Goal: Task Accomplishment & Management: Complete application form

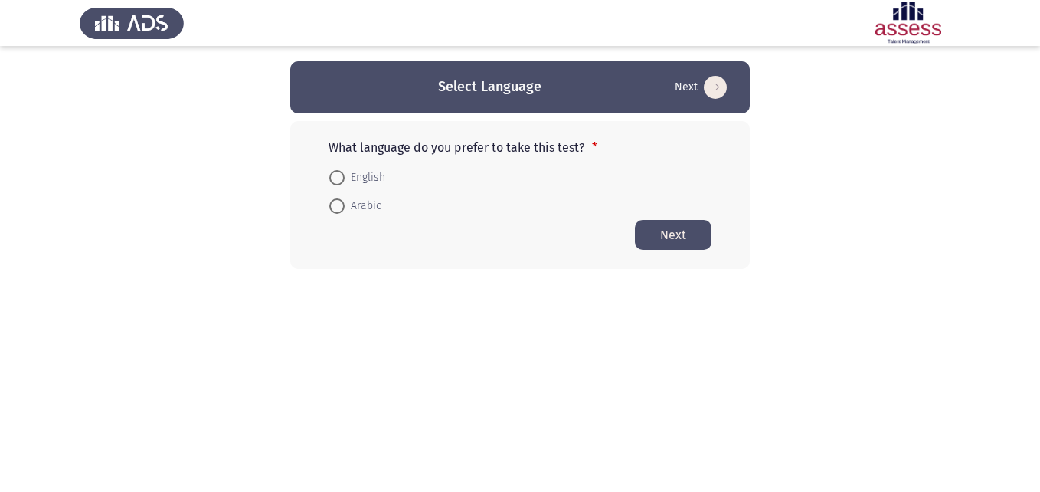
click at [339, 178] on span at bounding box center [336, 177] width 15 height 15
click at [339, 178] on input "English" at bounding box center [336, 177] width 15 height 15
radio input "true"
click at [659, 240] on button "Next" at bounding box center [673, 234] width 77 height 30
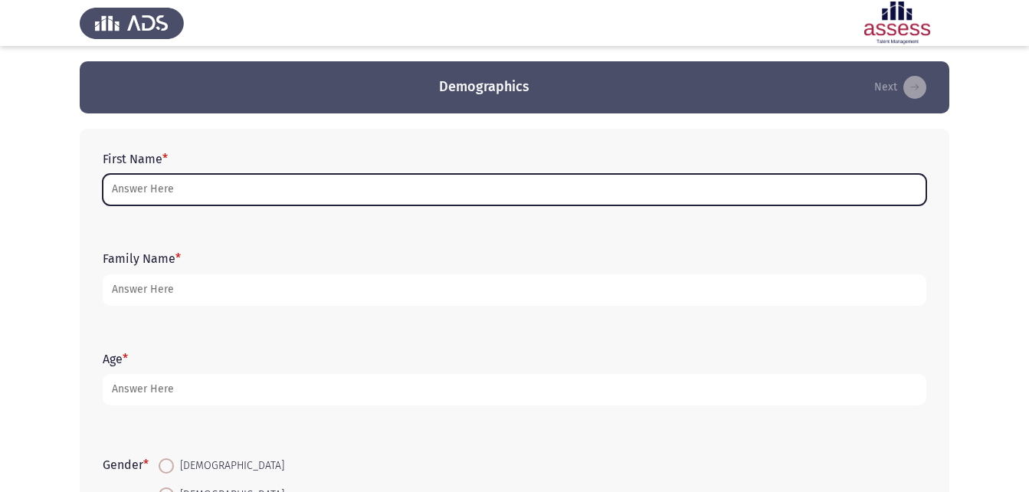
click at [205, 184] on input "First Name *" at bounding box center [514, 189] width 823 height 31
type input "h"
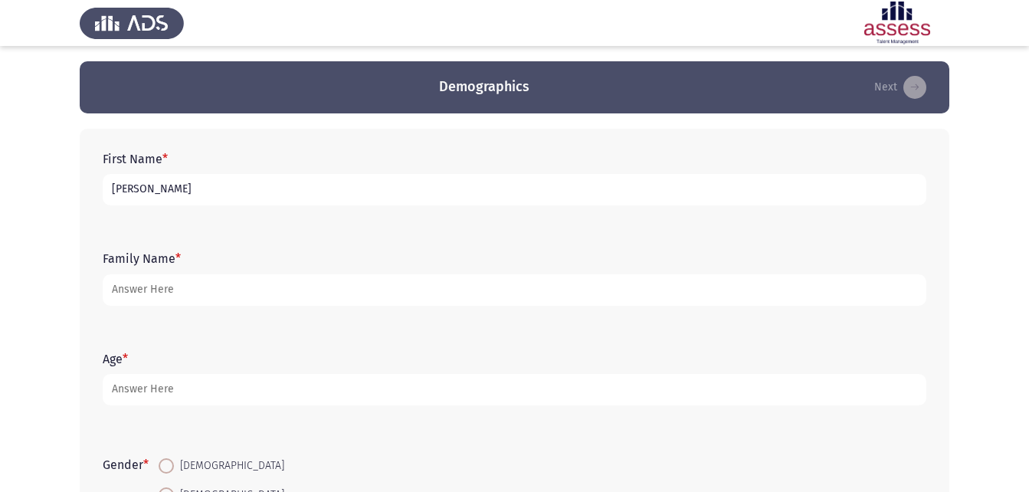
type input "[PERSON_NAME]"
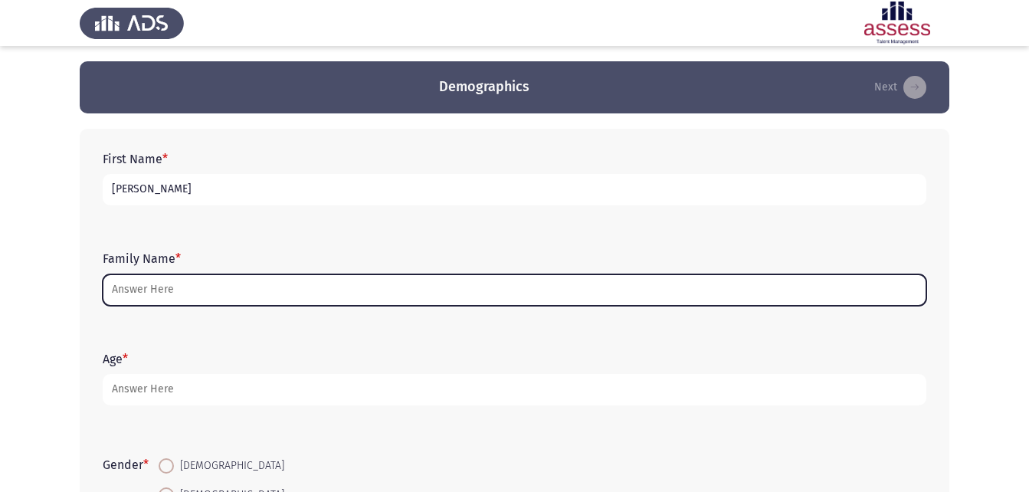
click at [134, 287] on input "Family Name *" at bounding box center [514, 289] width 823 height 31
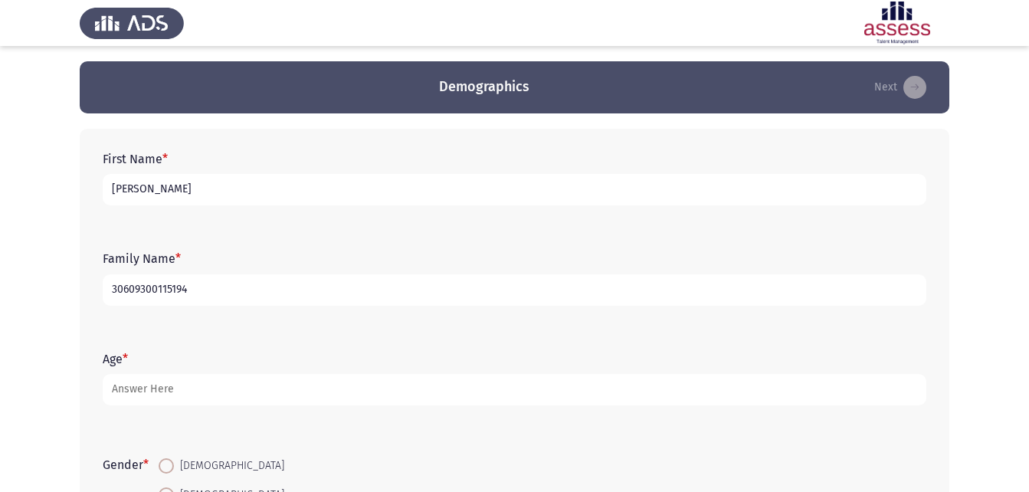
type input "30609300115194"
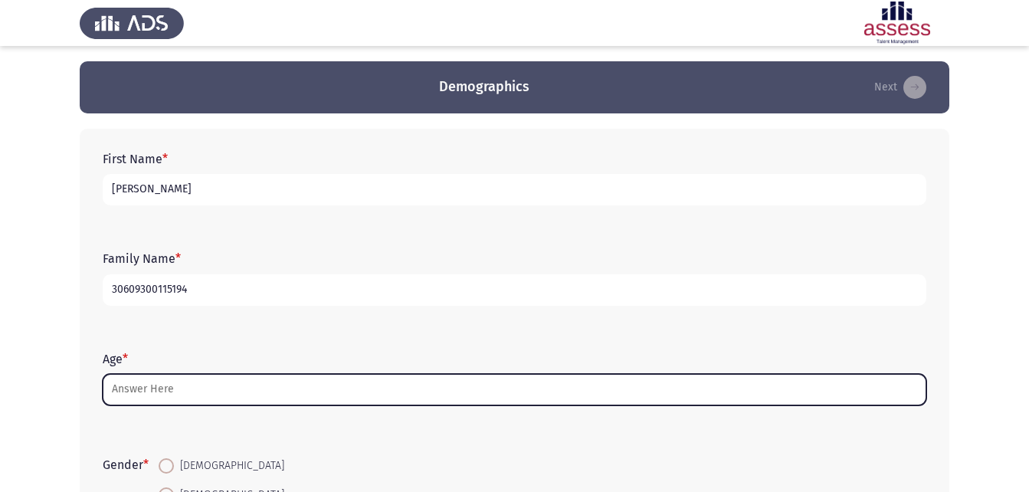
click at [159, 386] on input "Age *" at bounding box center [514, 389] width 823 height 31
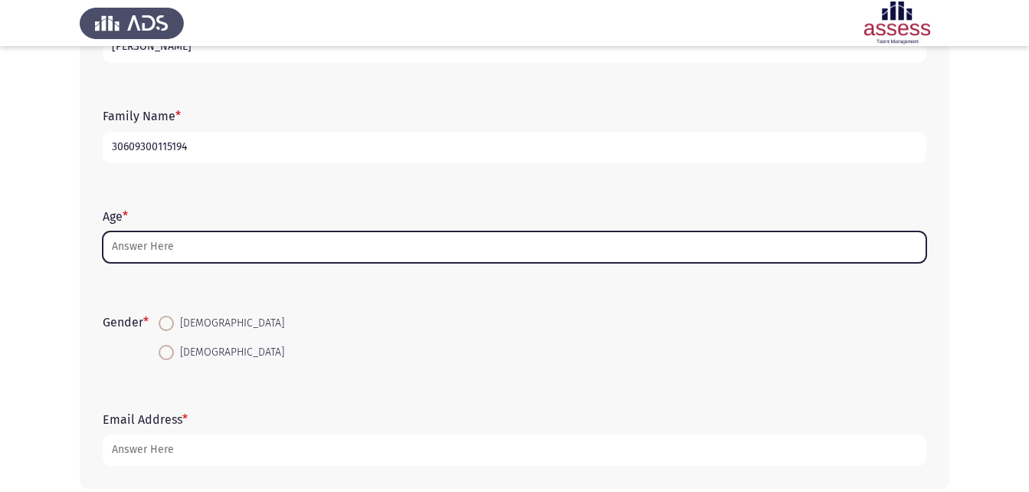
scroll to position [153, 0]
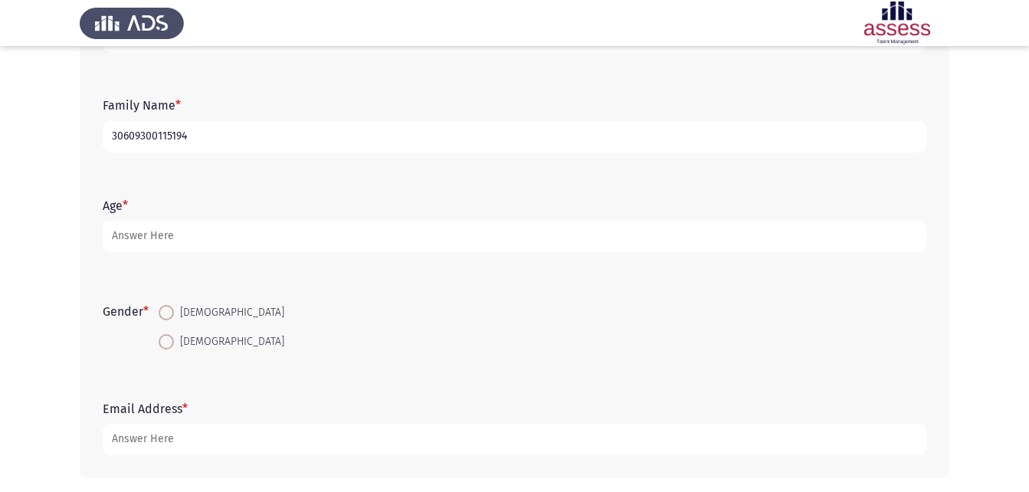
click at [172, 315] on span at bounding box center [166, 312] width 15 height 15
click at [172, 315] on input "[DEMOGRAPHIC_DATA]" at bounding box center [166, 312] width 15 height 15
radio input "true"
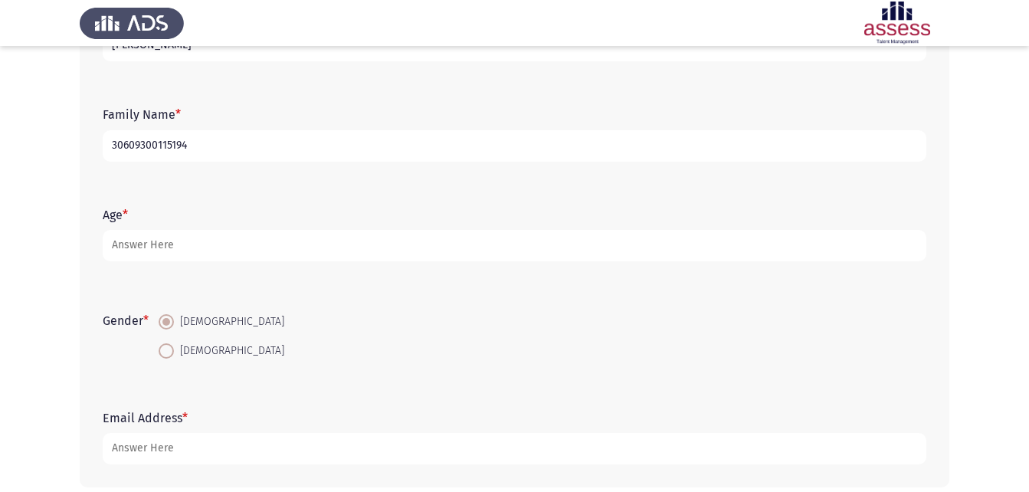
scroll to position [63, 0]
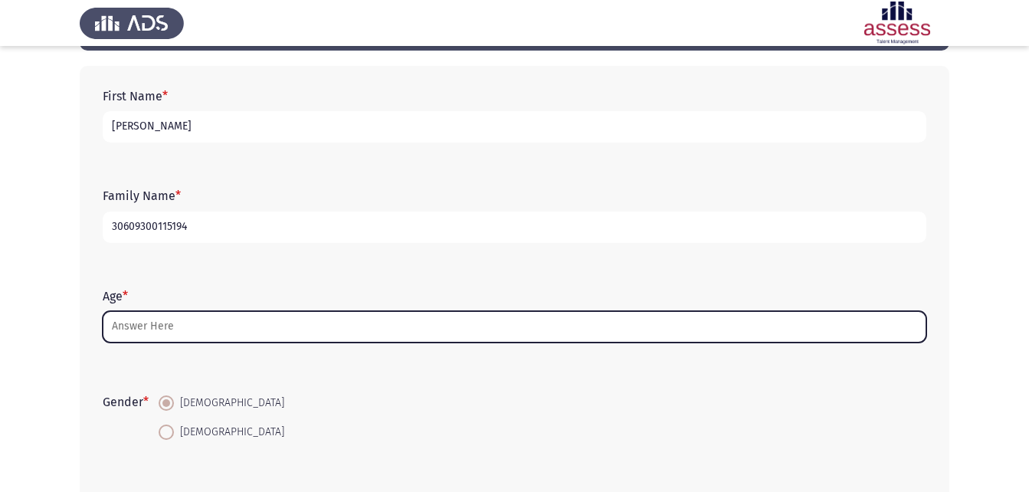
click at [172, 333] on input "Age *" at bounding box center [514, 326] width 823 height 31
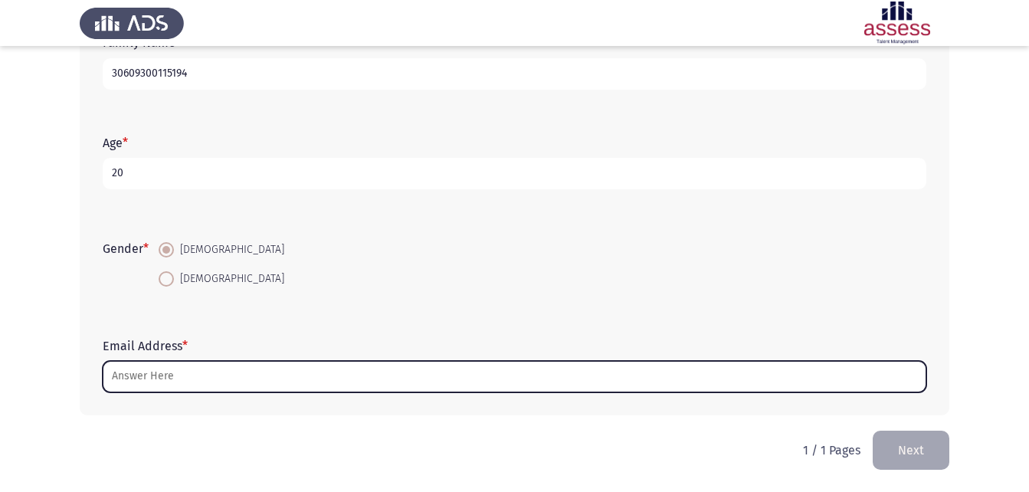
click at [169, 380] on input "Email Address *" at bounding box center [514, 376] width 823 height 31
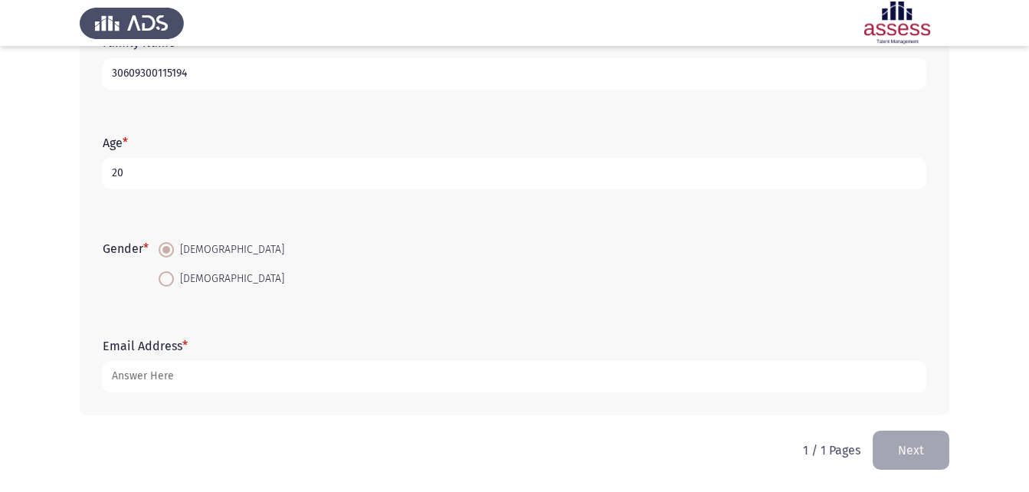
click at [144, 166] on input "20" at bounding box center [514, 173] width 823 height 31
type input "2"
type input "19"
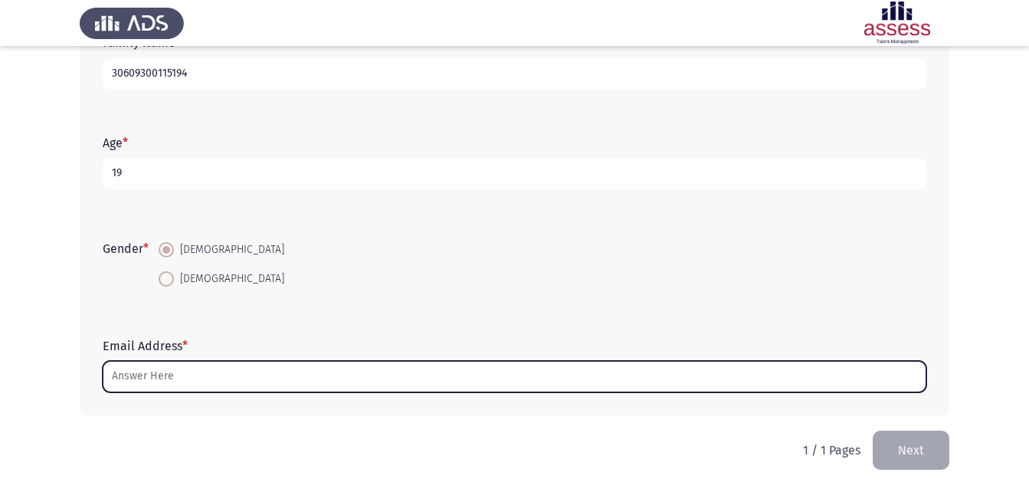
click at [178, 379] on input "Email Address *" at bounding box center [514, 376] width 823 height 31
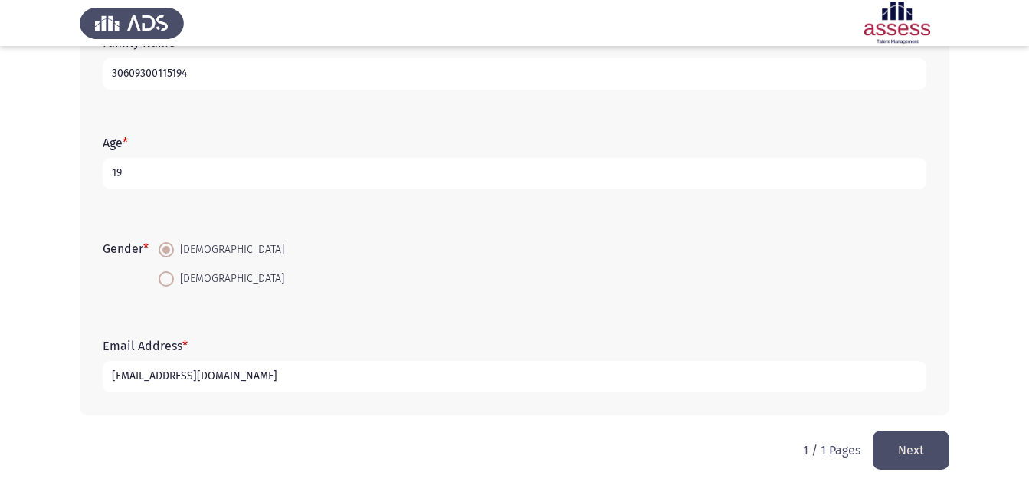
type input "[EMAIL_ADDRESS][DOMAIN_NAME]"
click at [902, 460] on button "Next" at bounding box center [910, 449] width 77 height 39
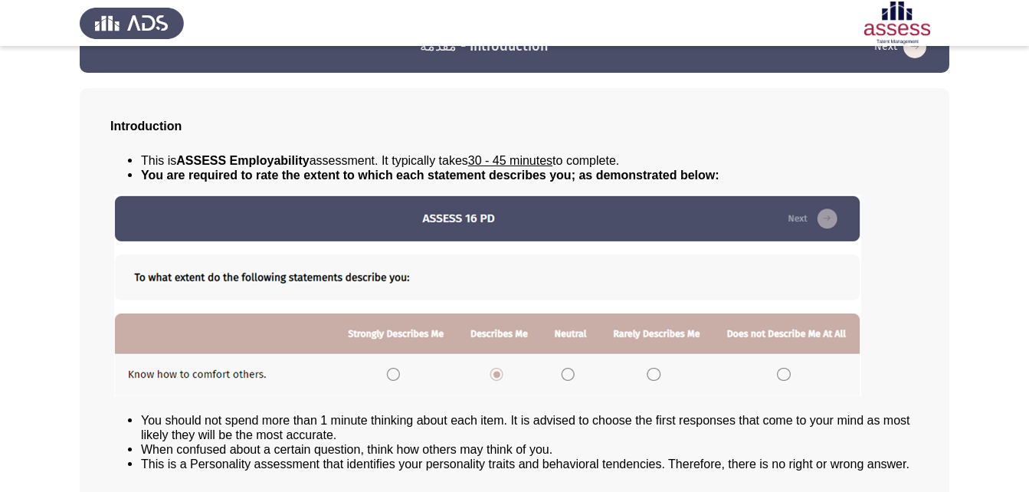
scroll to position [117, 0]
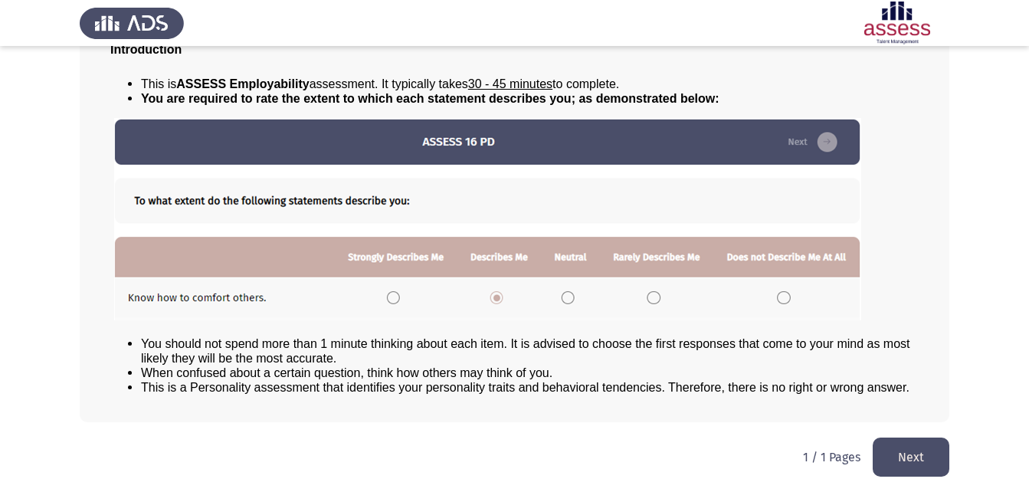
click at [927, 461] on button "Next" at bounding box center [910, 456] width 77 height 39
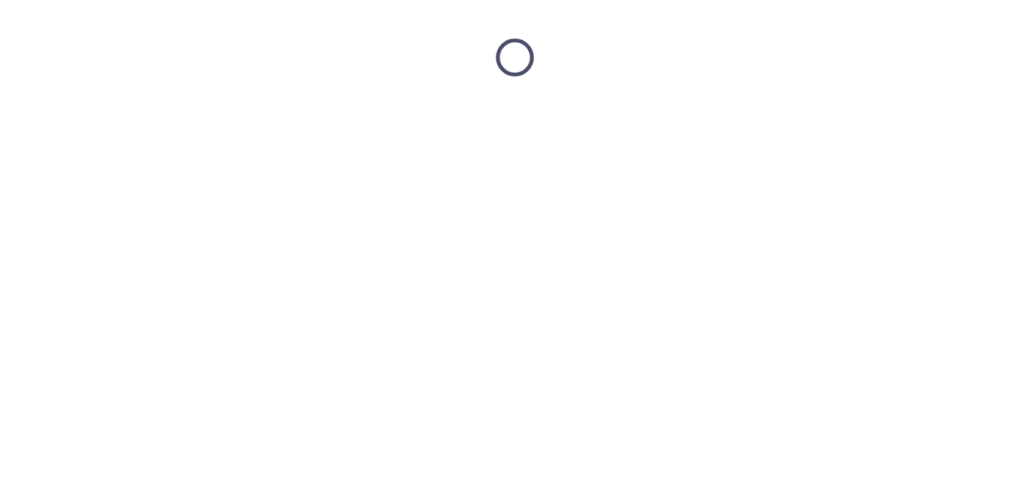
scroll to position [0, 0]
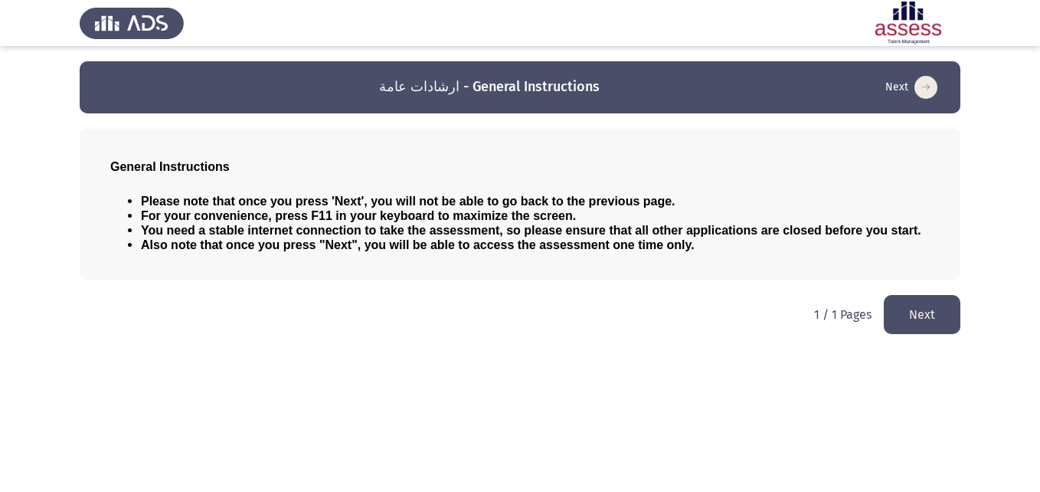
click at [938, 306] on button "Next" at bounding box center [922, 314] width 77 height 39
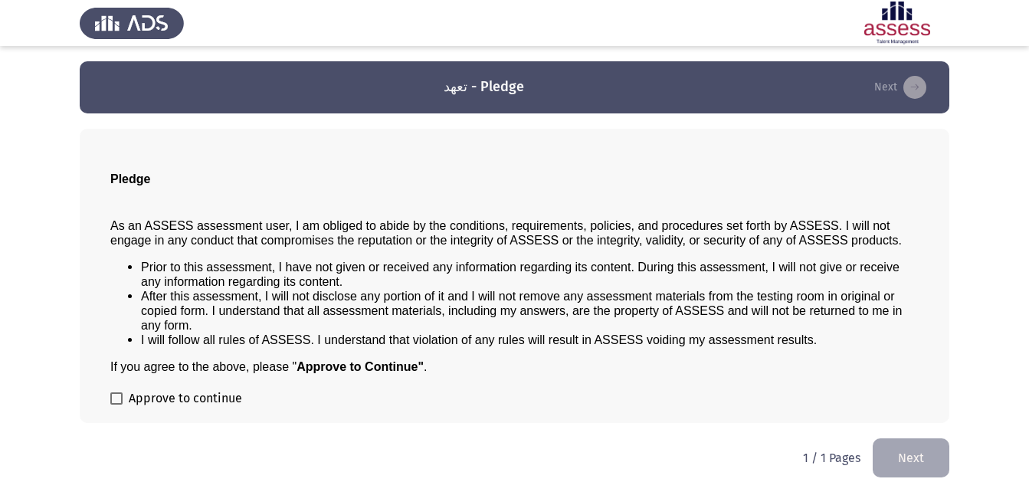
scroll to position [1, 0]
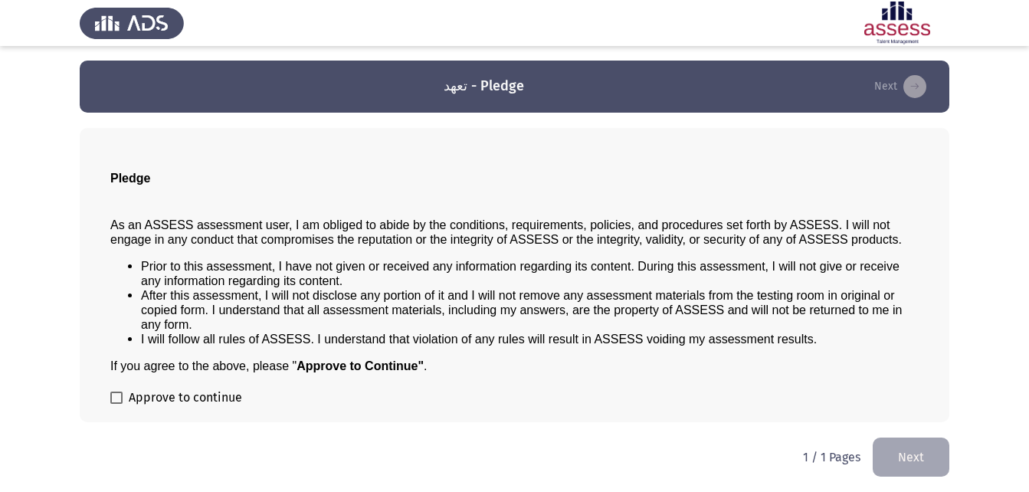
click at [123, 389] on label "Approve to continue" at bounding box center [176, 397] width 132 height 18
click at [116, 404] on input "Approve to continue" at bounding box center [116, 404] width 1 height 1
checkbox input "true"
click at [908, 456] on button "Next" at bounding box center [910, 456] width 77 height 39
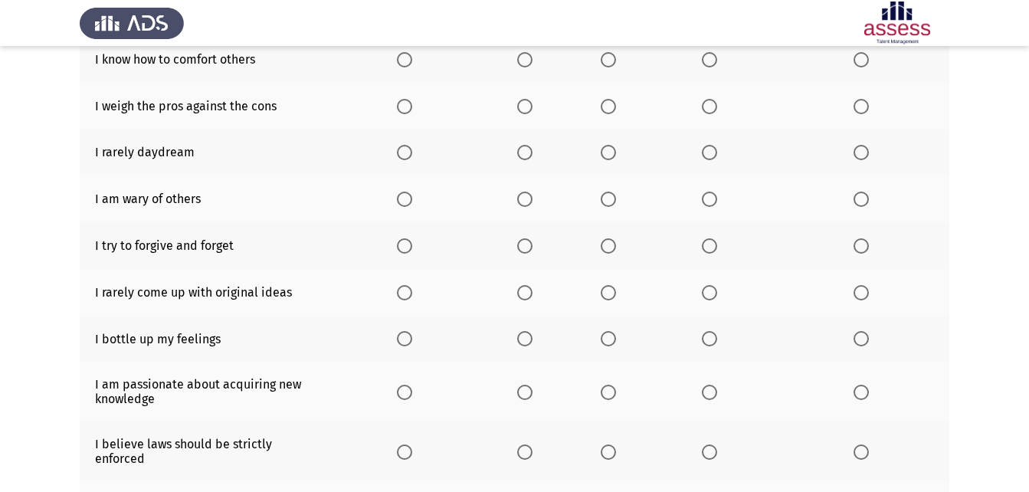
scroll to position [0, 0]
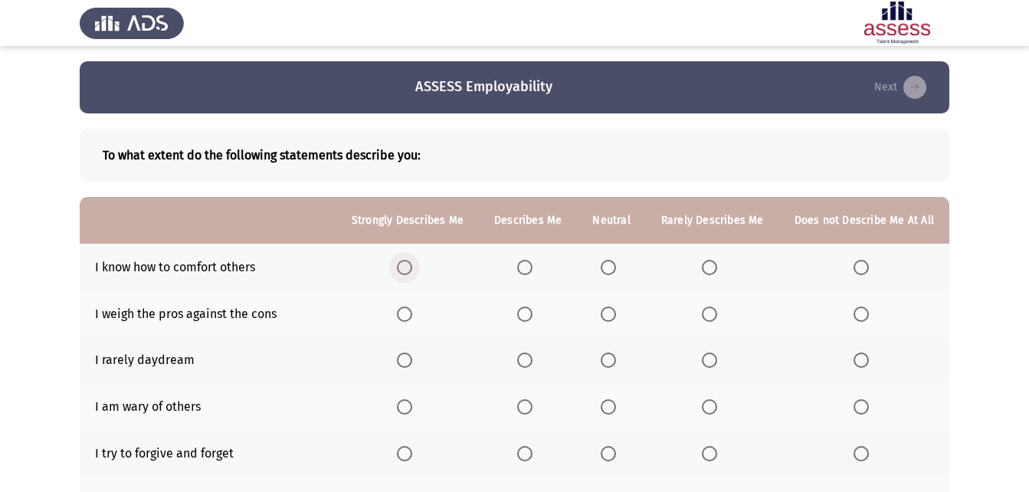
click at [408, 269] on span "Select an option" at bounding box center [404, 267] width 15 height 15
click at [408, 269] on input "Select an option" at bounding box center [404, 267] width 15 height 15
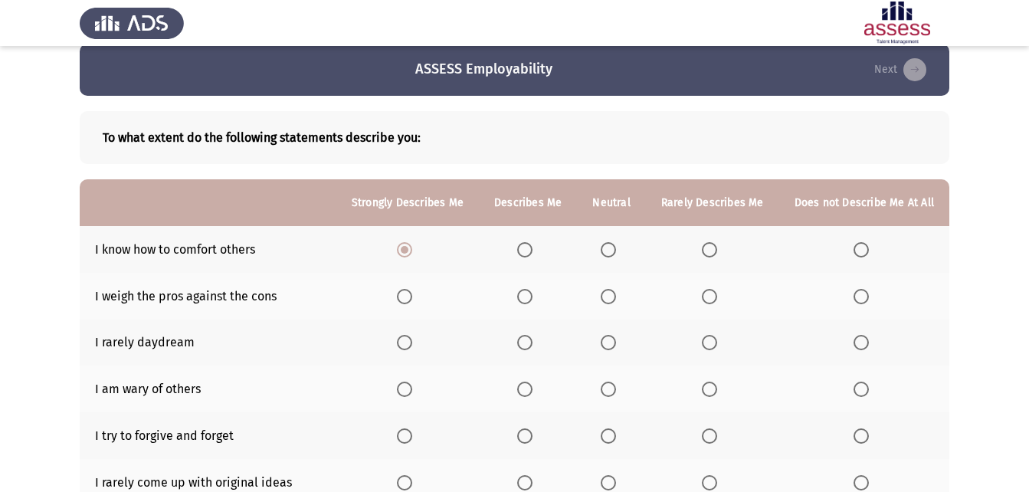
scroll to position [77, 0]
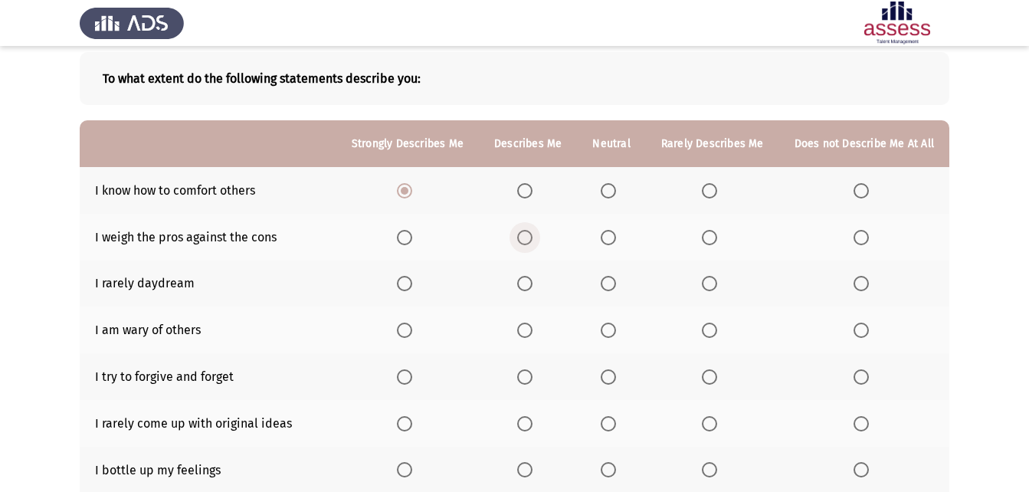
click at [532, 238] on span "Select an option" at bounding box center [524, 237] width 15 height 15
click at [532, 238] on input "Select an option" at bounding box center [524, 237] width 15 height 15
click at [527, 283] on span "Select an option" at bounding box center [524, 283] width 15 height 15
click at [527, 283] on input "Select an option" at bounding box center [524, 283] width 15 height 15
click at [864, 332] on span "Select an option" at bounding box center [860, 329] width 15 height 15
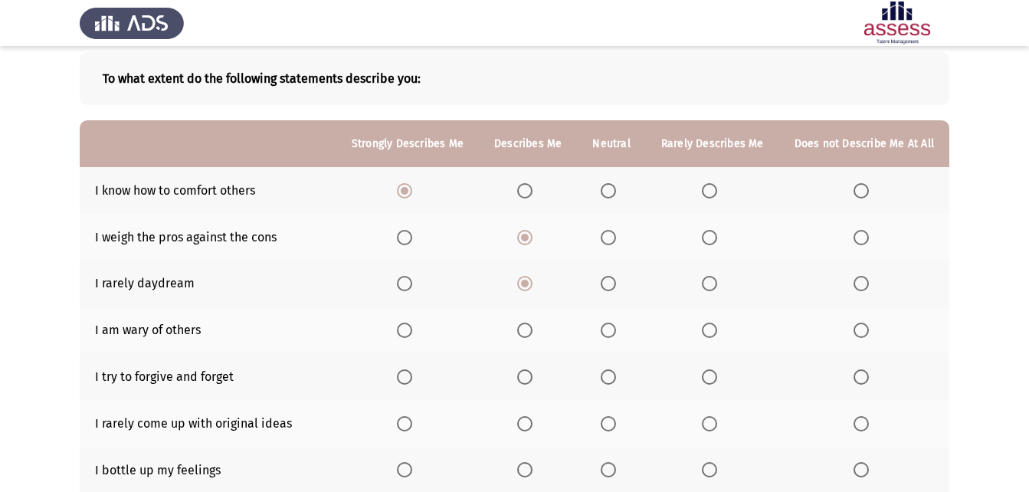
click at [864, 332] on input "Select an option" at bounding box center [860, 329] width 15 height 15
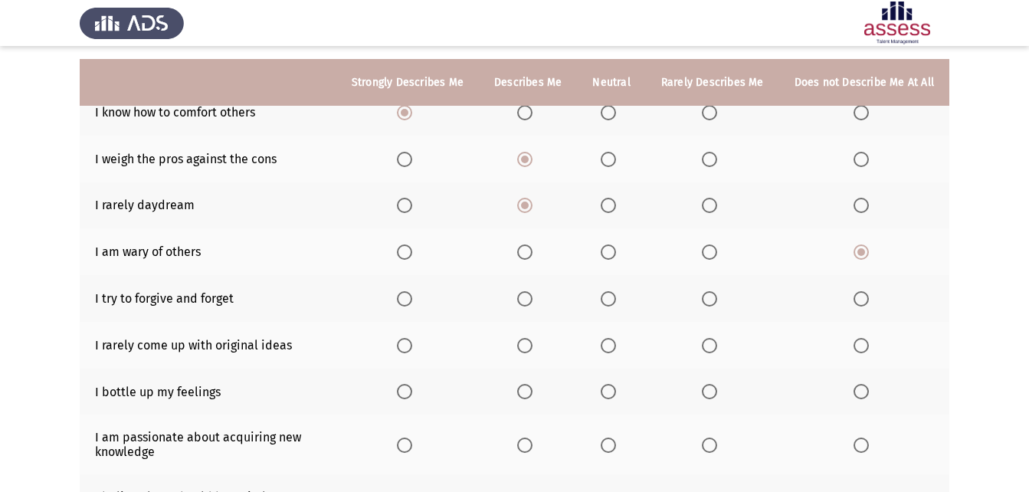
scroll to position [153, 0]
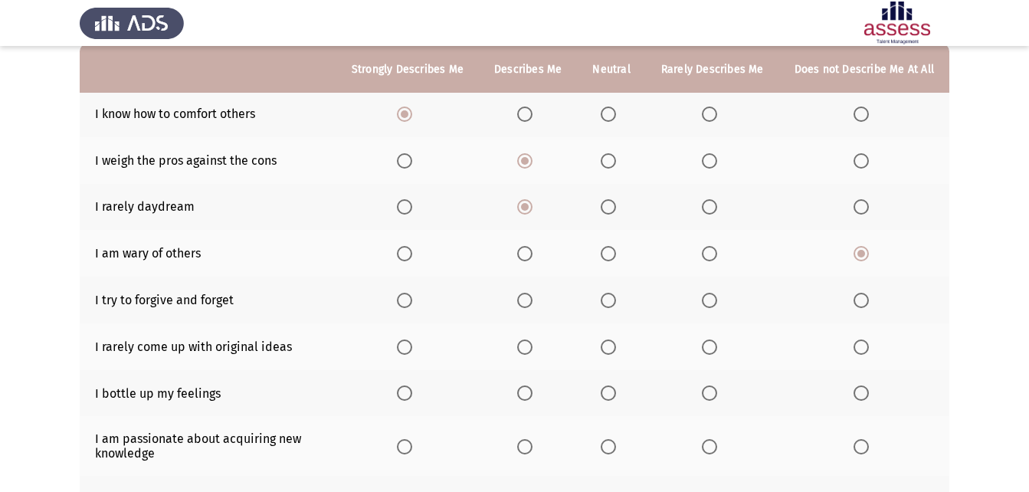
click at [610, 303] on span "Select an option" at bounding box center [607, 300] width 15 height 15
click at [610, 303] on input "Select an option" at bounding box center [607, 300] width 15 height 15
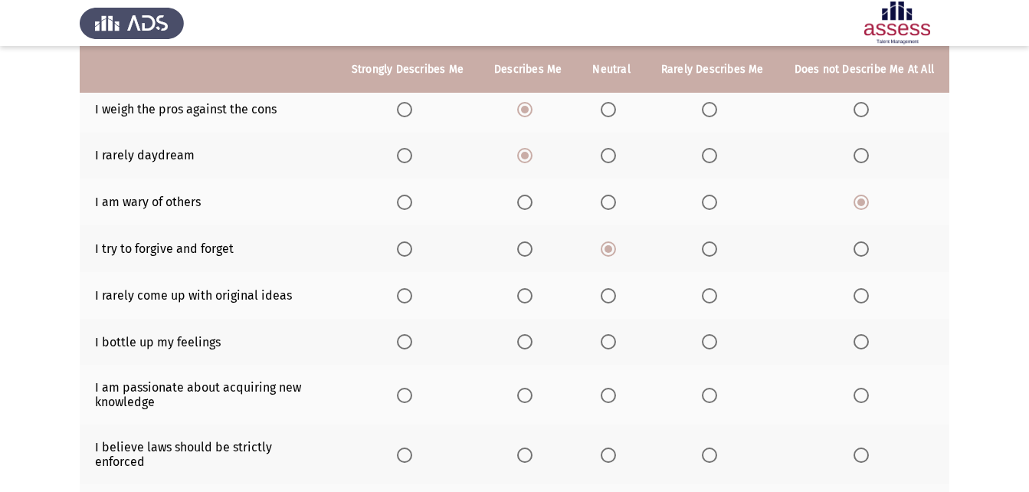
scroll to position [230, 0]
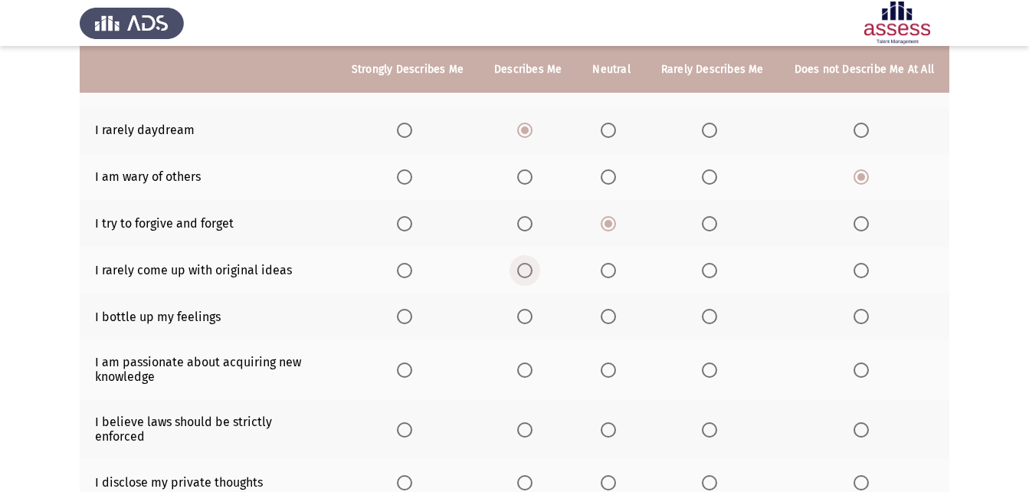
click at [532, 267] on span "Select an option" at bounding box center [524, 270] width 15 height 15
click at [532, 267] on input "Select an option" at bounding box center [524, 270] width 15 height 15
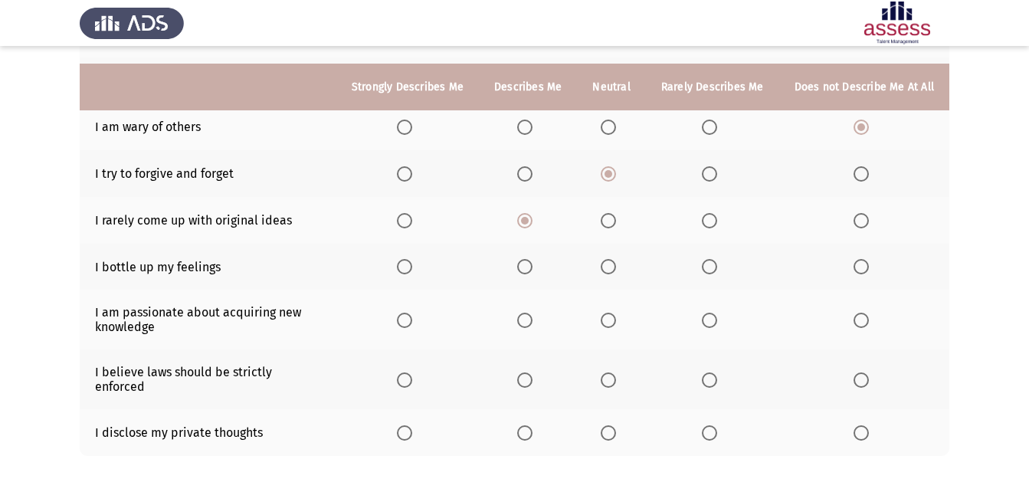
scroll to position [306, 0]
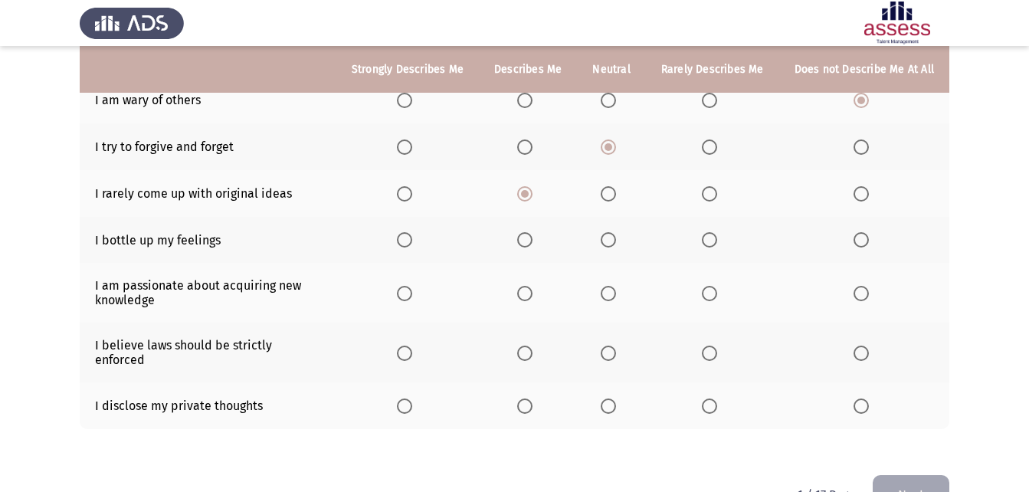
click at [615, 237] on span "Select an option" at bounding box center [607, 239] width 15 height 15
click at [615, 237] on input "Select an option" at bounding box center [607, 239] width 15 height 15
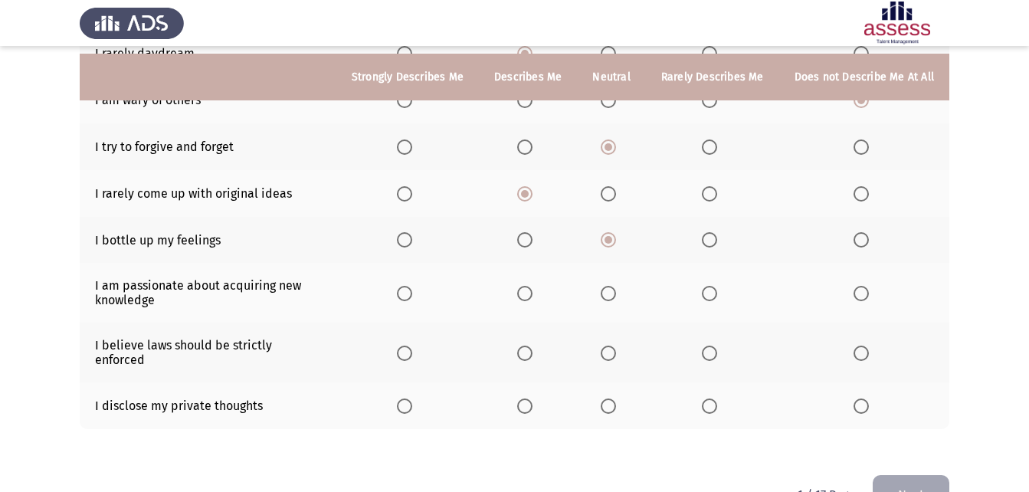
scroll to position [338, 0]
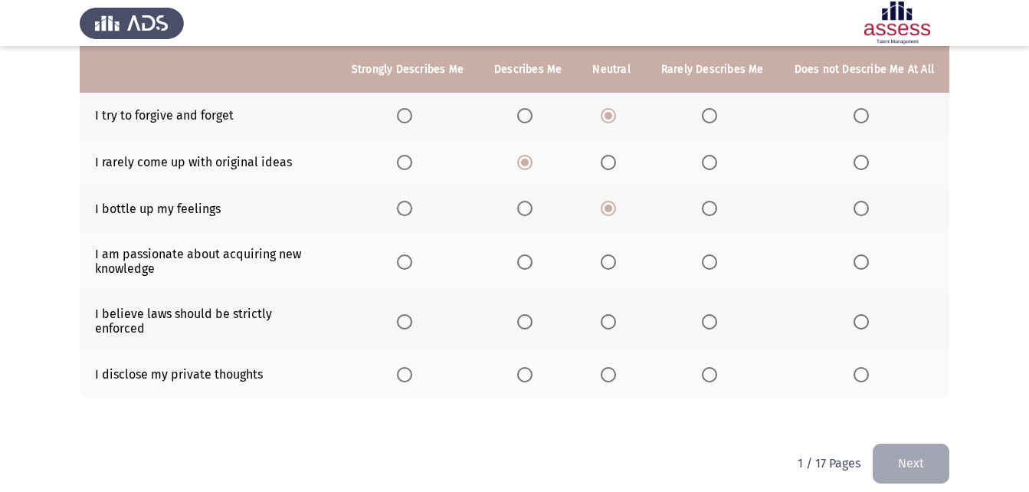
click at [612, 267] on span "Select an option" at bounding box center [607, 261] width 15 height 15
click at [612, 267] on input "Select an option" at bounding box center [607, 261] width 15 height 15
click at [610, 314] on span "Select an option" at bounding box center [607, 321] width 15 height 15
click at [610, 314] on input "Select an option" at bounding box center [607, 321] width 15 height 15
click at [616, 367] on span "Select an option" at bounding box center [607, 374] width 15 height 15
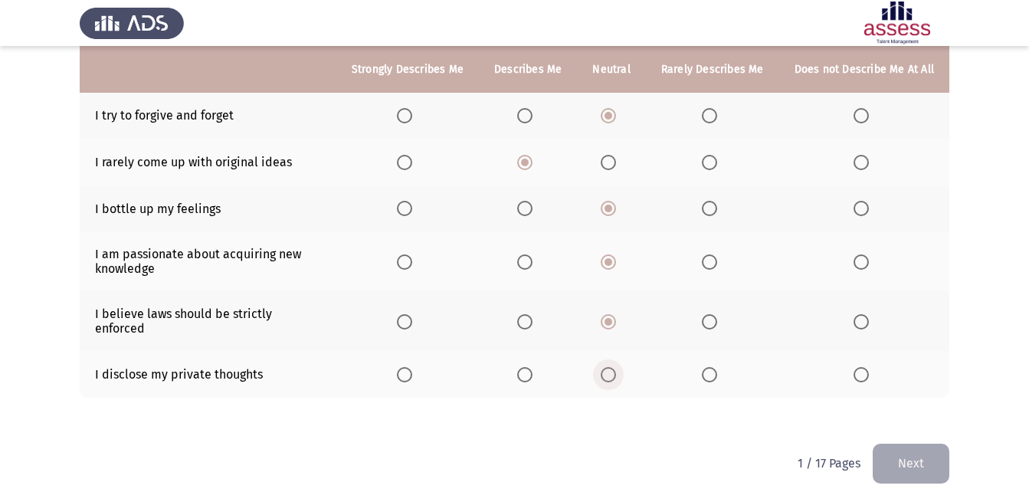
click at [616, 367] on input "Select an option" at bounding box center [607, 374] width 15 height 15
click at [926, 443] on button "Next" at bounding box center [910, 462] width 77 height 39
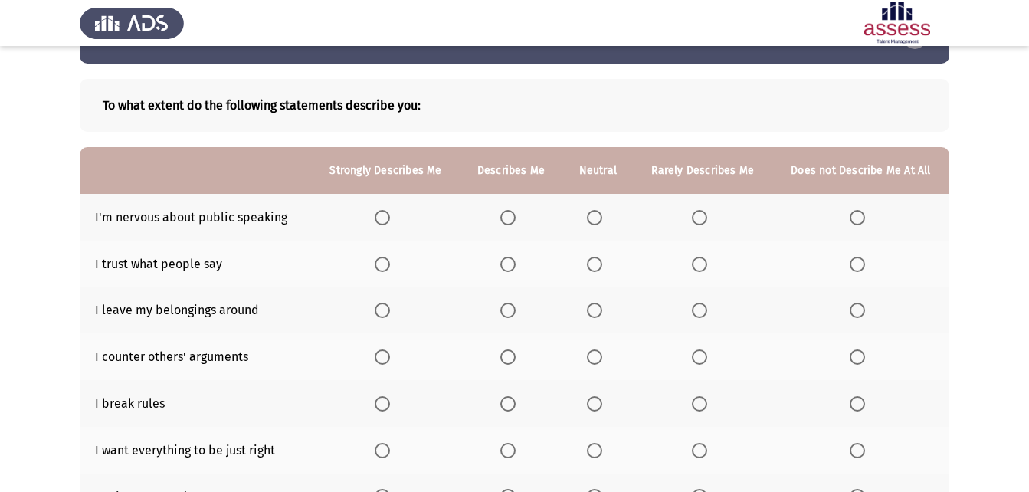
scroll to position [77, 0]
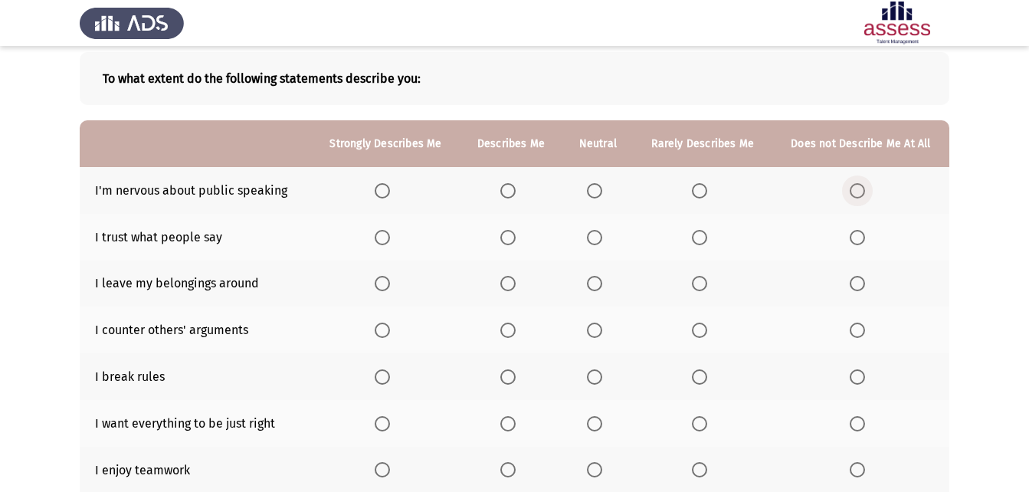
click at [859, 195] on span "Select an option" at bounding box center [856, 190] width 15 height 15
click at [859, 195] on input "Select an option" at bounding box center [856, 190] width 15 height 15
click at [862, 231] on span "Select an option" at bounding box center [856, 237] width 15 height 15
click at [862, 231] on input "Select an option" at bounding box center [856, 237] width 15 height 15
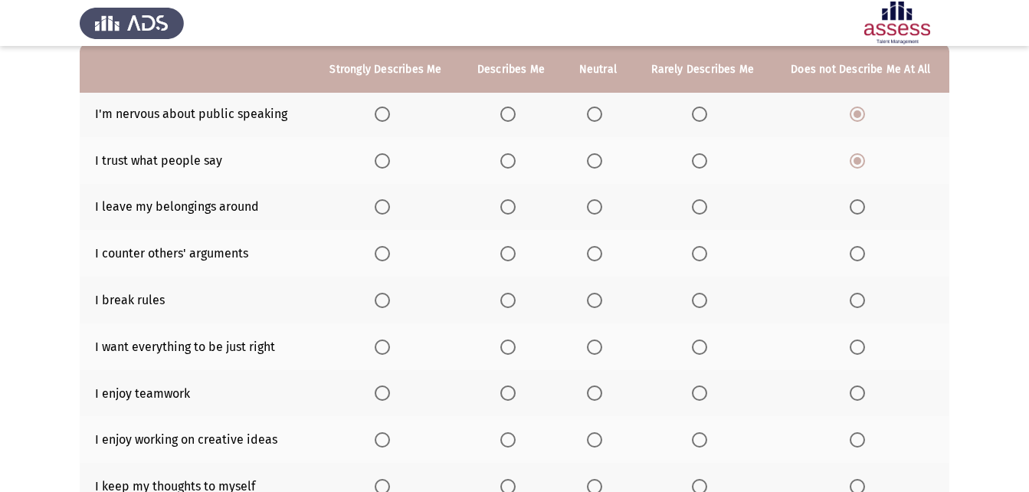
click at [599, 209] on span "Select an option" at bounding box center [594, 206] width 15 height 15
click at [599, 209] on input "Select an option" at bounding box center [594, 206] width 15 height 15
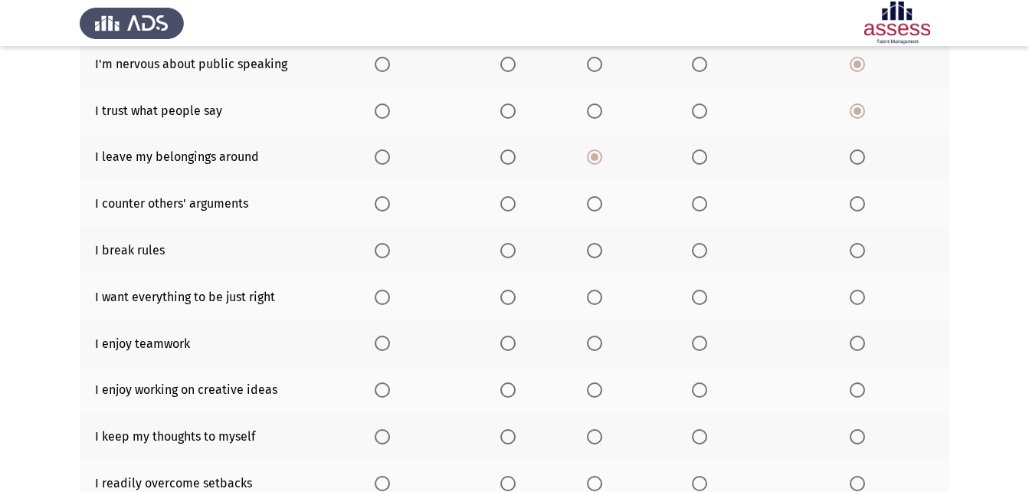
scroll to position [230, 0]
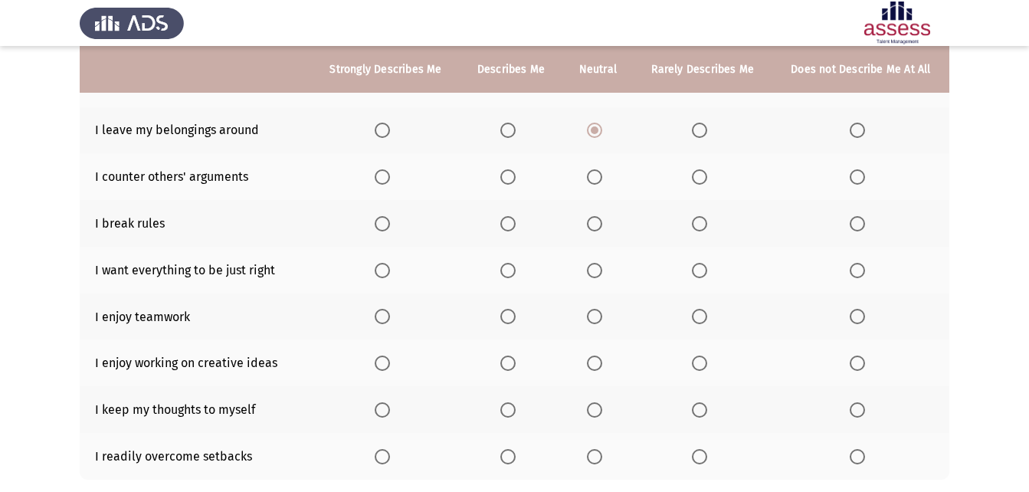
click at [600, 180] on span "Select an option" at bounding box center [594, 176] width 15 height 15
click at [600, 180] on input "Select an option" at bounding box center [594, 176] width 15 height 15
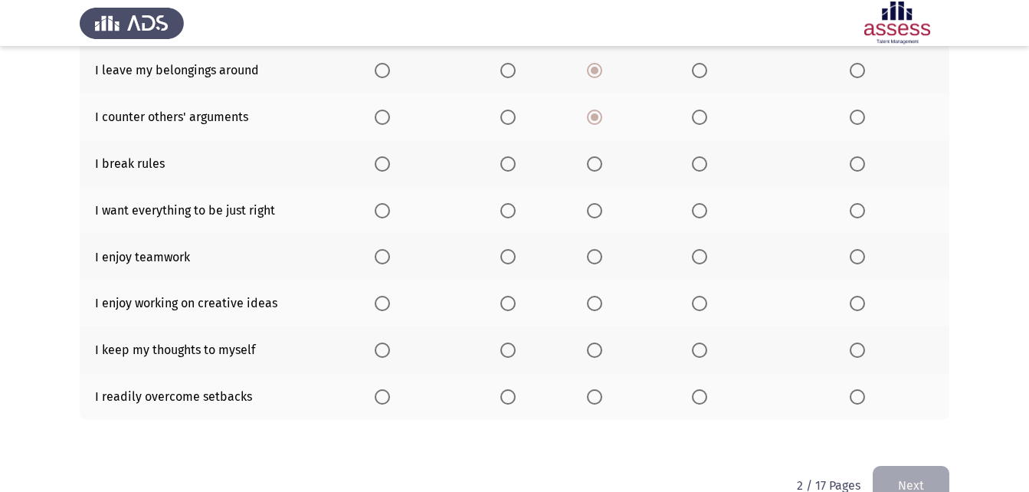
scroll to position [306, 0]
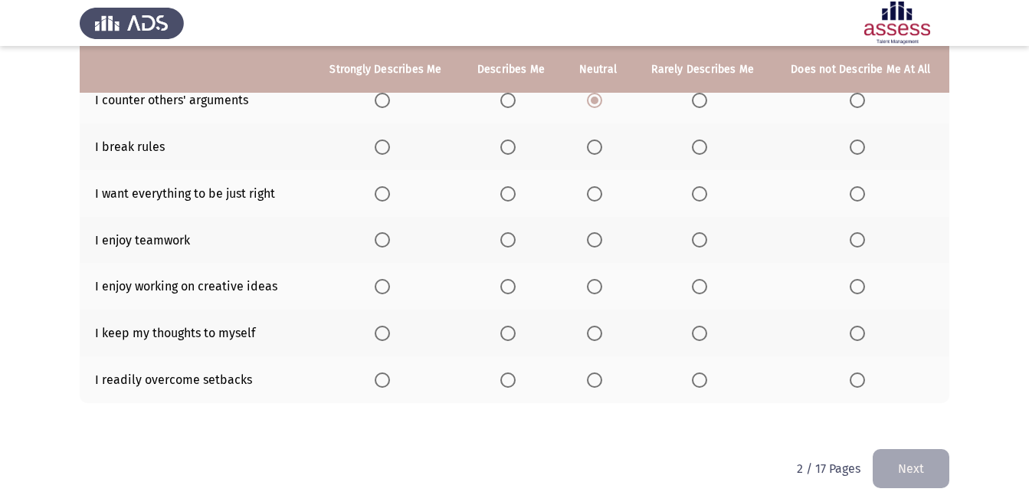
click at [849, 145] on span "Select an option" at bounding box center [856, 146] width 15 height 15
click at [849, 145] on input "Select an option" at bounding box center [856, 146] width 15 height 15
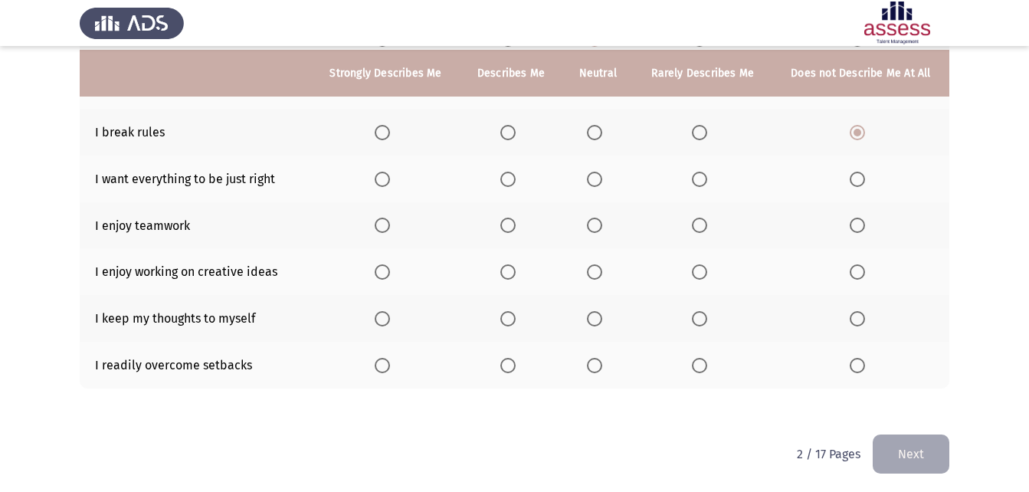
scroll to position [325, 0]
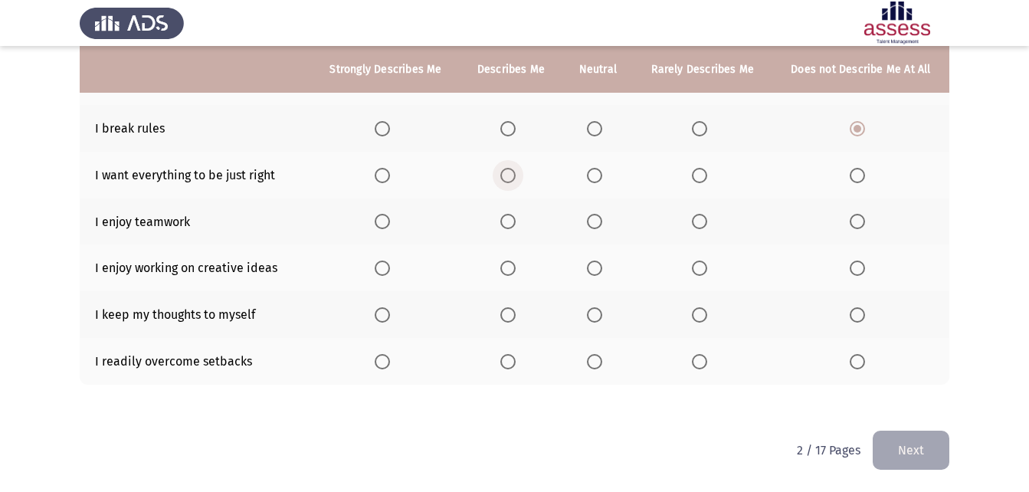
click at [506, 182] on span "Select an option" at bounding box center [507, 175] width 15 height 15
click at [506, 182] on input "Select an option" at bounding box center [507, 175] width 15 height 15
click at [378, 220] on span "Select an option" at bounding box center [382, 221] width 15 height 15
click at [378, 220] on input "Select an option" at bounding box center [382, 221] width 15 height 15
click at [376, 258] on th at bounding box center [386, 267] width 149 height 47
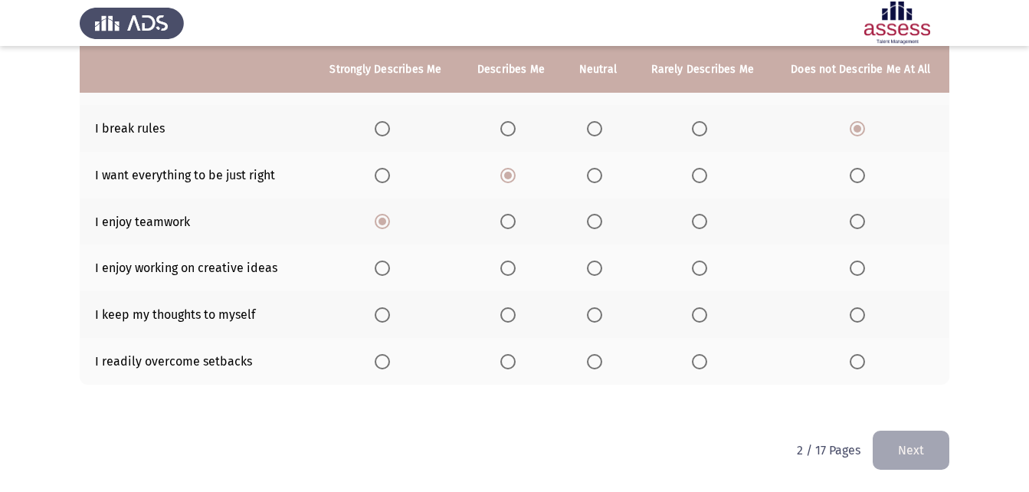
click at [379, 262] on span "Select an option" at bounding box center [382, 267] width 15 height 15
click at [379, 262] on input "Select an option" at bounding box center [382, 267] width 15 height 15
click at [509, 313] on span "Select an option" at bounding box center [507, 314] width 15 height 15
click at [509, 313] on input "Select an option" at bounding box center [507, 314] width 15 height 15
click at [598, 315] on span "Select an option" at bounding box center [594, 314] width 15 height 15
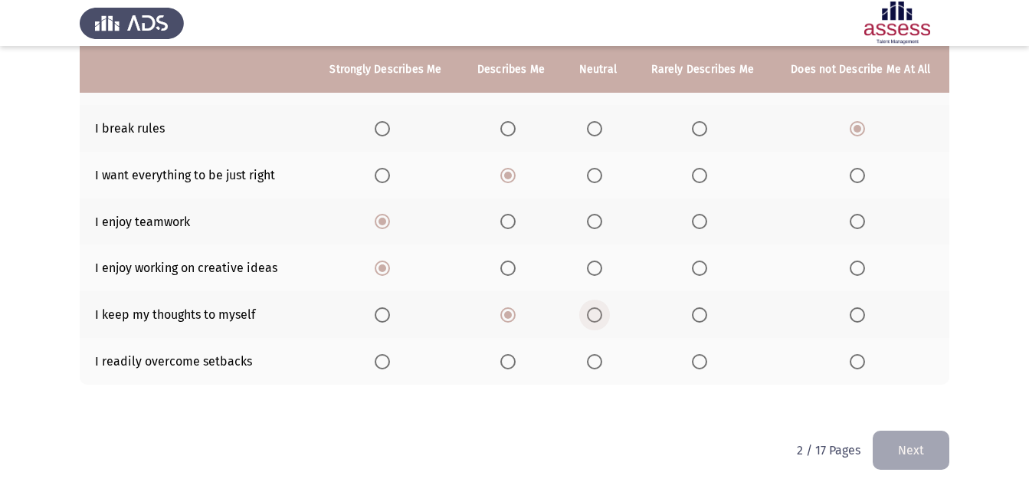
click at [598, 315] on input "Select an option" at bounding box center [594, 314] width 15 height 15
click at [599, 365] on span "Select an option" at bounding box center [594, 361] width 15 height 15
click at [599, 365] on input "Select an option" at bounding box center [594, 361] width 15 height 15
click at [902, 445] on button "Next" at bounding box center [910, 449] width 77 height 39
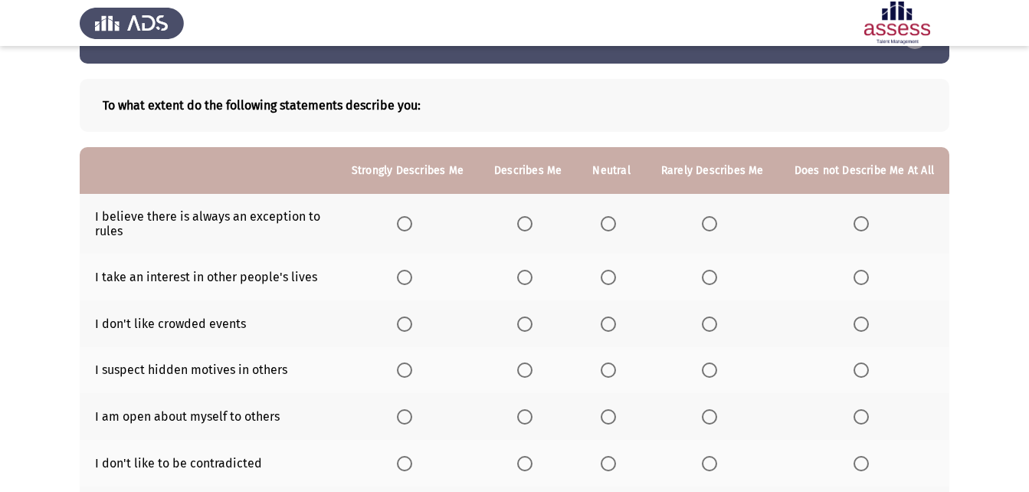
scroll to position [77, 0]
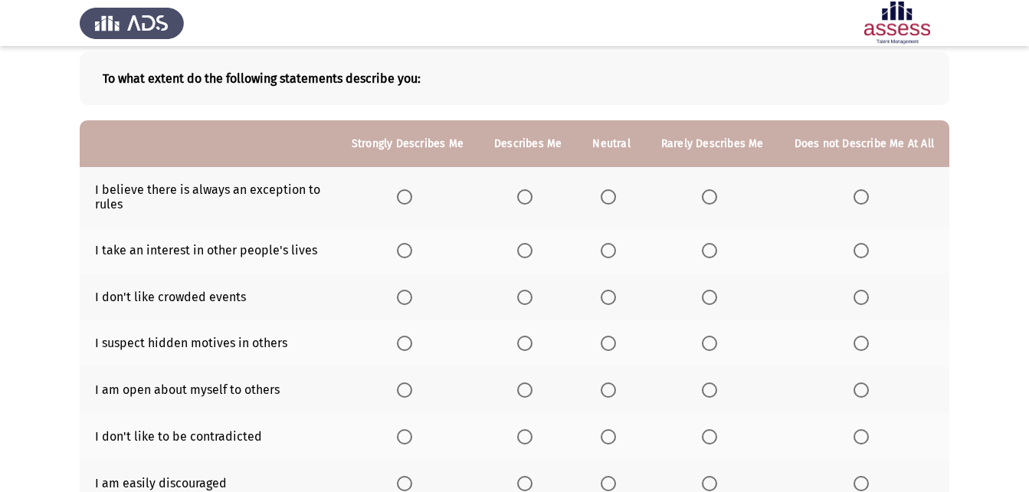
click at [612, 202] on span "Select an option" at bounding box center [607, 196] width 15 height 15
click at [612, 202] on input "Select an option" at bounding box center [607, 196] width 15 height 15
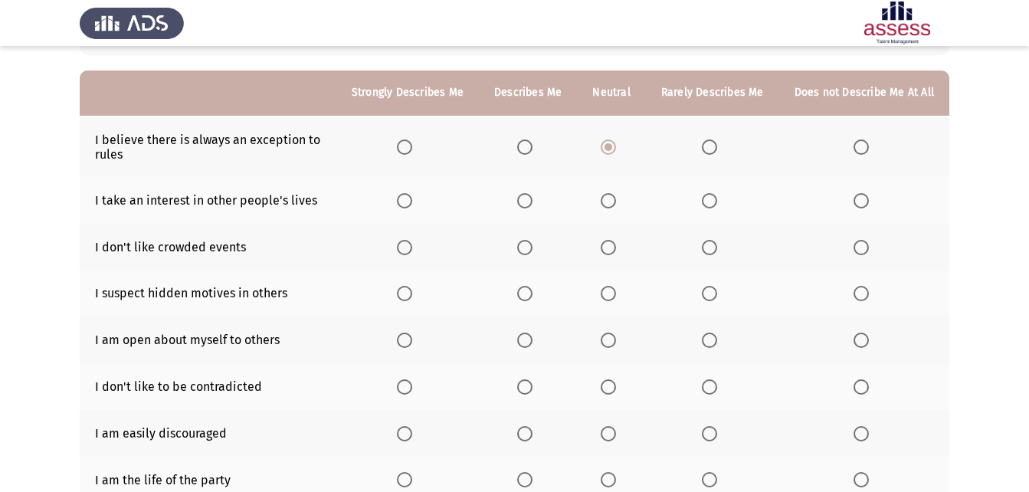
scroll to position [153, 0]
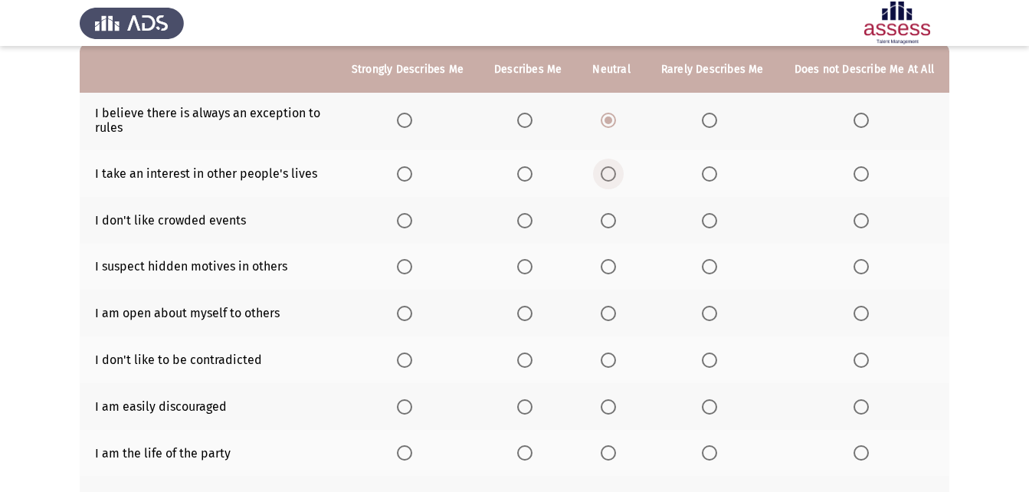
click at [610, 169] on span "Select an option" at bounding box center [607, 173] width 15 height 15
click at [610, 169] on input "Select an option" at bounding box center [607, 173] width 15 height 15
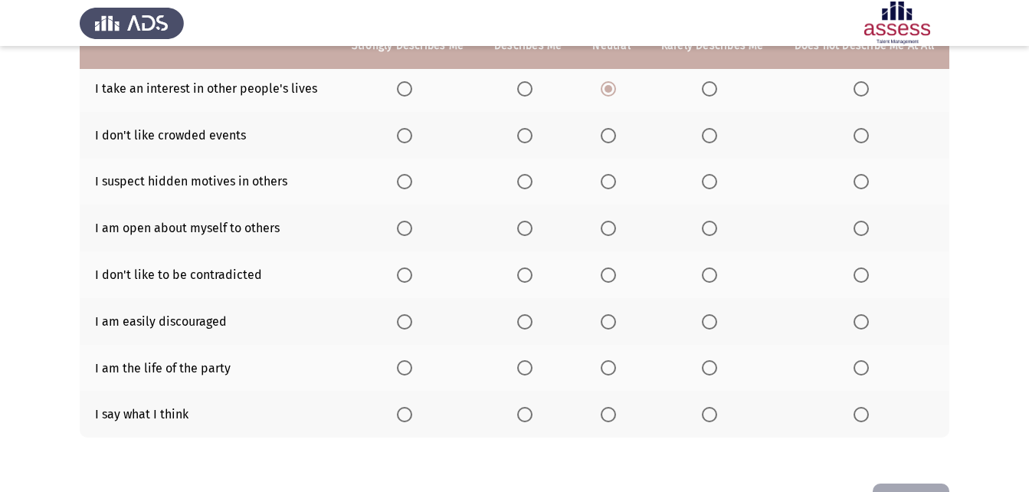
scroll to position [214, 0]
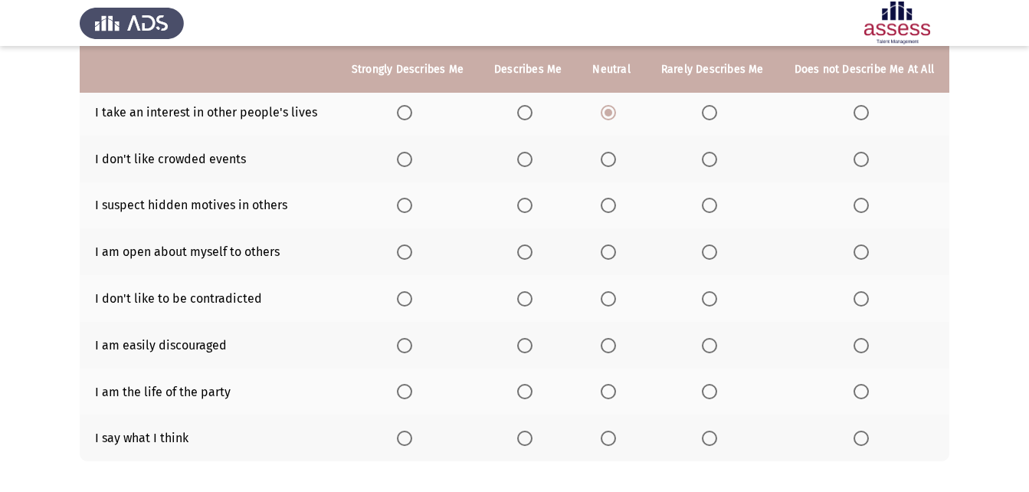
click at [612, 165] on span "Select an option" at bounding box center [607, 159] width 15 height 15
click at [612, 165] on input "Select an option" at bounding box center [607, 159] width 15 height 15
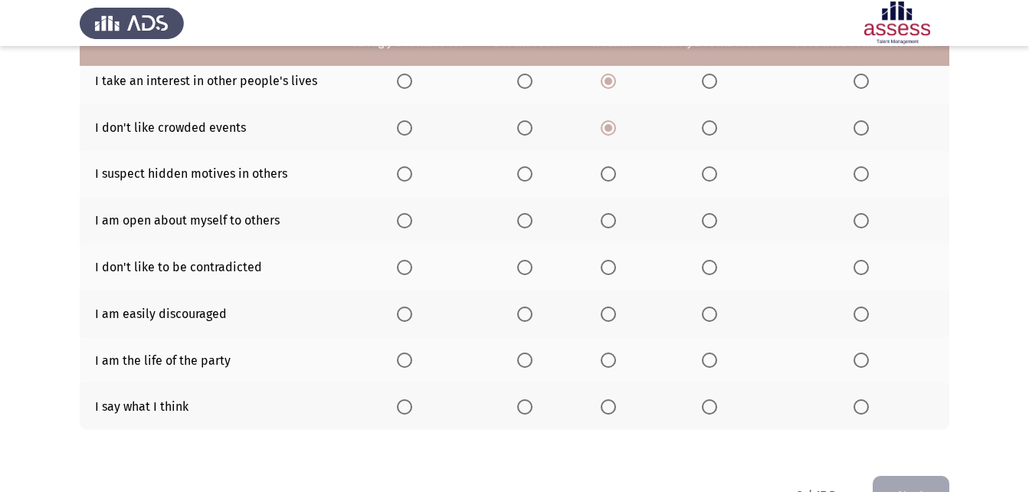
scroll to position [291, 0]
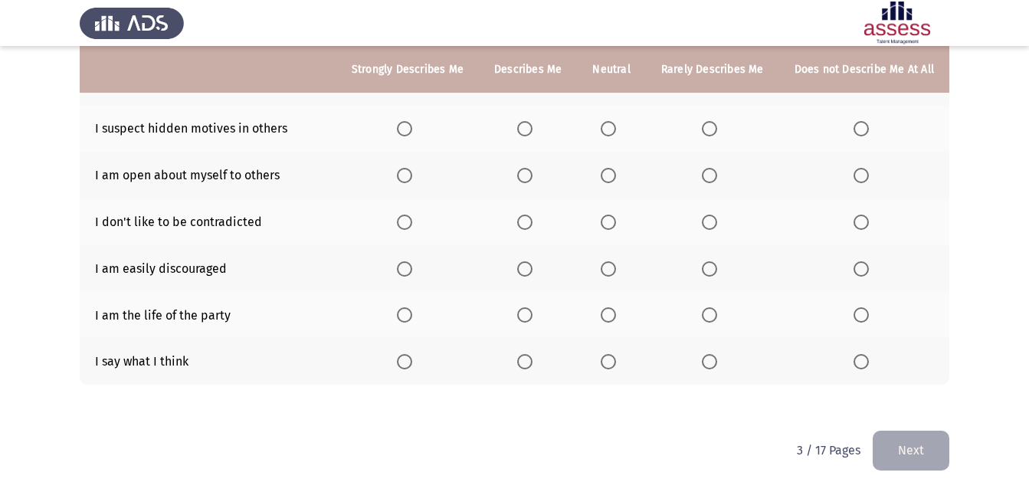
click at [610, 130] on span "Select an option" at bounding box center [607, 128] width 15 height 15
click at [610, 130] on input "Select an option" at bounding box center [607, 128] width 15 height 15
click at [866, 179] on span "Select an option" at bounding box center [860, 175] width 15 height 15
click at [866, 179] on input "Select an option" at bounding box center [860, 175] width 15 height 15
click at [610, 227] on span "Select an option" at bounding box center [607, 221] width 15 height 15
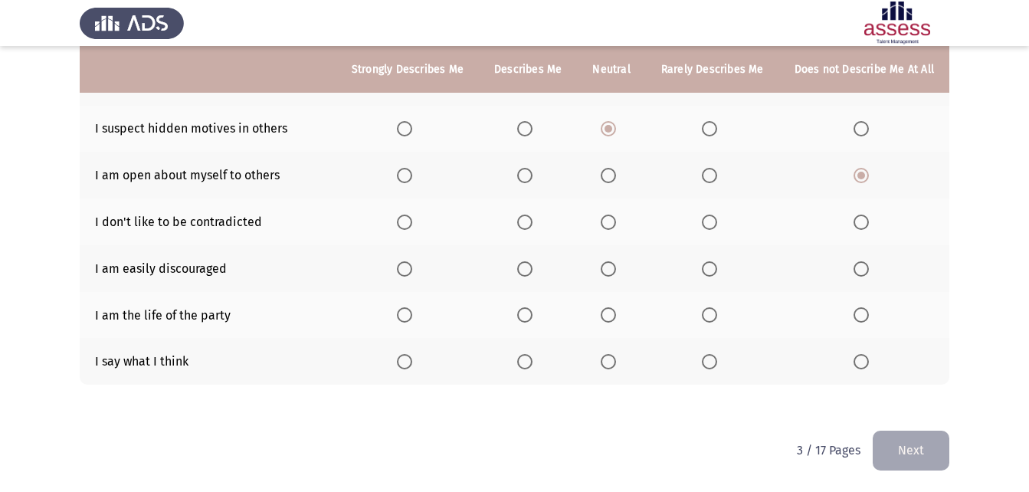
click at [610, 227] on input "Select an option" at bounding box center [607, 221] width 15 height 15
click at [615, 274] on span "Select an option" at bounding box center [607, 268] width 15 height 15
click at [615, 274] on input "Select an option" at bounding box center [607, 268] width 15 height 15
click at [717, 270] on span "Select an option" at bounding box center [709, 268] width 15 height 15
click at [717, 270] on input "Select an option" at bounding box center [709, 268] width 15 height 15
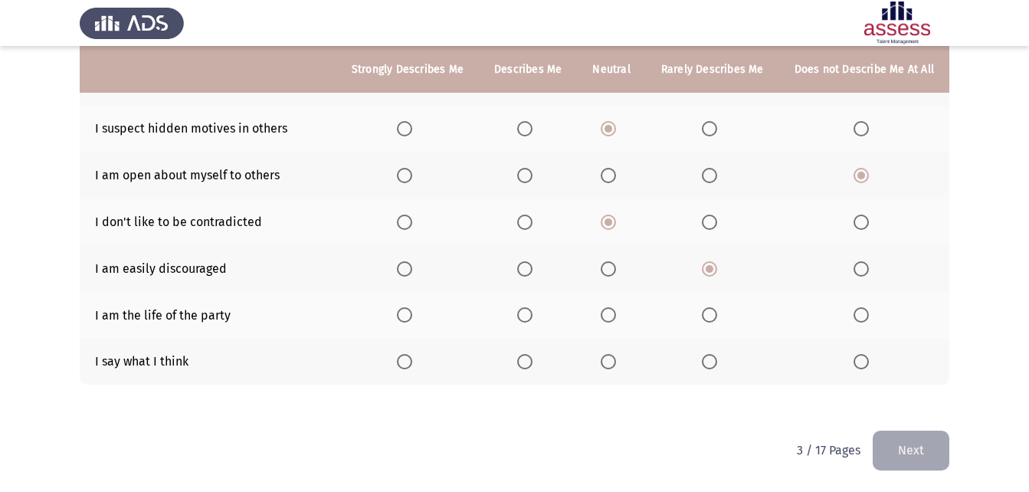
click at [872, 313] on label "Select an option" at bounding box center [863, 314] width 21 height 15
click at [869, 313] on input "Select an option" at bounding box center [860, 314] width 15 height 15
click at [862, 365] on span "Select an option" at bounding box center [860, 361] width 15 height 15
click at [862, 365] on input "Select an option" at bounding box center [860, 361] width 15 height 15
click at [911, 453] on button "Next" at bounding box center [910, 449] width 77 height 39
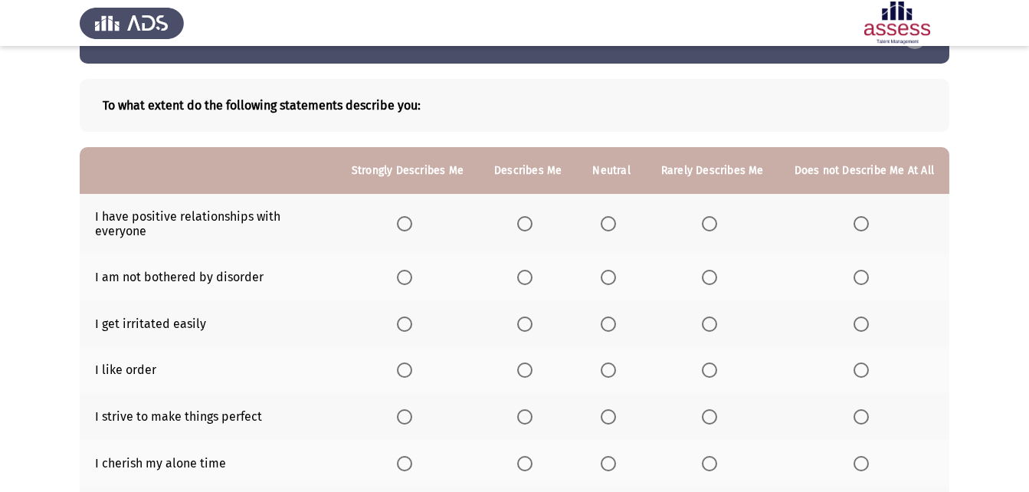
scroll to position [77, 0]
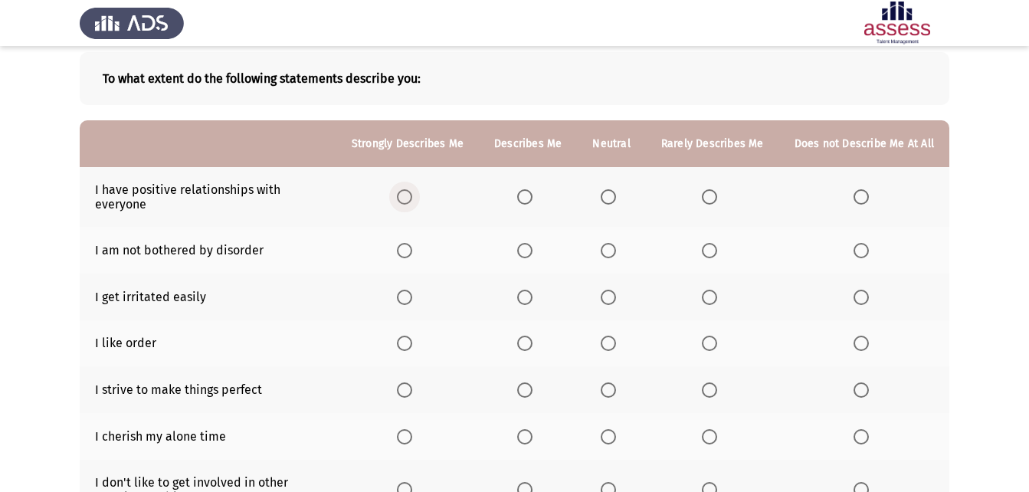
click at [404, 191] on span "Select an option" at bounding box center [404, 196] width 15 height 15
click at [404, 191] on input "Select an option" at bounding box center [404, 196] width 15 height 15
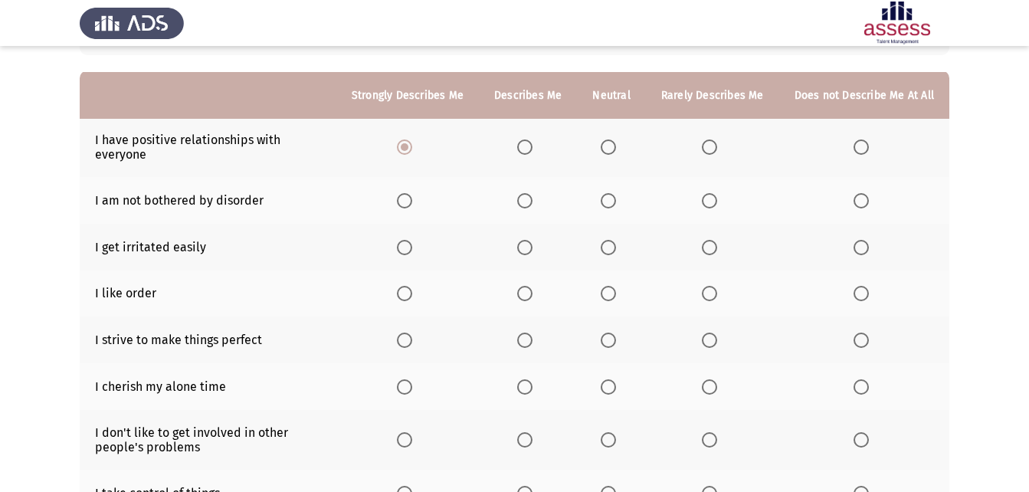
scroll to position [153, 0]
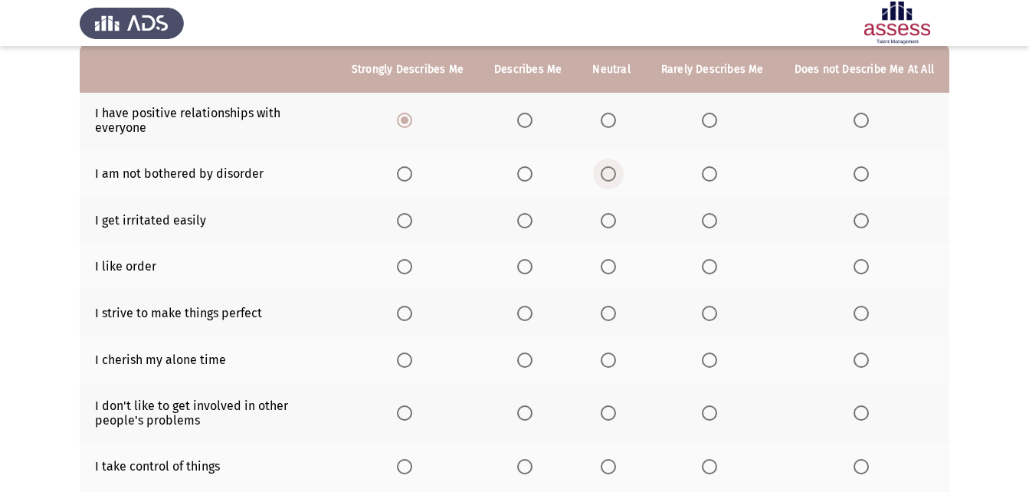
click at [610, 176] on span "Select an option" at bounding box center [607, 173] width 15 height 15
click at [610, 176] on input "Select an option" at bounding box center [607, 173] width 15 height 15
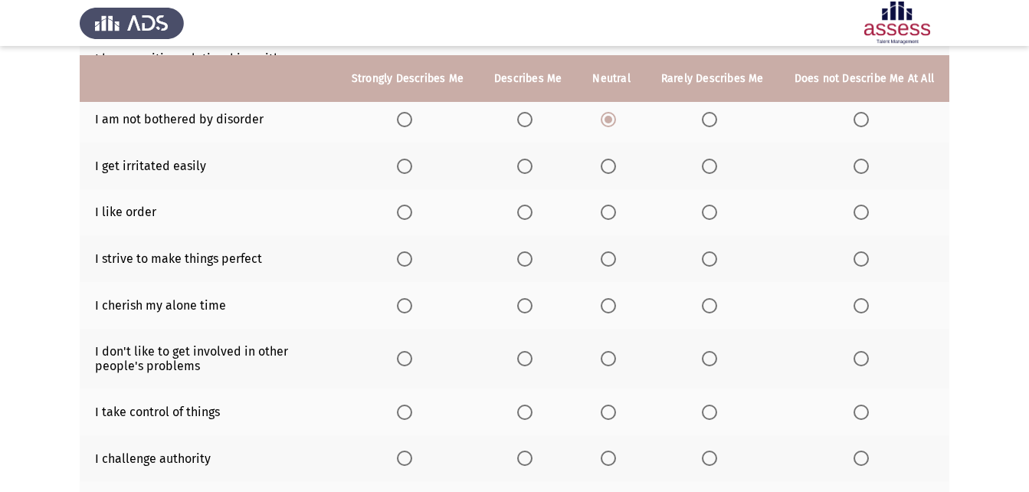
scroll to position [230, 0]
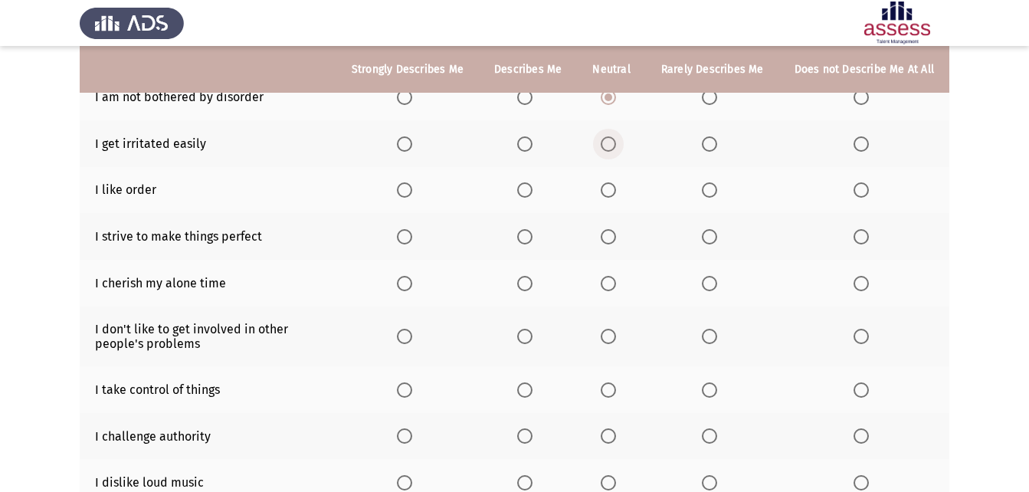
click at [613, 146] on span "Select an option" at bounding box center [607, 143] width 15 height 15
click at [613, 146] on input "Select an option" at bounding box center [607, 143] width 15 height 15
click at [530, 186] on span "Select an option" at bounding box center [524, 189] width 15 height 15
click at [530, 186] on input "Select an option" at bounding box center [524, 189] width 15 height 15
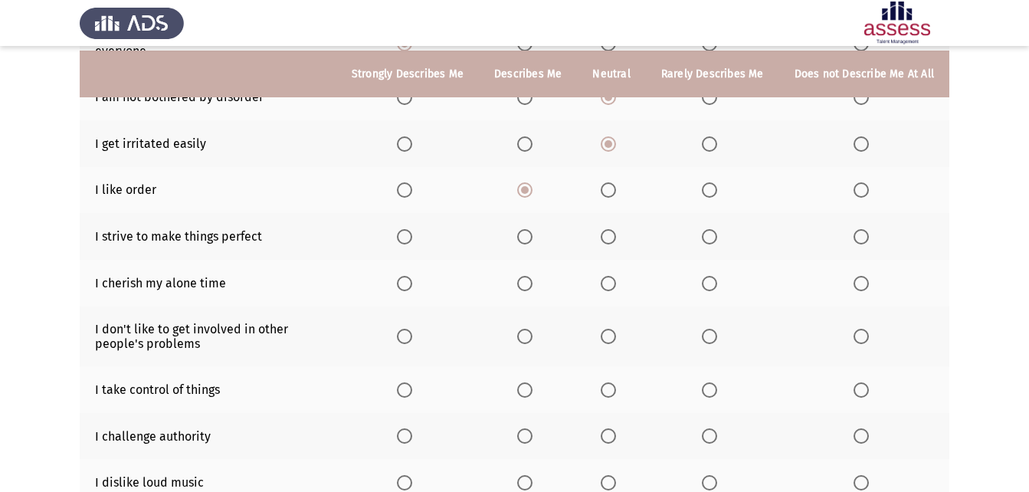
scroll to position [306, 0]
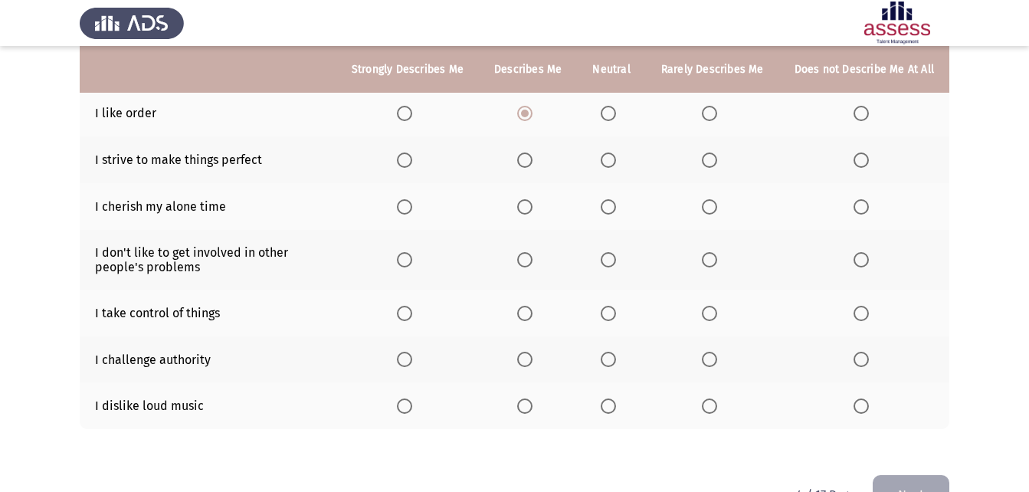
click at [613, 149] on th at bounding box center [611, 159] width 68 height 47
click at [611, 154] on span "Select an option" at bounding box center [607, 159] width 15 height 15
click at [611, 154] on input "Select an option" at bounding box center [607, 159] width 15 height 15
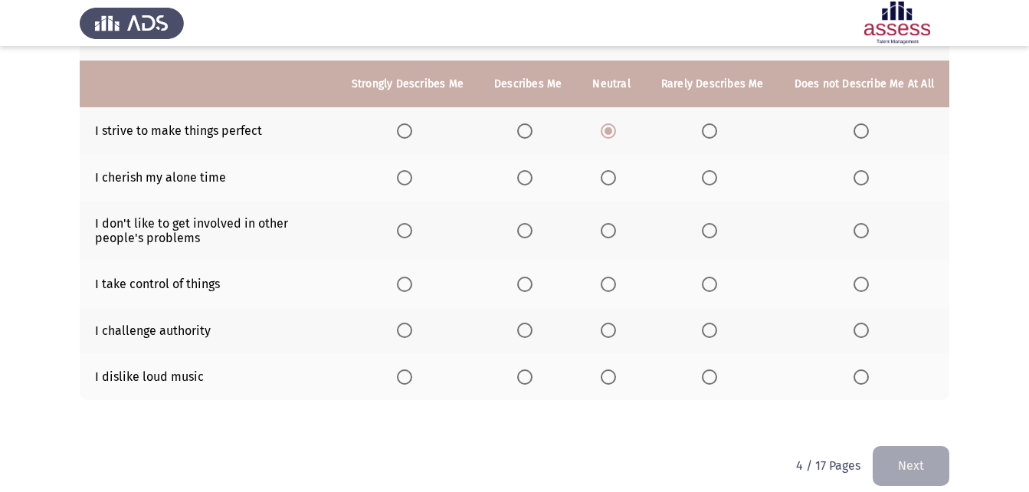
scroll to position [351, 0]
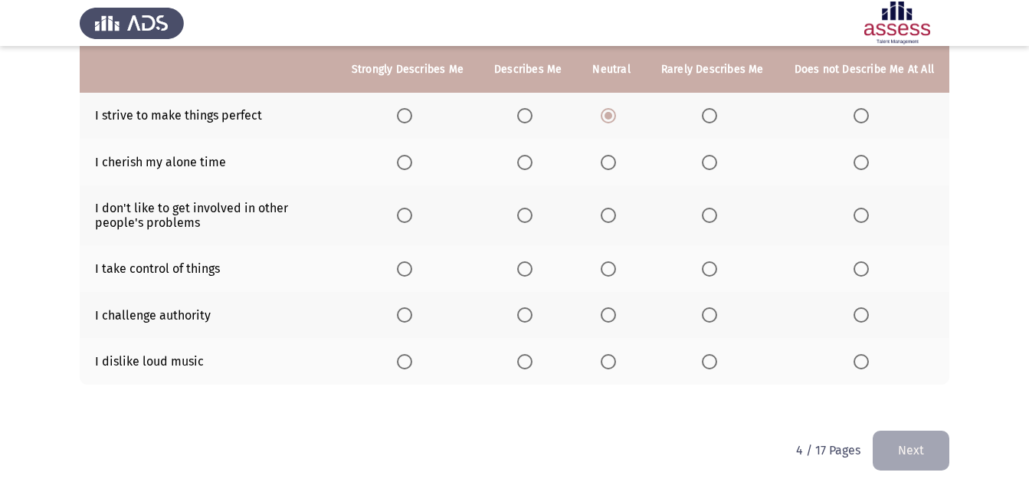
click at [613, 161] on span "Select an option" at bounding box center [607, 162] width 15 height 15
click at [613, 161] on input "Select an option" at bounding box center [607, 162] width 15 height 15
click at [612, 216] on span "Select an option" at bounding box center [607, 215] width 15 height 15
click at [612, 216] on input "Select an option" at bounding box center [607, 215] width 15 height 15
click at [412, 270] on span "Select an option" at bounding box center [404, 268] width 15 height 15
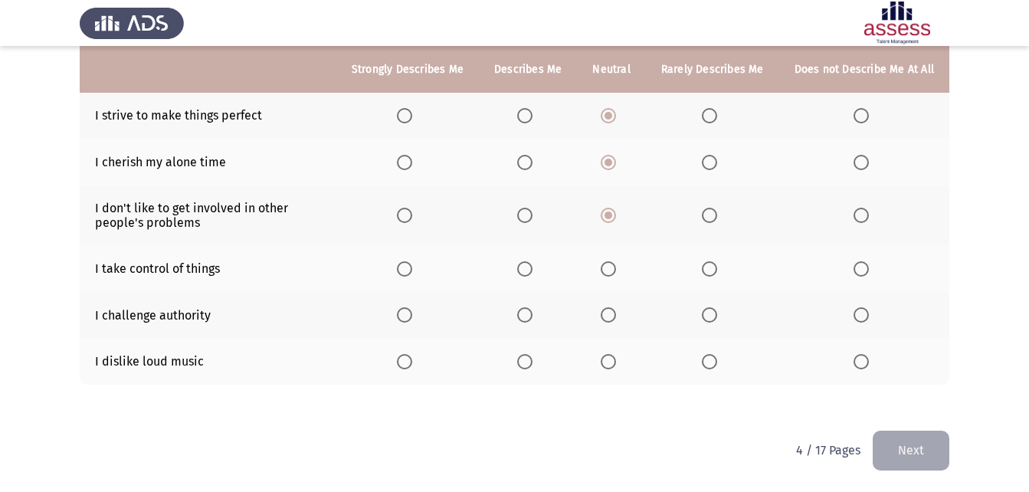
click at [412, 270] on input "Select an option" at bounding box center [404, 268] width 15 height 15
click at [613, 316] on span "Select an option" at bounding box center [607, 314] width 15 height 15
click at [613, 316] on input "Select an option" at bounding box center [607, 314] width 15 height 15
click at [633, 358] on th at bounding box center [611, 361] width 68 height 47
click at [616, 356] on span "Select an option" at bounding box center [607, 361] width 15 height 15
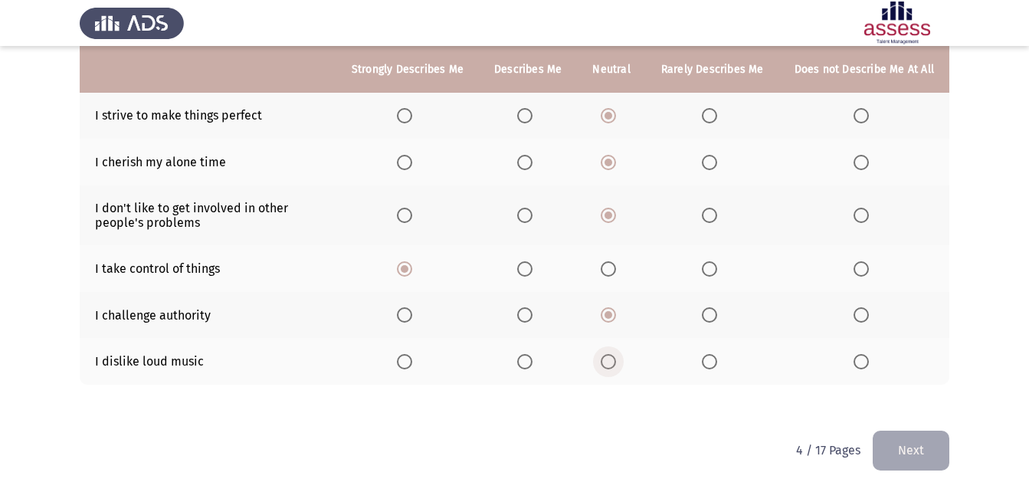
click at [616, 356] on input "Select an option" at bounding box center [607, 361] width 15 height 15
click at [921, 451] on button "Next" at bounding box center [910, 449] width 77 height 39
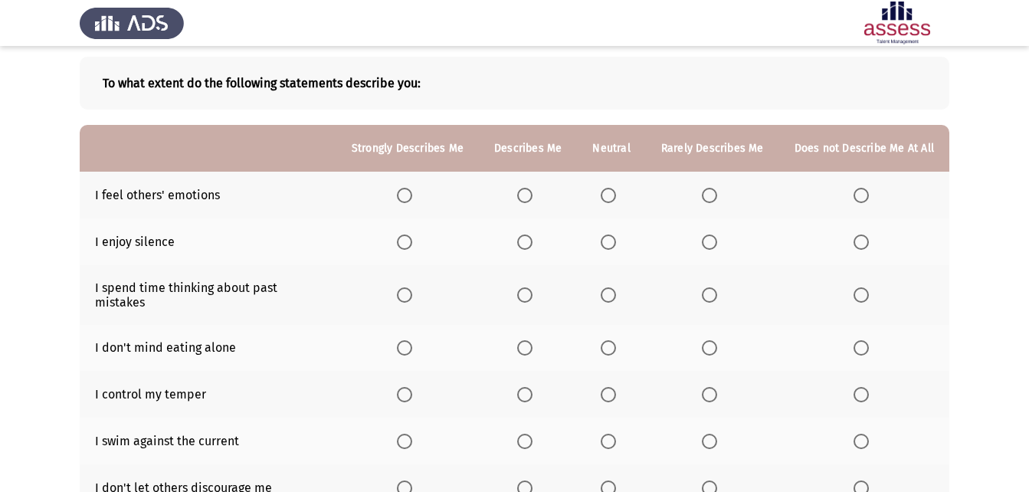
scroll to position [95, 0]
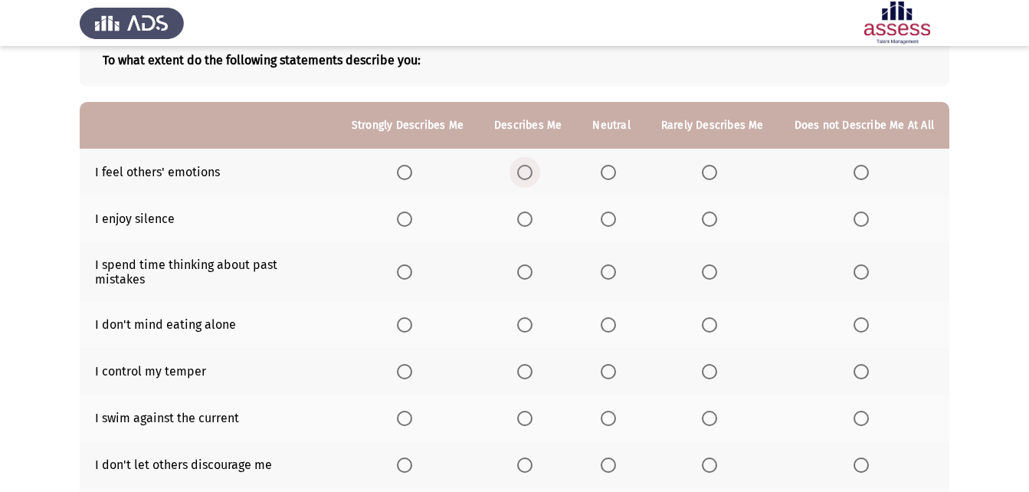
click at [529, 175] on span "Select an option" at bounding box center [524, 172] width 15 height 15
click at [529, 175] on input "Select an option" at bounding box center [524, 172] width 15 height 15
click at [622, 176] on label "Select an option" at bounding box center [610, 172] width 21 height 15
click at [616, 176] on input "Select an option" at bounding box center [607, 172] width 15 height 15
click at [607, 211] on span "Select an option" at bounding box center [607, 218] width 15 height 15
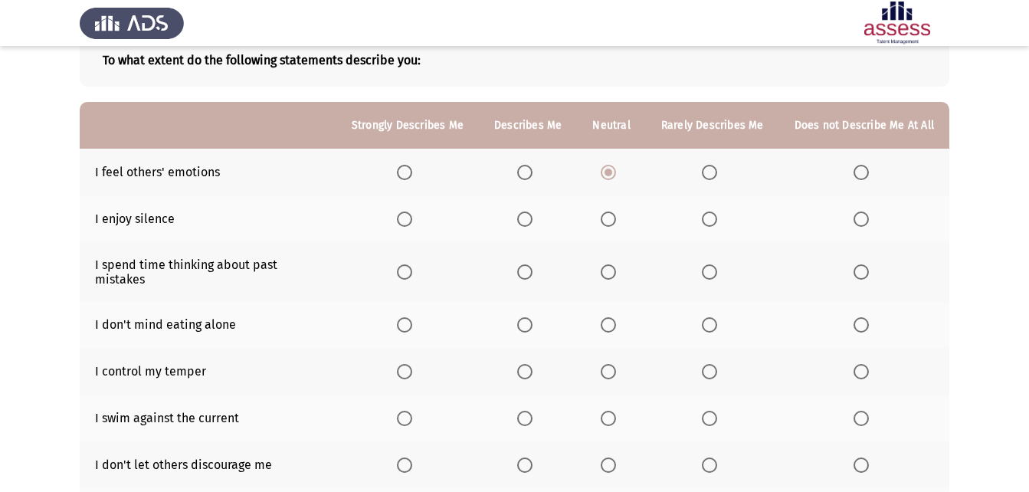
click at [607, 211] on input "Select an option" at bounding box center [607, 218] width 15 height 15
click at [611, 271] on span "Select an option" at bounding box center [607, 271] width 15 height 15
click at [611, 271] on input "Select an option" at bounding box center [607, 271] width 15 height 15
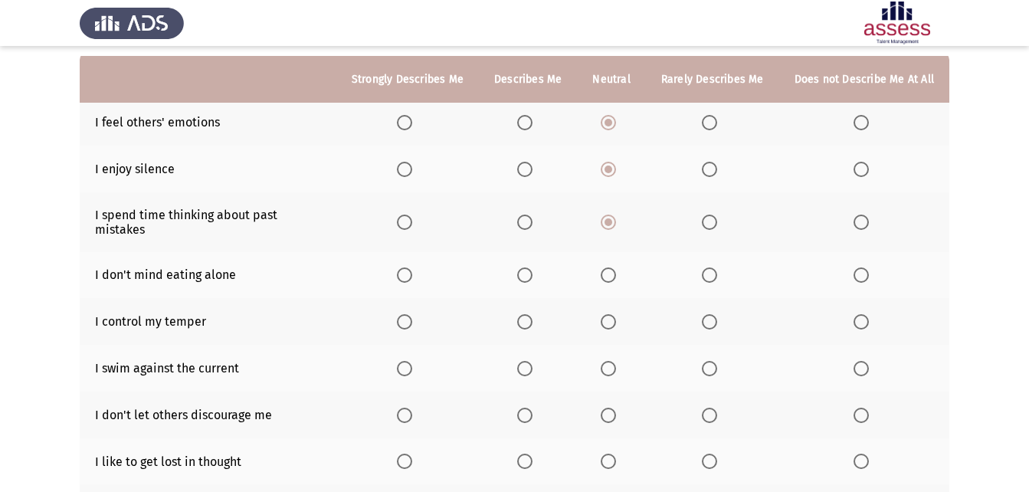
scroll to position [172, 0]
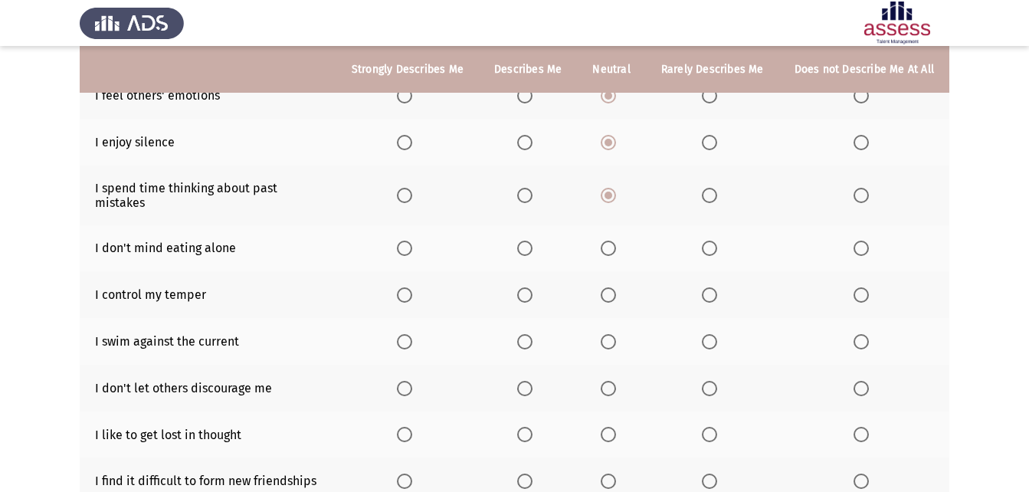
click at [610, 241] on span "Select an option" at bounding box center [607, 248] width 15 height 15
click at [610, 241] on input "Select an option" at bounding box center [607, 248] width 15 height 15
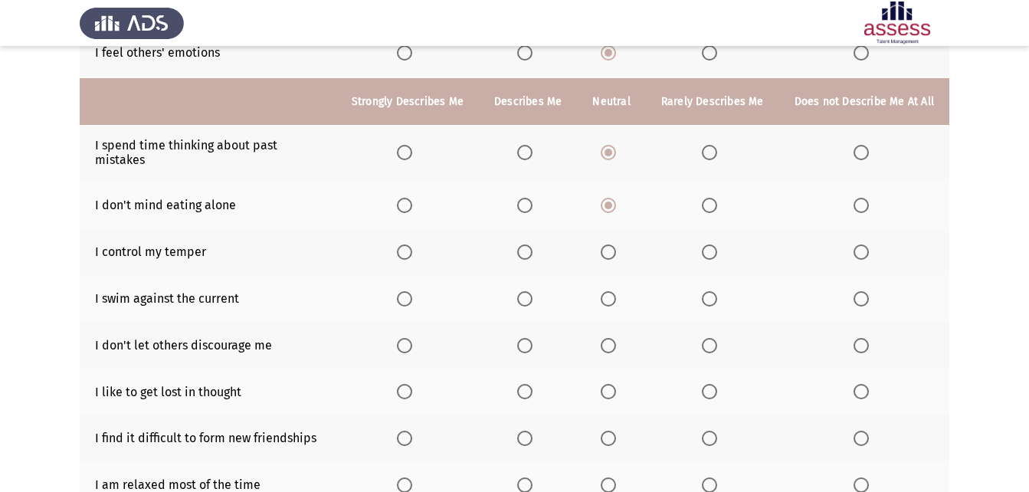
scroll to position [248, 0]
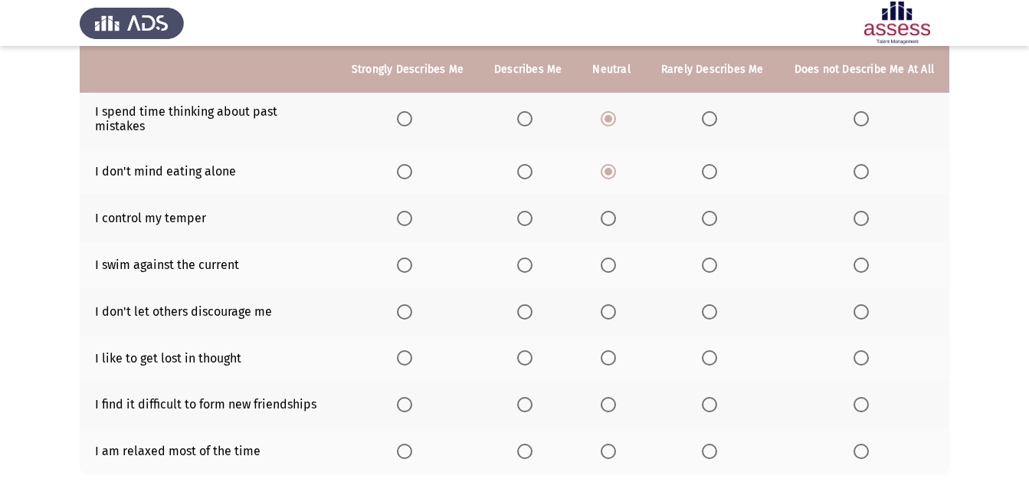
click at [532, 211] on span "Select an option" at bounding box center [524, 218] width 15 height 15
click at [532, 211] on input "Select an option" at bounding box center [524, 218] width 15 height 15
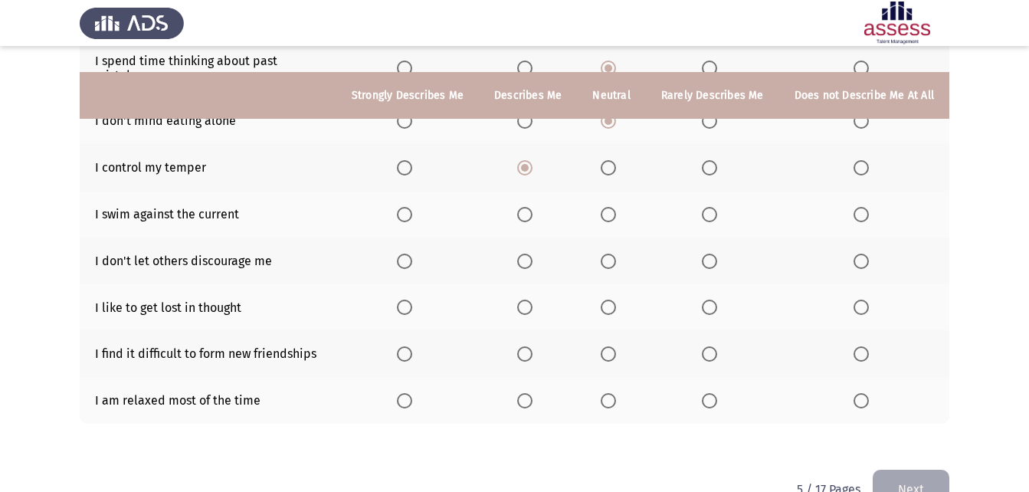
scroll to position [325, 0]
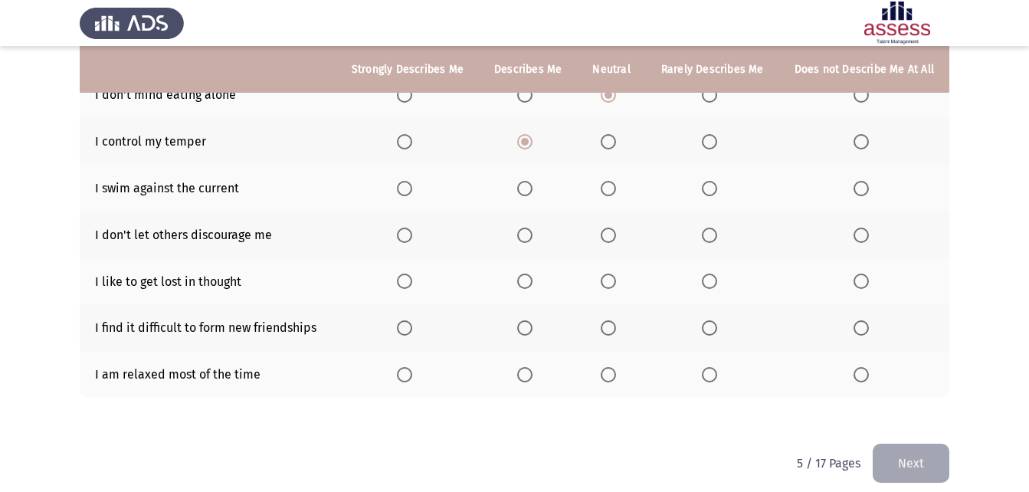
click at [617, 184] on th at bounding box center [611, 188] width 68 height 47
click at [616, 181] on span "Select an option" at bounding box center [607, 188] width 15 height 15
click at [616, 181] on input "Select an option" at bounding box center [607, 188] width 15 height 15
click at [611, 227] on span "Select an option" at bounding box center [607, 234] width 15 height 15
click at [611, 227] on input "Select an option" at bounding box center [607, 234] width 15 height 15
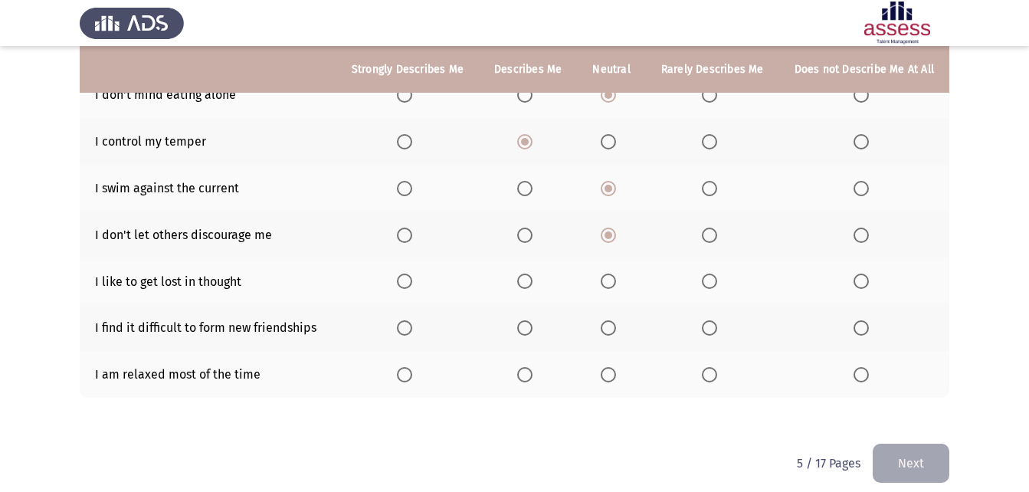
click at [616, 273] on span "Select an option" at bounding box center [607, 280] width 15 height 15
click at [616, 273] on input "Select an option" at bounding box center [607, 280] width 15 height 15
click at [852, 316] on th at bounding box center [864, 327] width 170 height 47
click at [853, 314] on th at bounding box center [864, 327] width 170 height 47
click at [856, 320] on span "Select an option" at bounding box center [860, 327] width 15 height 15
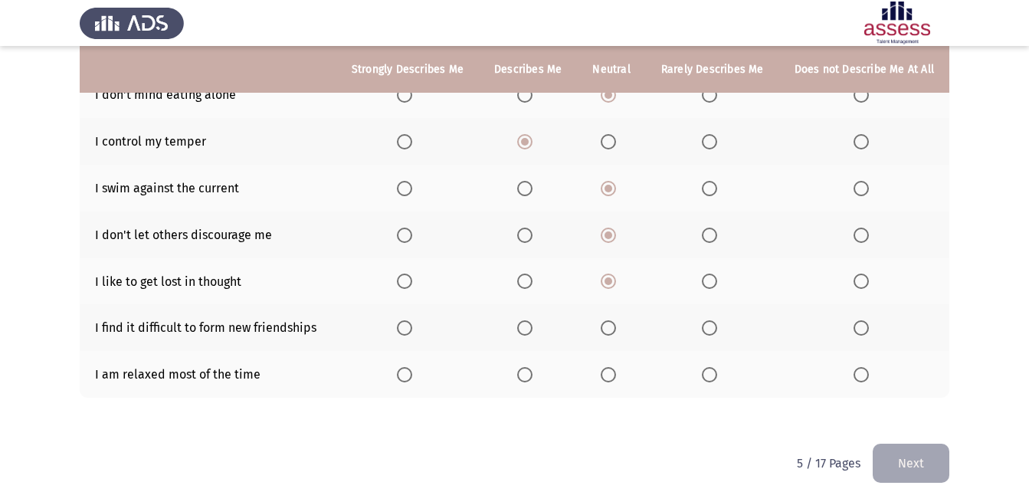
click at [856, 320] on input "Select an option" at bounding box center [860, 327] width 15 height 15
click at [619, 352] on th at bounding box center [611, 374] width 68 height 47
click at [616, 367] on span "Select an option" at bounding box center [607, 374] width 15 height 15
click at [616, 367] on input "Select an option" at bounding box center [607, 374] width 15 height 15
click at [894, 448] on button "Next" at bounding box center [910, 462] width 77 height 39
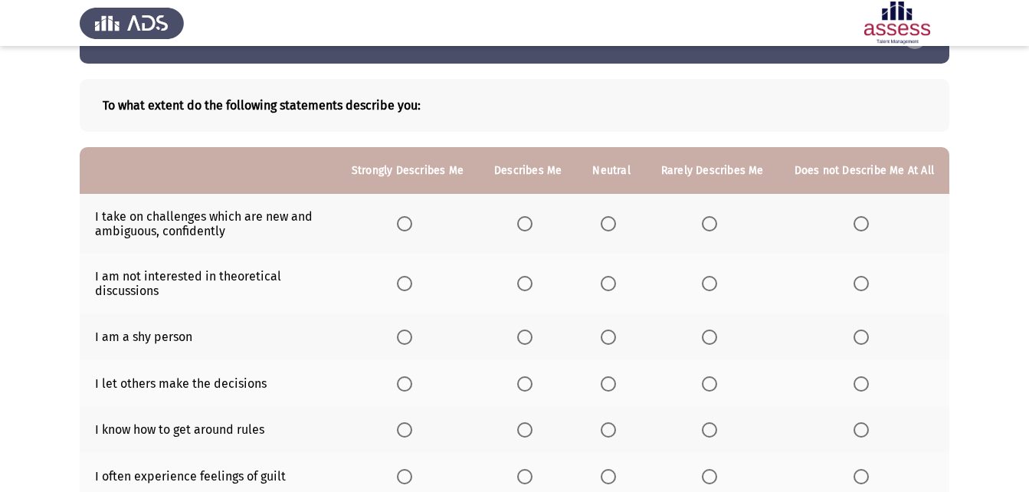
scroll to position [77, 0]
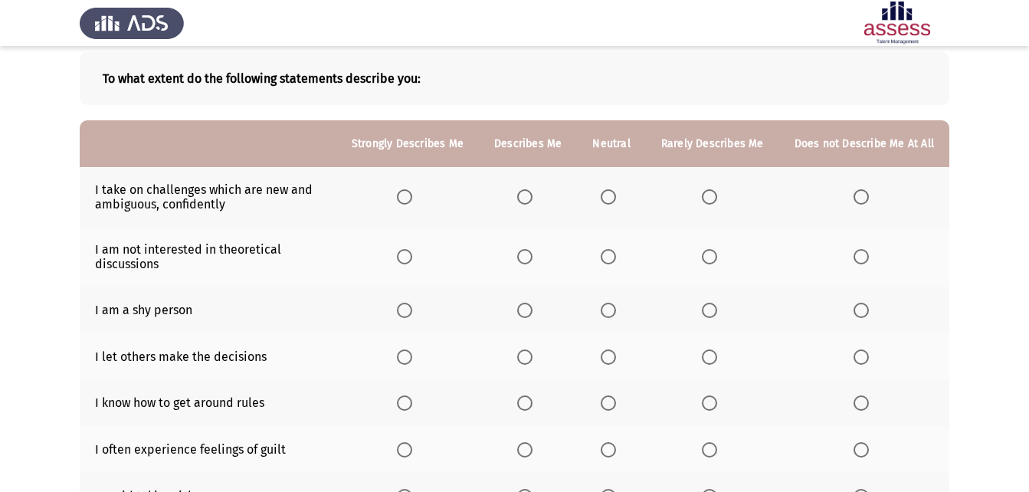
click at [616, 200] on span "Select an option" at bounding box center [607, 196] width 15 height 15
click at [616, 200] on input "Select an option" at bounding box center [607, 196] width 15 height 15
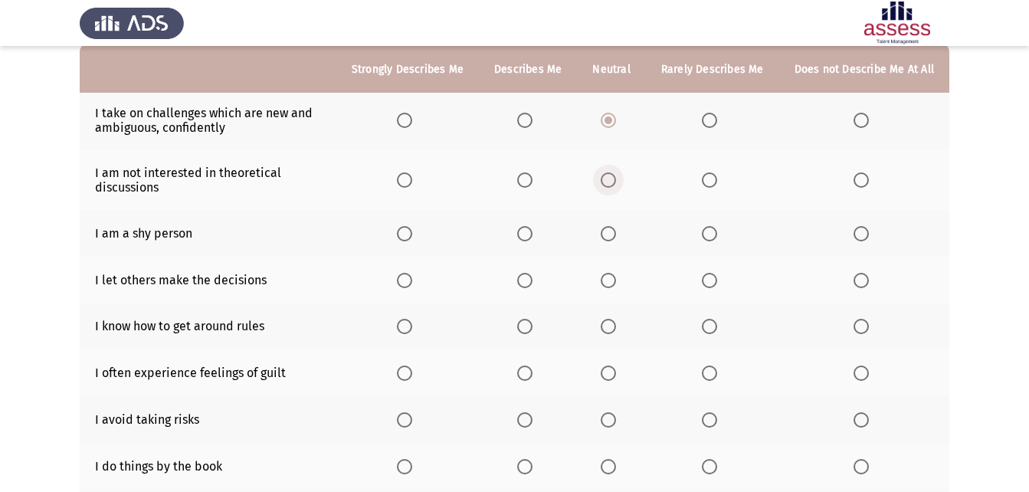
click at [608, 179] on span "Select an option" at bounding box center [607, 179] width 15 height 15
click at [608, 179] on input "Select an option" at bounding box center [607, 179] width 15 height 15
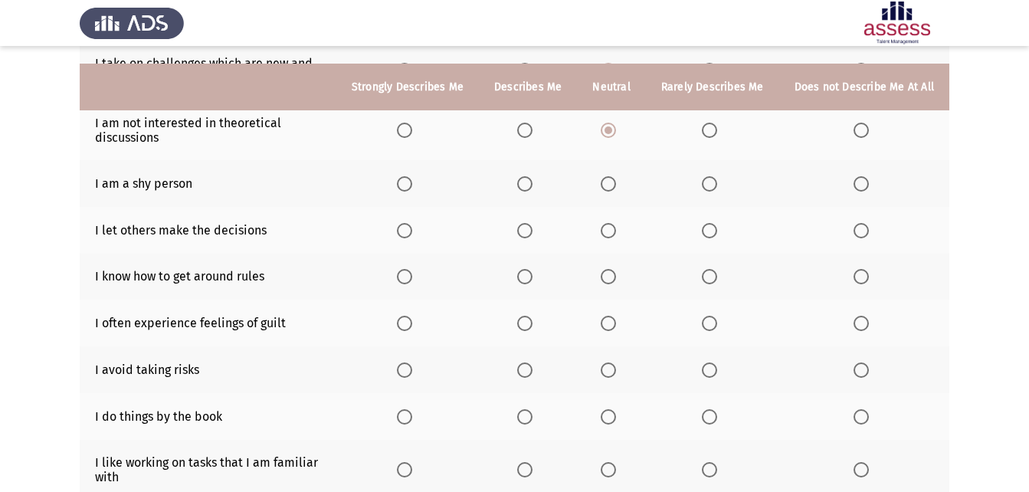
scroll to position [230, 0]
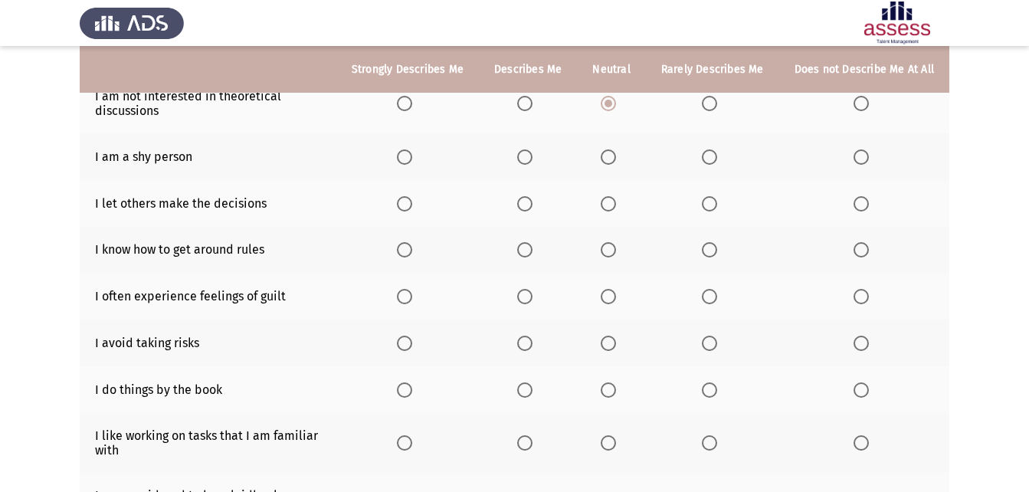
click at [616, 155] on span "Select an option" at bounding box center [607, 156] width 15 height 15
click at [616, 155] on input "Select an option" at bounding box center [607, 156] width 15 height 15
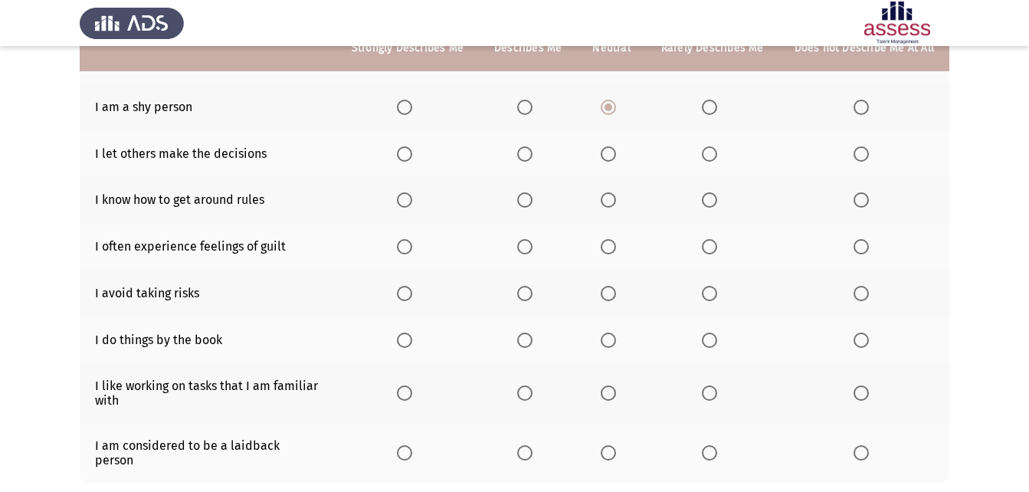
scroll to position [306, 0]
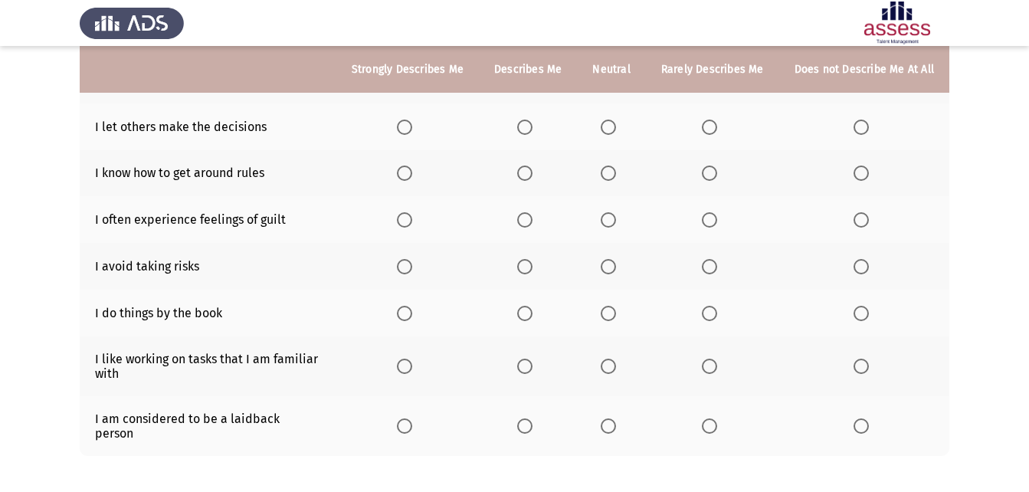
click at [617, 136] on th at bounding box center [611, 126] width 68 height 47
click at [611, 129] on span "Select an option" at bounding box center [607, 126] width 15 height 15
click at [611, 129] on input "Select an option" at bounding box center [607, 126] width 15 height 15
click at [612, 167] on span "Select an option" at bounding box center [607, 172] width 15 height 15
click at [612, 167] on input "Select an option" at bounding box center [607, 172] width 15 height 15
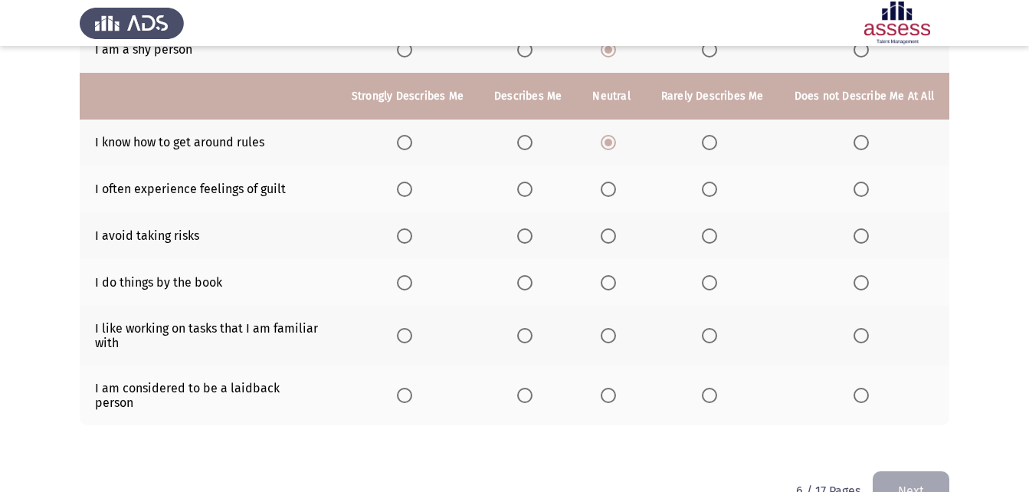
scroll to position [364, 0]
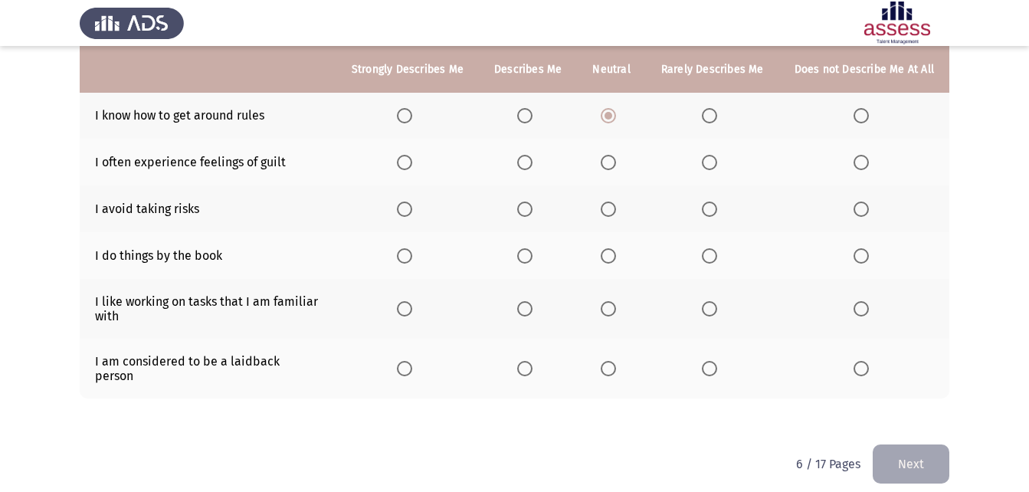
click at [612, 159] on span "Select an option" at bounding box center [607, 162] width 15 height 15
click at [612, 159] on input "Select an option" at bounding box center [607, 162] width 15 height 15
click at [616, 207] on span "Select an option" at bounding box center [607, 208] width 15 height 15
click at [616, 207] on input "Select an option" at bounding box center [607, 208] width 15 height 15
click at [717, 254] on span "Select an option" at bounding box center [709, 255] width 15 height 15
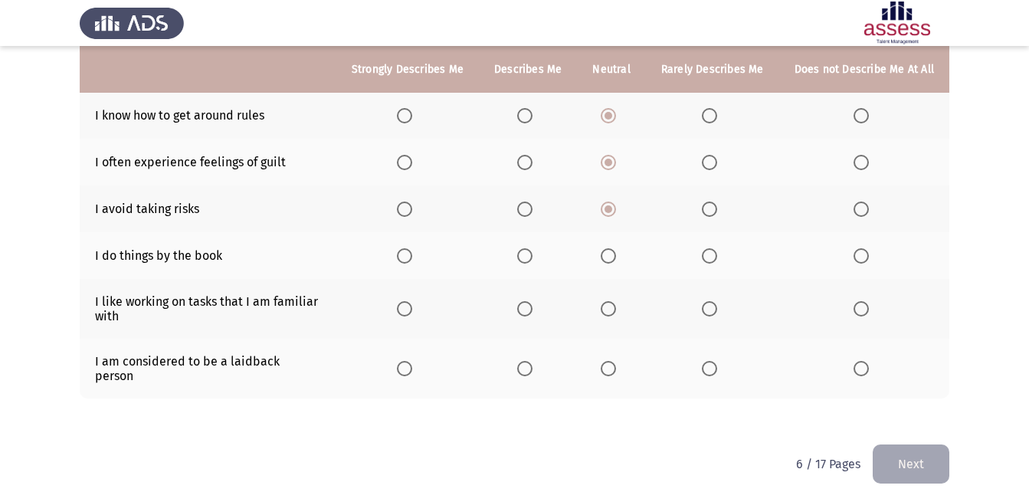
click at [717, 254] on input "Select an option" at bounding box center [709, 255] width 15 height 15
click at [546, 312] on th at bounding box center [528, 309] width 98 height 60
click at [538, 312] on label "Select an option" at bounding box center [527, 308] width 21 height 15
click at [532, 312] on input "Select an option" at bounding box center [524, 308] width 15 height 15
click at [519, 361] on th at bounding box center [528, 369] width 98 height 60
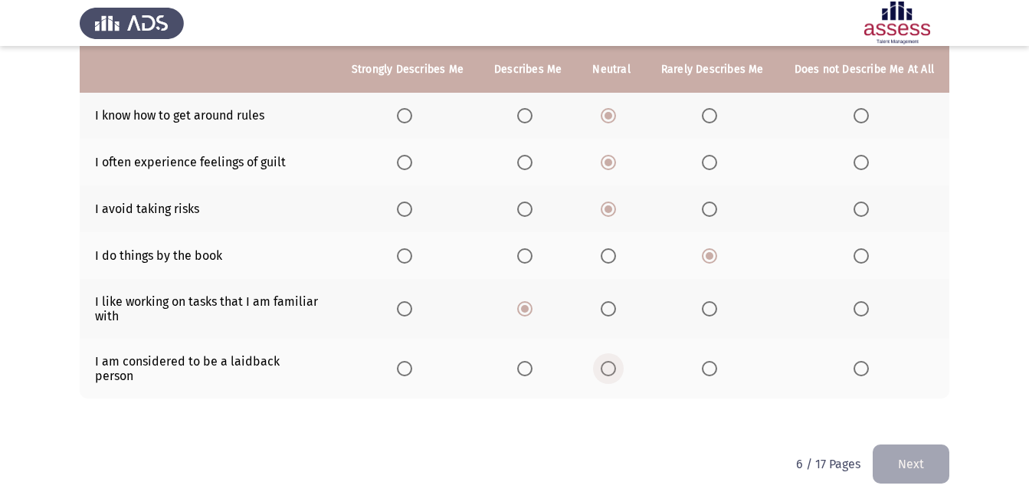
click at [609, 361] on span "Select an option" at bounding box center [607, 368] width 15 height 15
click at [609, 361] on input "Select an option" at bounding box center [607, 368] width 15 height 15
click at [924, 447] on button "Next" at bounding box center [910, 463] width 77 height 39
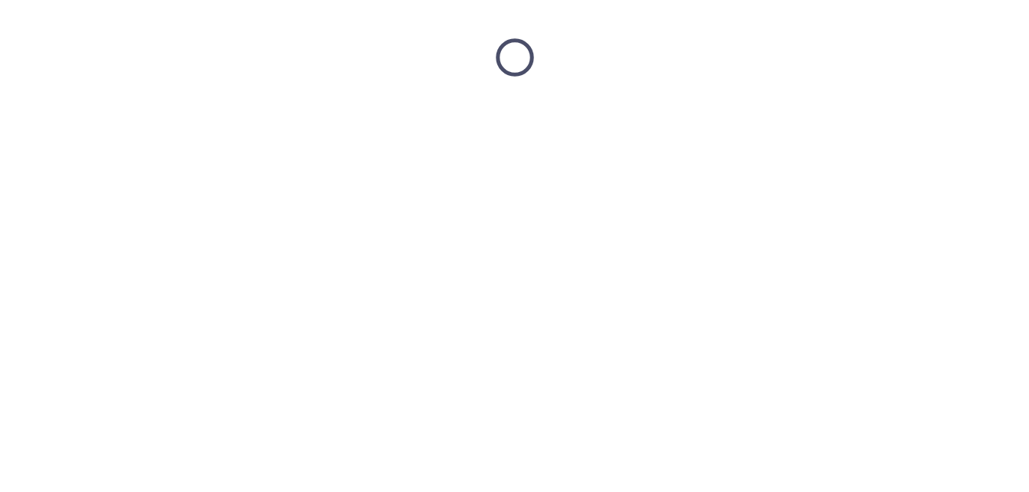
scroll to position [0, 0]
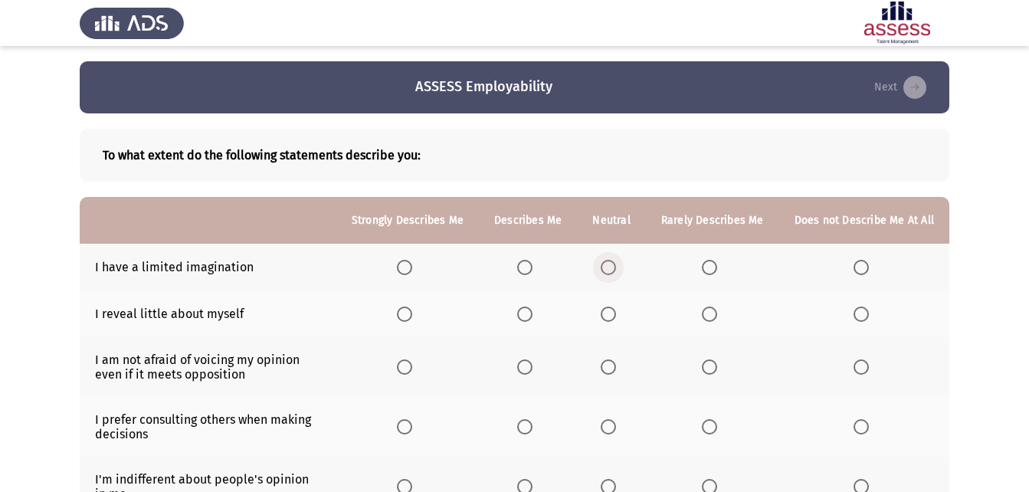
click at [616, 267] on span "Select an option" at bounding box center [607, 267] width 15 height 15
click at [616, 267] on input "Select an option" at bounding box center [607, 267] width 15 height 15
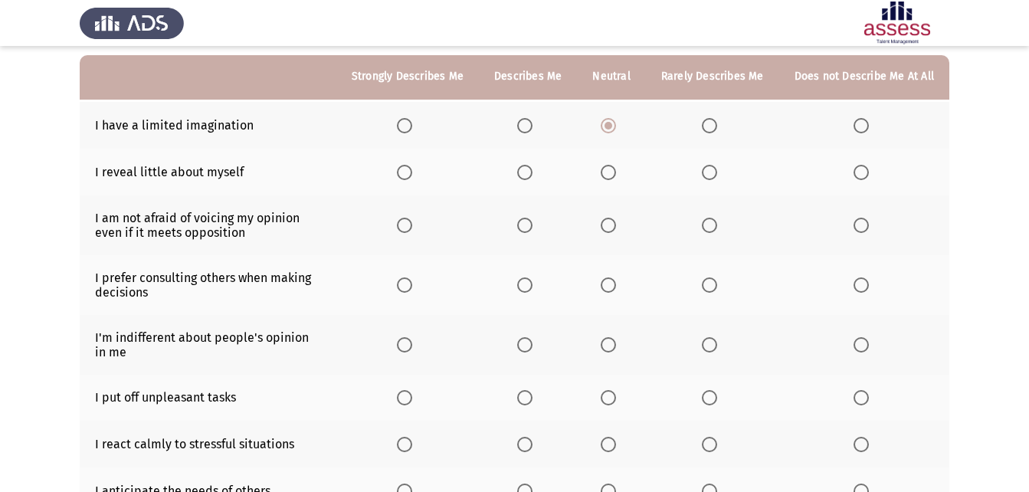
scroll to position [153, 0]
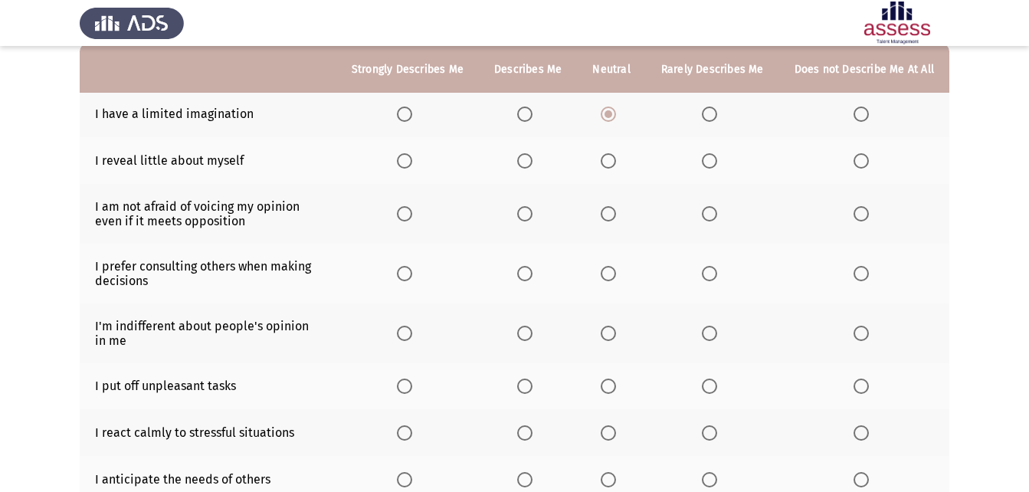
click at [614, 159] on span "Select an option" at bounding box center [607, 160] width 15 height 15
click at [614, 159] on input "Select an option" at bounding box center [607, 160] width 15 height 15
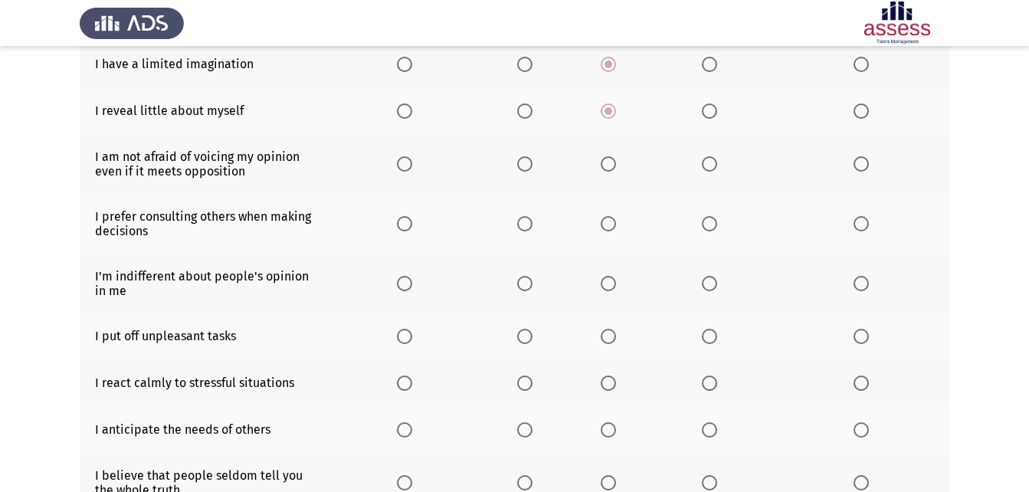
scroll to position [230, 0]
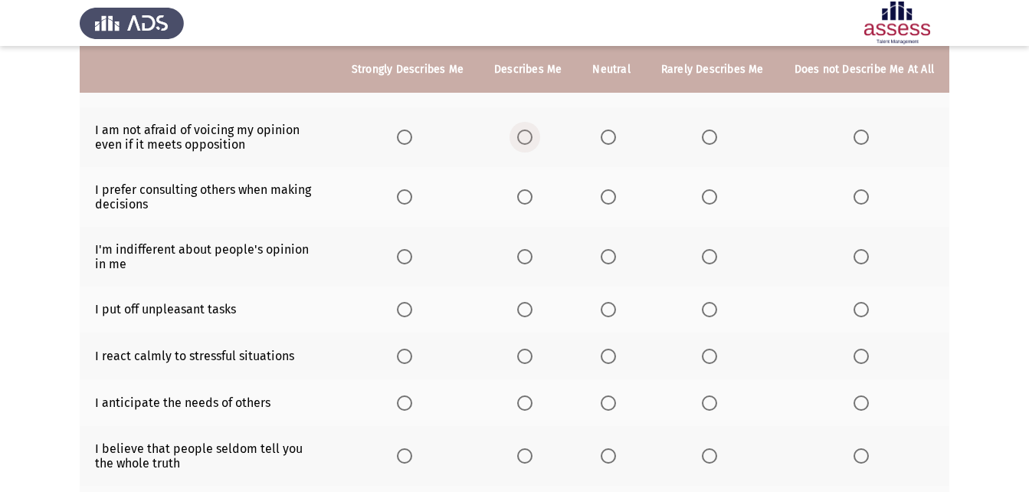
click at [529, 133] on span "Select an option" at bounding box center [524, 136] width 15 height 15
click at [529, 133] on input "Select an option" at bounding box center [524, 136] width 15 height 15
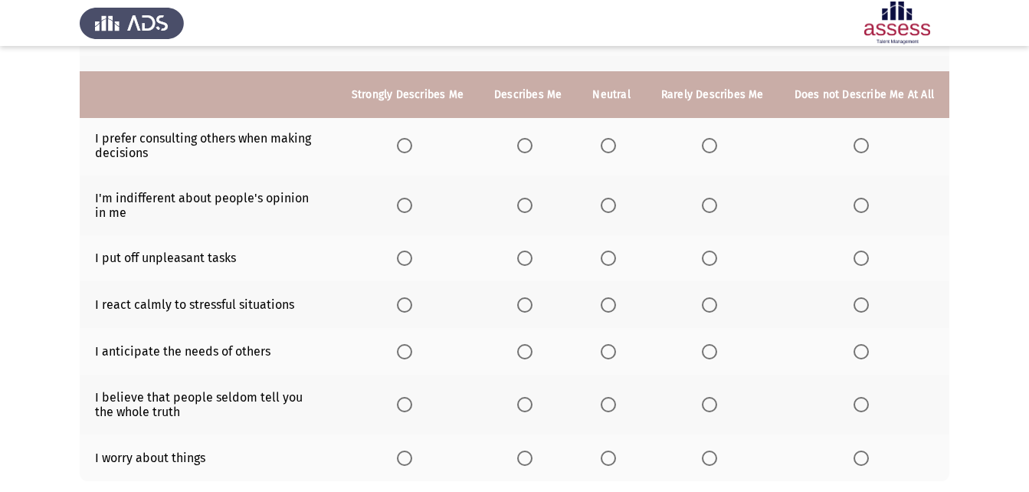
scroll to position [306, 0]
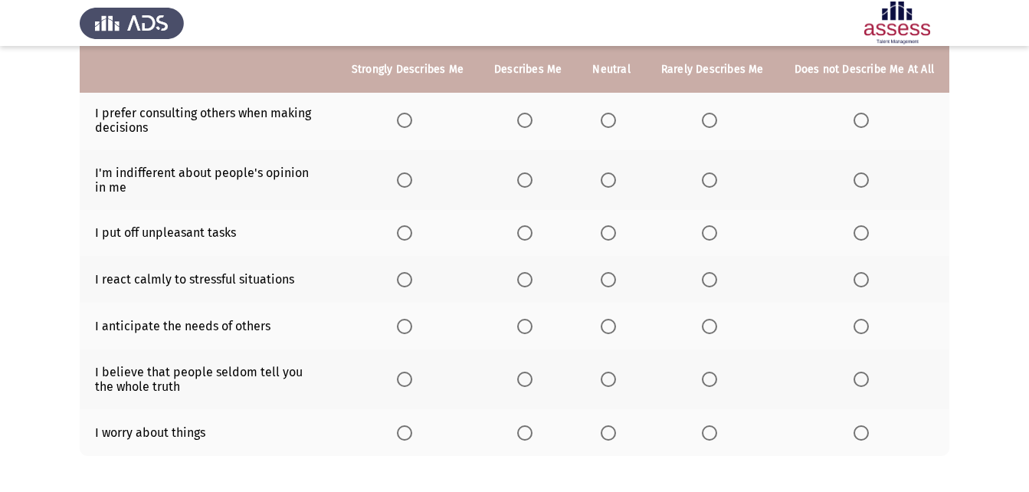
click at [533, 129] on th at bounding box center [528, 120] width 98 height 60
click at [532, 113] on span "Select an option" at bounding box center [524, 120] width 15 height 15
click at [532, 113] on input "Select an option" at bounding box center [524, 120] width 15 height 15
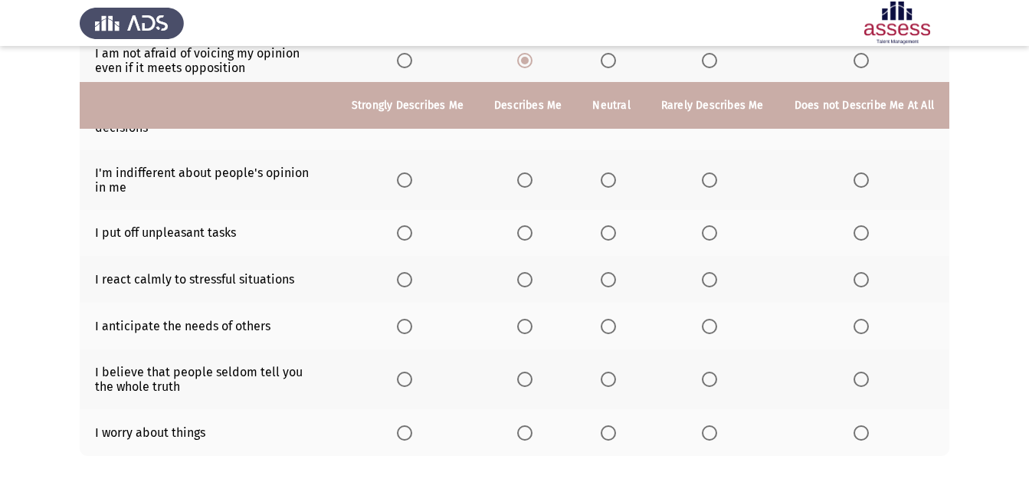
scroll to position [378, 0]
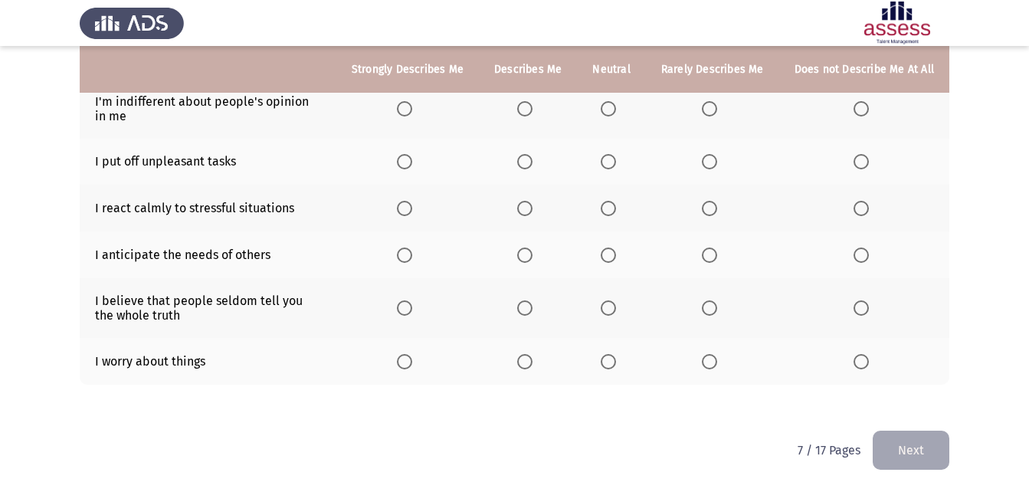
click at [532, 110] on span "Select an option" at bounding box center [524, 108] width 15 height 15
click at [532, 110] on input "Select an option" at bounding box center [524, 108] width 15 height 15
click at [608, 164] on span "Select an option" at bounding box center [607, 161] width 15 height 15
click at [608, 164] on input "Select an option" at bounding box center [607, 161] width 15 height 15
click at [621, 213] on label "Select an option" at bounding box center [610, 208] width 21 height 15
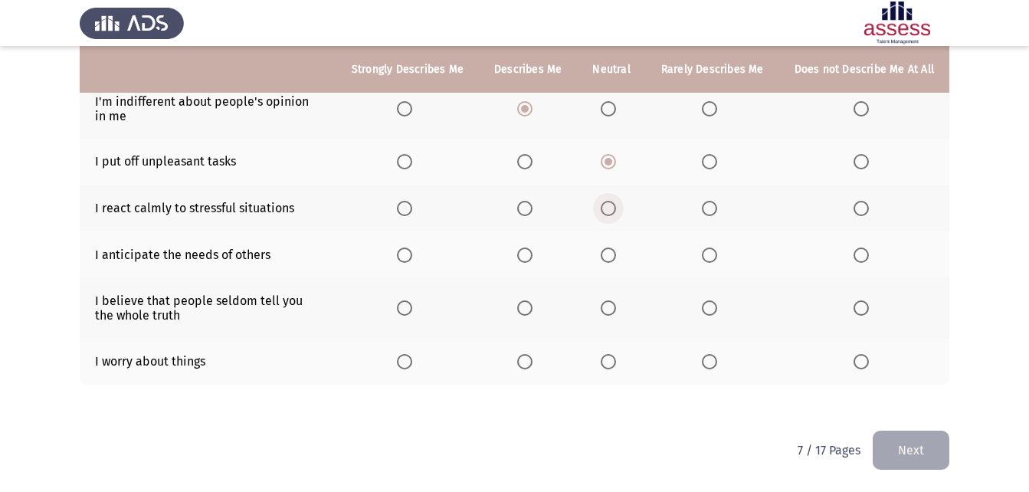
click at [616, 213] on input "Select an option" at bounding box center [607, 208] width 15 height 15
click at [609, 256] on span "Select an option" at bounding box center [607, 254] width 15 height 15
click at [609, 256] on input "Select an option" at bounding box center [607, 254] width 15 height 15
click at [858, 361] on span "Select an option" at bounding box center [860, 361] width 15 height 15
click at [858, 361] on input "Select an option" at bounding box center [860, 361] width 15 height 15
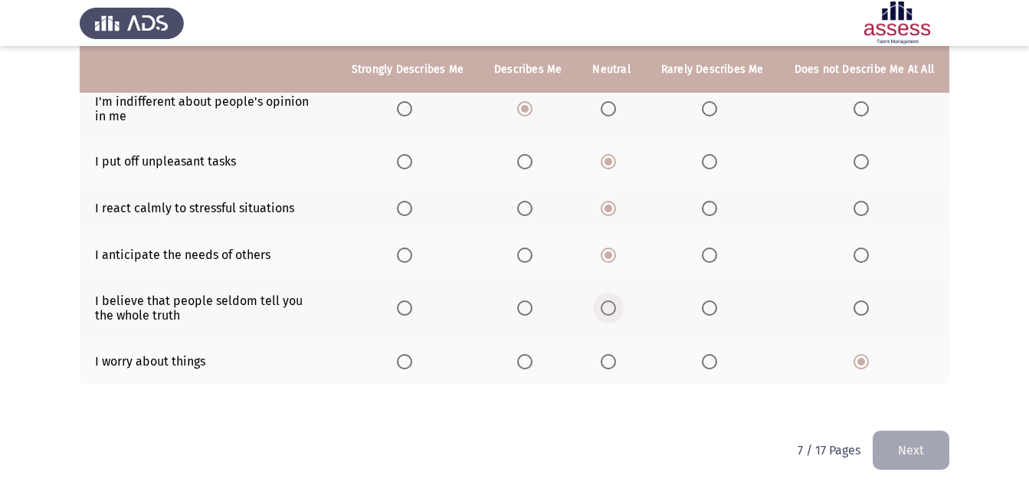
click at [610, 309] on span "Select an option" at bounding box center [607, 307] width 15 height 15
click at [610, 309] on input "Select an option" at bounding box center [607, 307] width 15 height 15
click at [942, 441] on button "Next" at bounding box center [910, 449] width 77 height 39
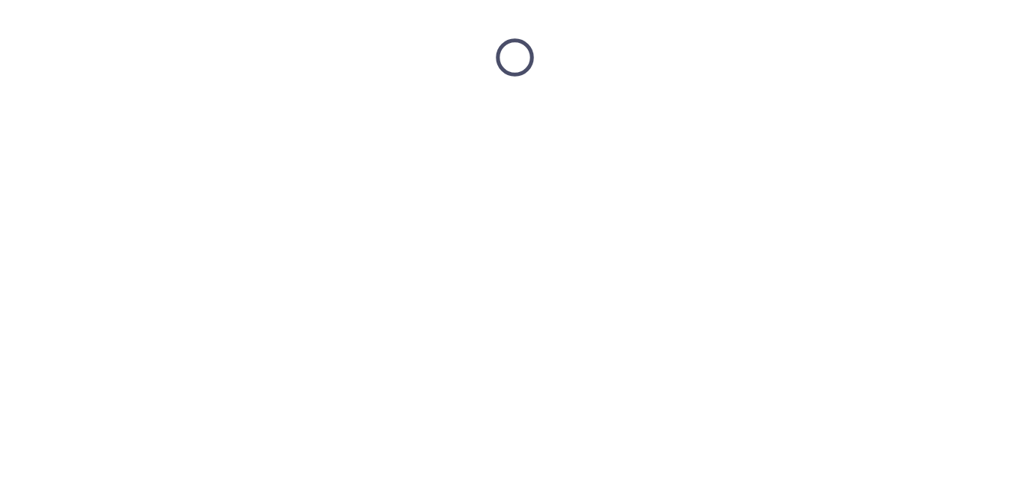
scroll to position [0, 0]
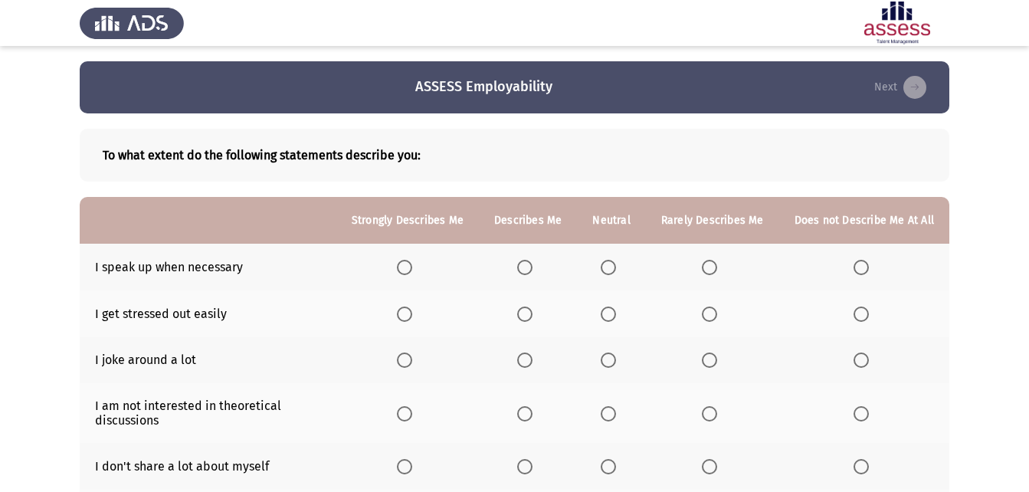
click at [404, 268] on span "Select an option" at bounding box center [404, 267] width 15 height 15
click at [404, 268] on input "Select an option" at bounding box center [404, 267] width 15 height 15
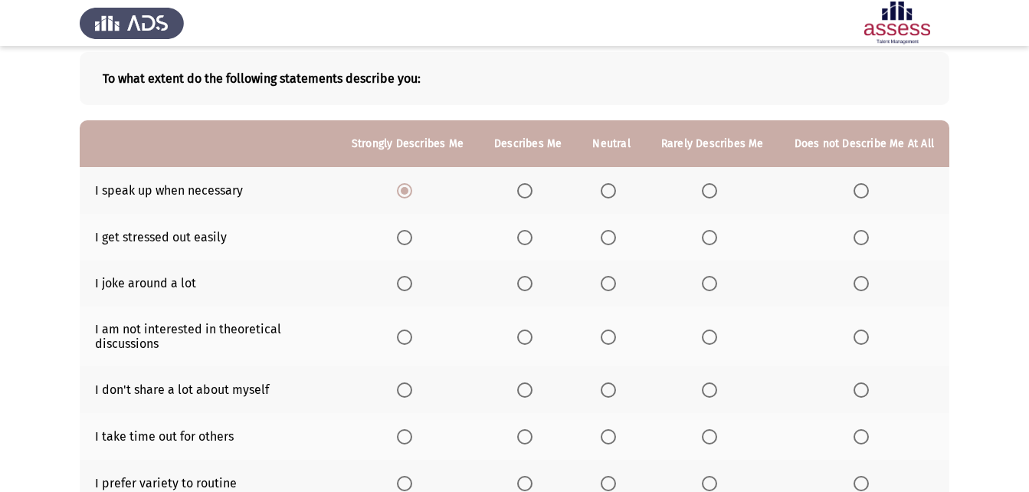
click at [615, 237] on span "Select an option" at bounding box center [607, 237] width 15 height 15
click at [615, 237] on input "Select an option" at bounding box center [607, 237] width 15 height 15
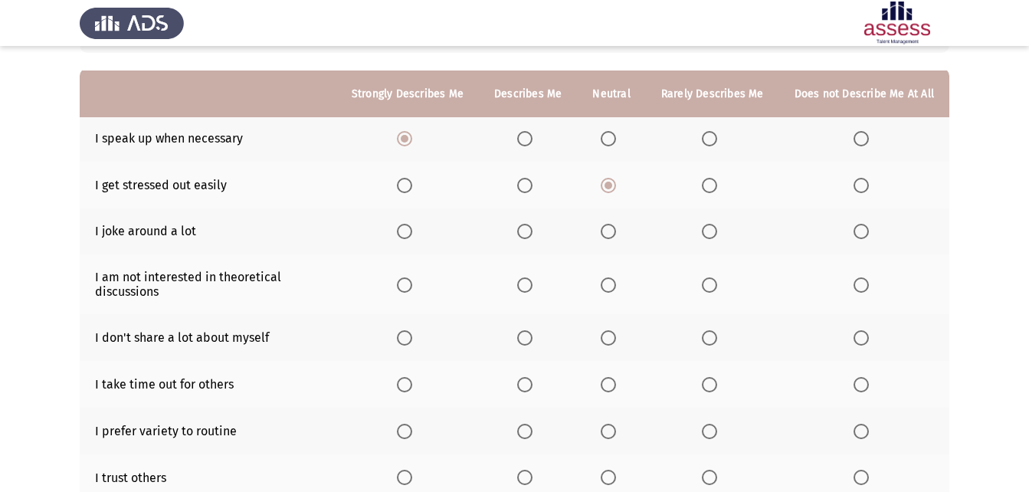
scroll to position [153, 0]
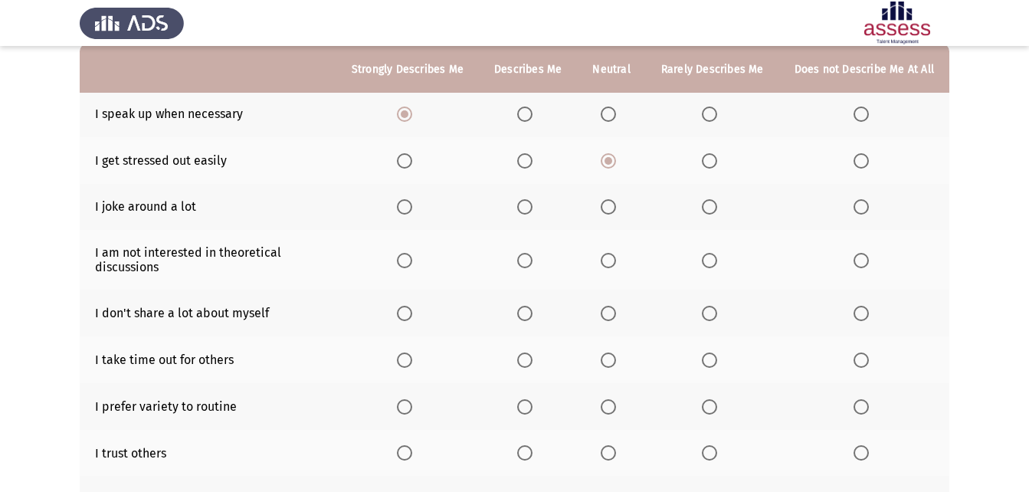
click at [611, 218] on th at bounding box center [611, 207] width 68 height 47
click at [613, 211] on span "Select an option" at bounding box center [607, 206] width 15 height 15
click at [613, 211] on input "Select an option" at bounding box center [607, 206] width 15 height 15
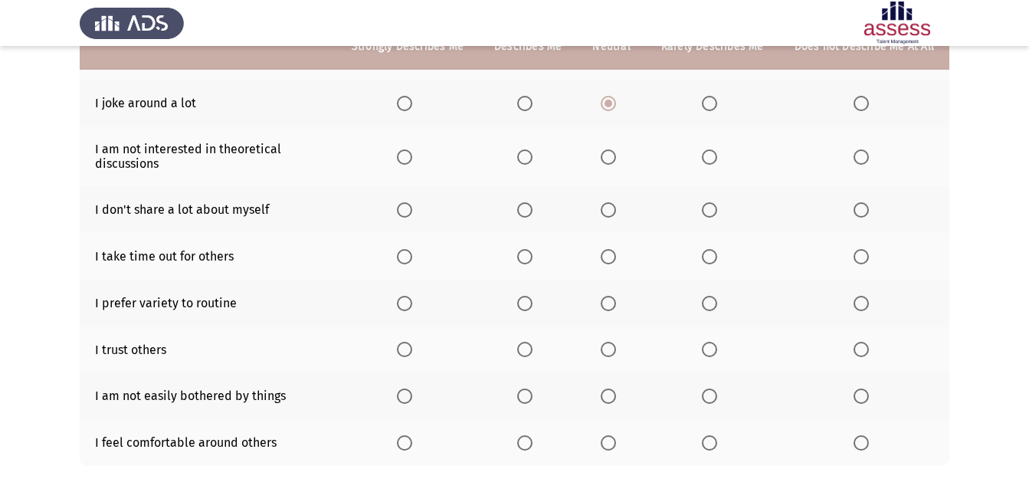
scroll to position [230, 0]
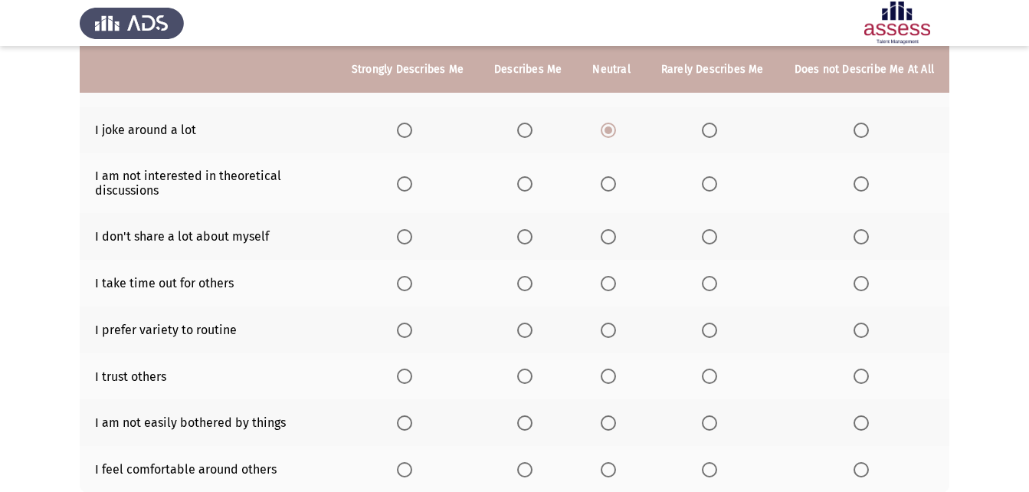
click at [616, 185] on span "Select an option" at bounding box center [607, 183] width 15 height 15
click at [616, 185] on input "Select an option" at bounding box center [607, 183] width 15 height 15
click at [616, 240] on span "Select an option" at bounding box center [607, 236] width 15 height 15
click at [616, 240] on input "Select an option" at bounding box center [607, 236] width 15 height 15
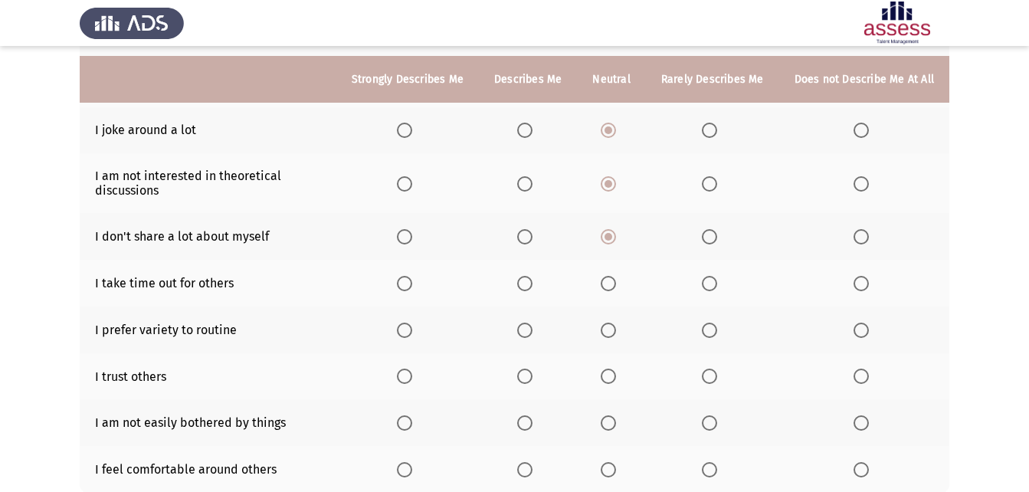
scroll to position [306, 0]
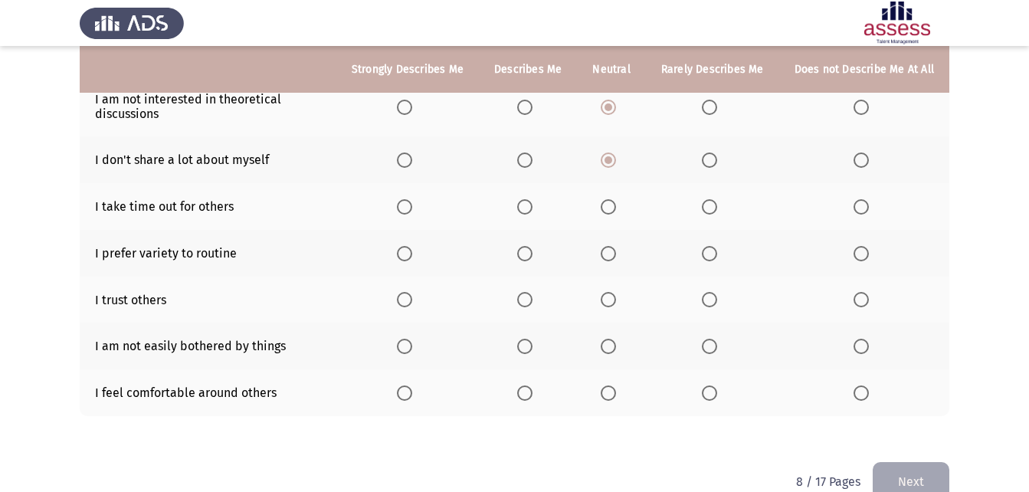
click at [610, 203] on span "Select an option" at bounding box center [607, 206] width 15 height 15
click at [610, 203] on input "Select an option" at bounding box center [607, 206] width 15 height 15
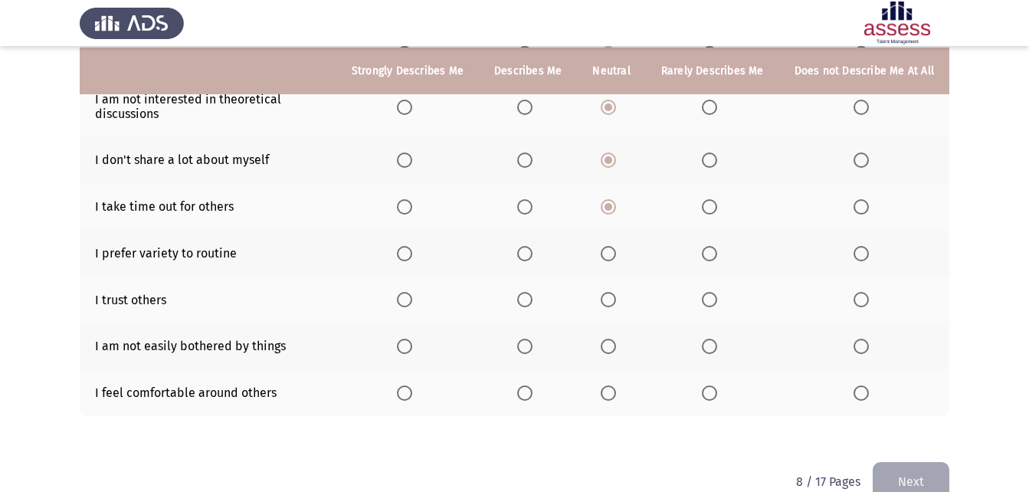
scroll to position [338, 0]
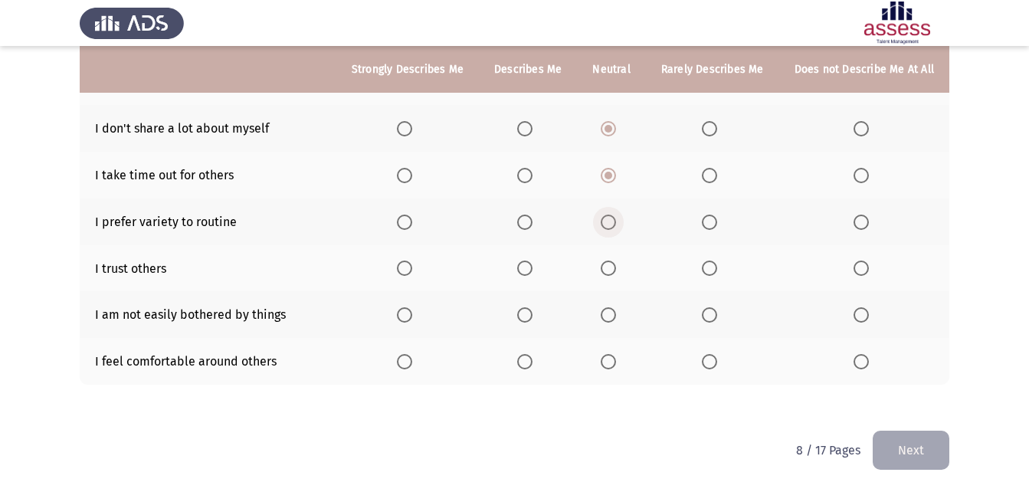
click at [616, 220] on span "Select an option" at bounding box center [607, 221] width 15 height 15
click at [616, 220] on input "Select an option" at bounding box center [607, 221] width 15 height 15
click at [866, 268] on span "Select an option" at bounding box center [860, 267] width 15 height 15
click at [866, 268] on input "Select an option" at bounding box center [860, 267] width 15 height 15
click at [609, 316] on span "Select an option" at bounding box center [607, 314] width 15 height 15
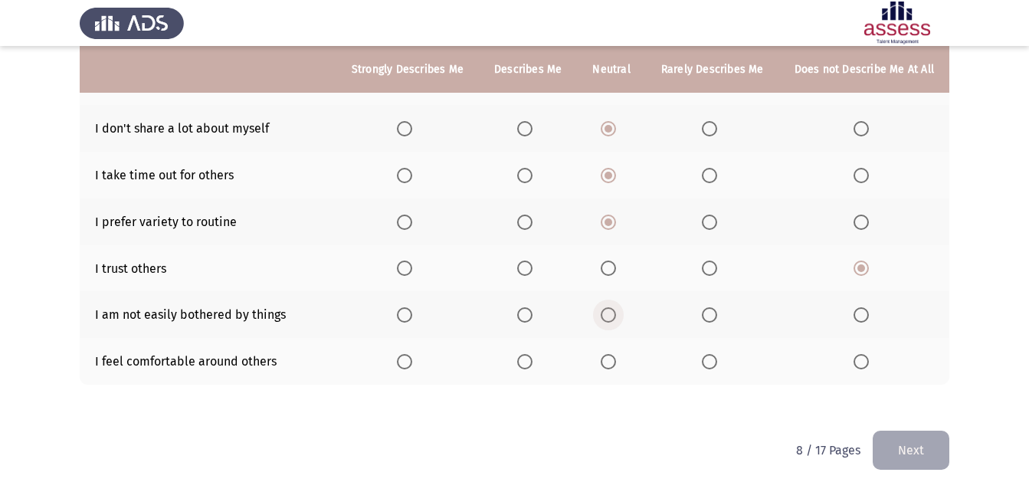
click at [609, 316] on input "Select an option" at bounding box center [607, 314] width 15 height 15
click at [528, 362] on span "Select an option" at bounding box center [524, 361] width 15 height 15
click at [528, 362] on input "Select an option" at bounding box center [524, 361] width 15 height 15
click at [888, 446] on button "Next" at bounding box center [910, 449] width 77 height 39
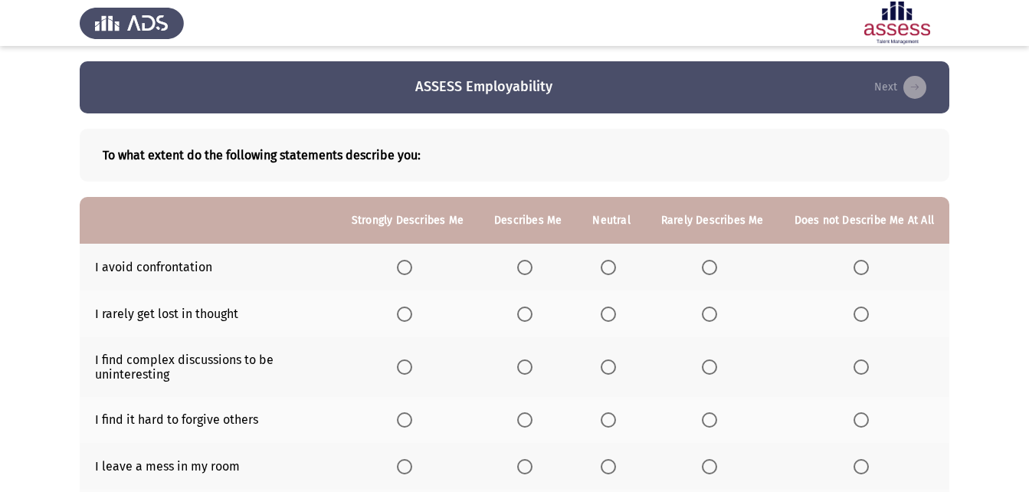
click at [622, 263] on label "Select an option" at bounding box center [610, 267] width 21 height 15
click at [616, 263] on input "Select an option" at bounding box center [607, 267] width 15 height 15
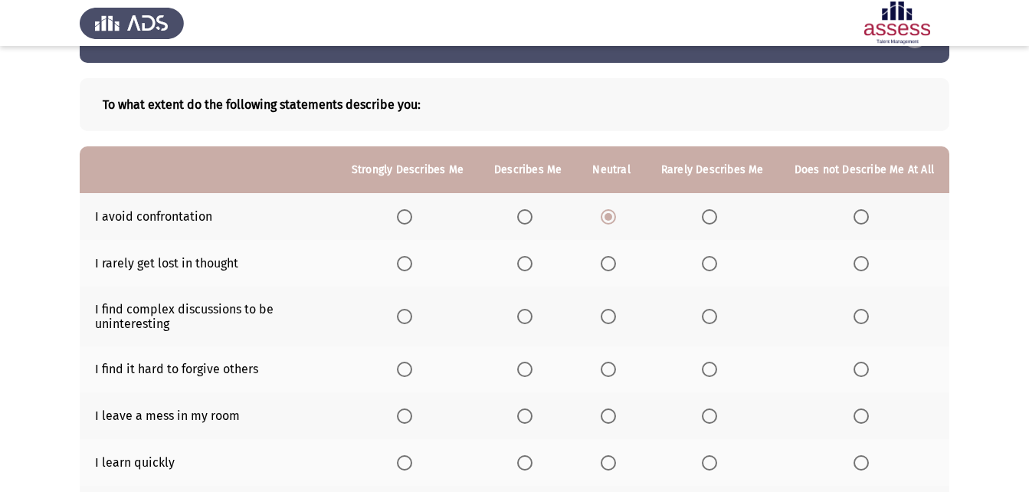
scroll to position [77, 0]
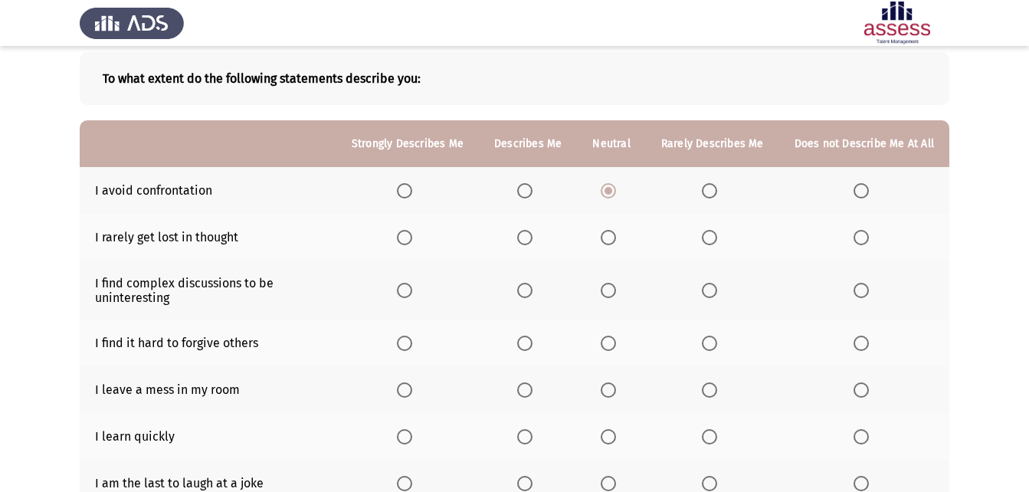
click at [614, 237] on span "Select an option" at bounding box center [607, 237] width 15 height 15
click at [614, 237] on input "Select an option" at bounding box center [607, 237] width 15 height 15
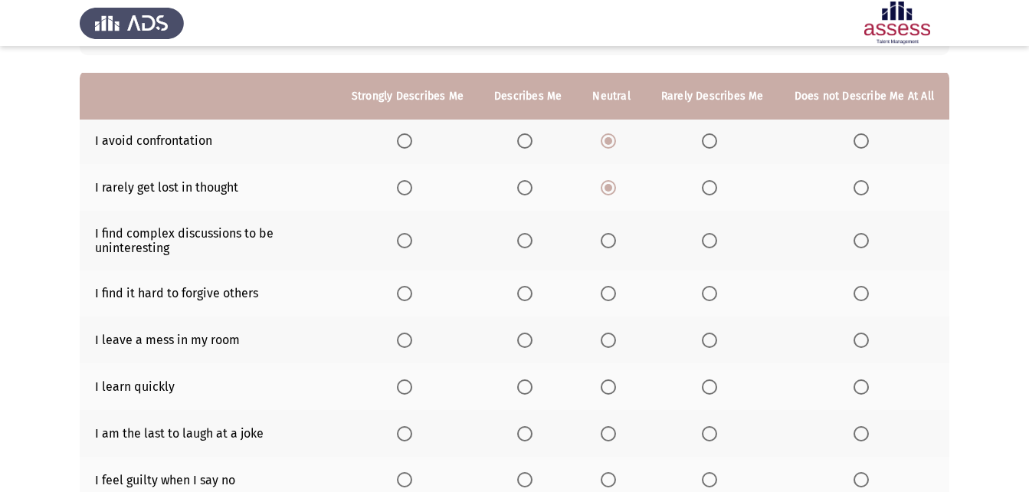
scroll to position [153, 0]
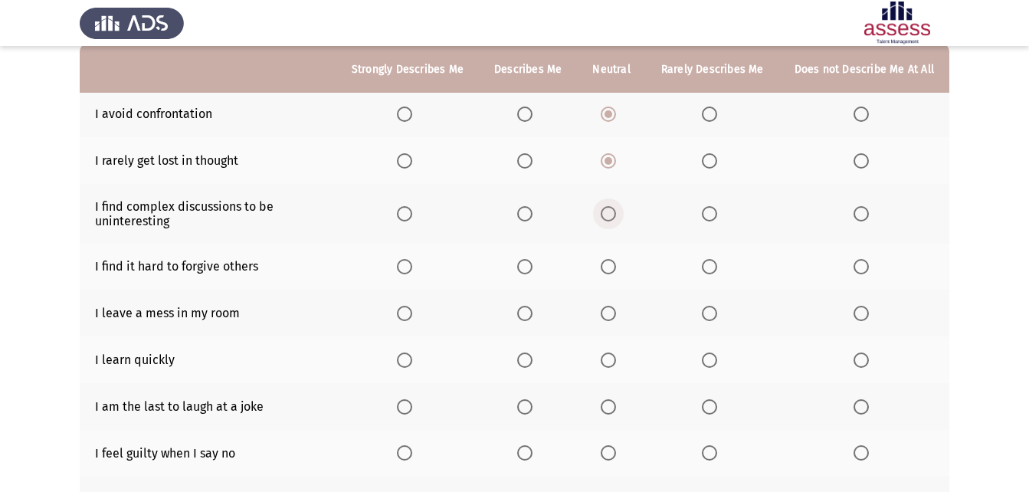
click at [613, 218] on span "Select an option" at bounding box center [607, 213] width 15 height 15
click at [613, 218] on input "Select an option" at bounding box center [607, 213] width 15 height 15
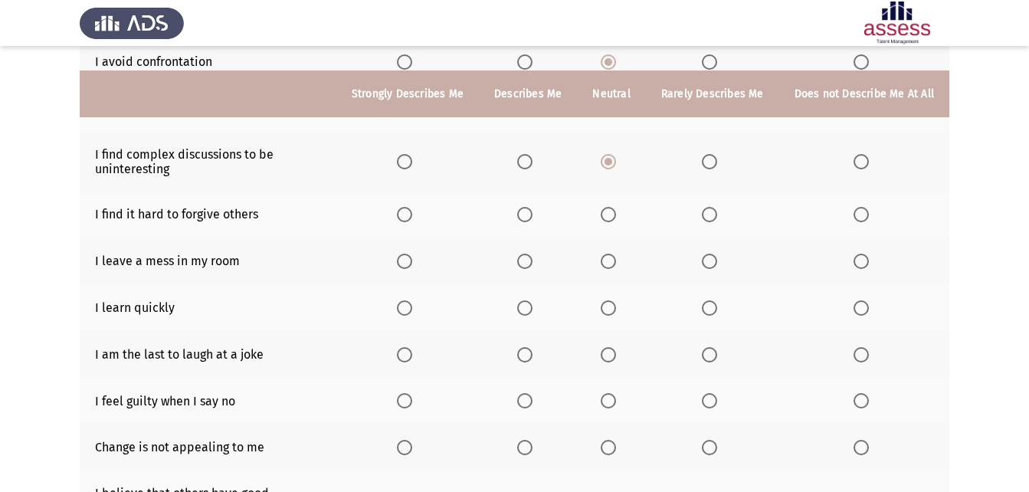
scroll to position [230, 0]
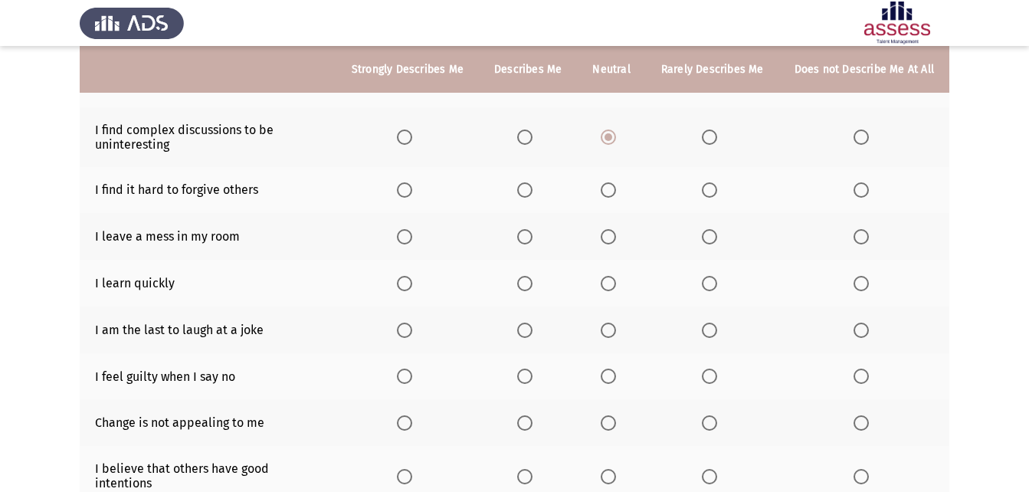
click at [860, 191] on span "Select an option" at bounding box center [860, 189] width 15 height 15
click at [860, 191] on input "Select an option" at bounding box center [860, 189] width 15 height 15
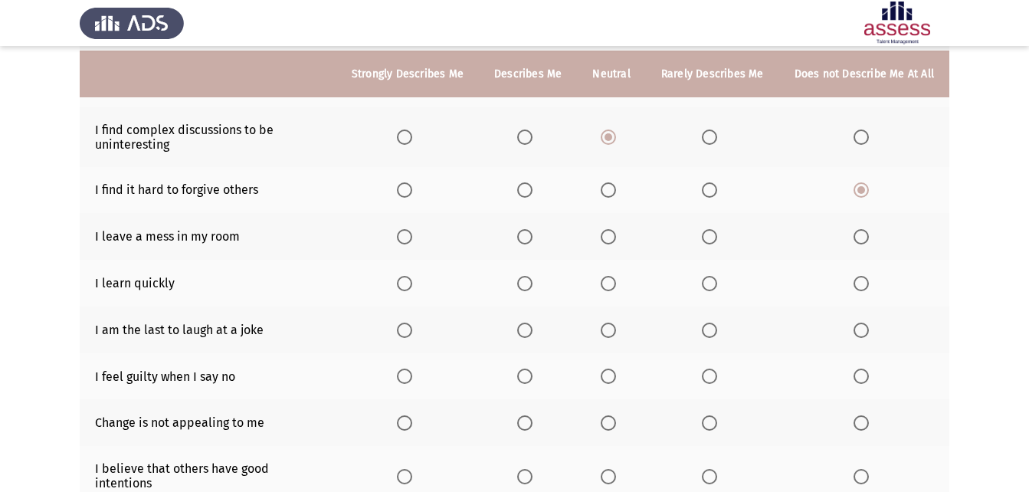
scroll to position [306, 0]
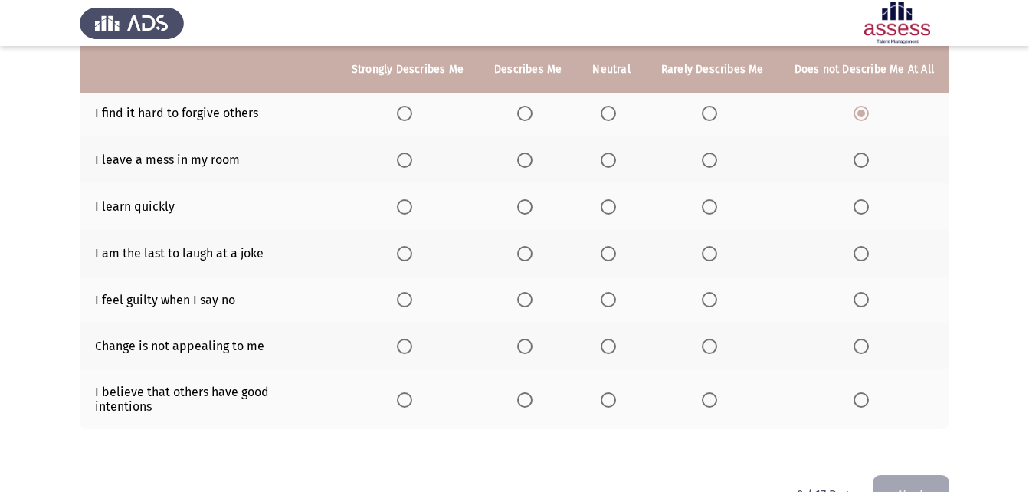
click at [532, 206] on span "Select an option" at bounding box center [524, 206] width 15 height 15
click at [532, 206] on input "Select an option" at bounding box center [524, 206] width 15 height 15
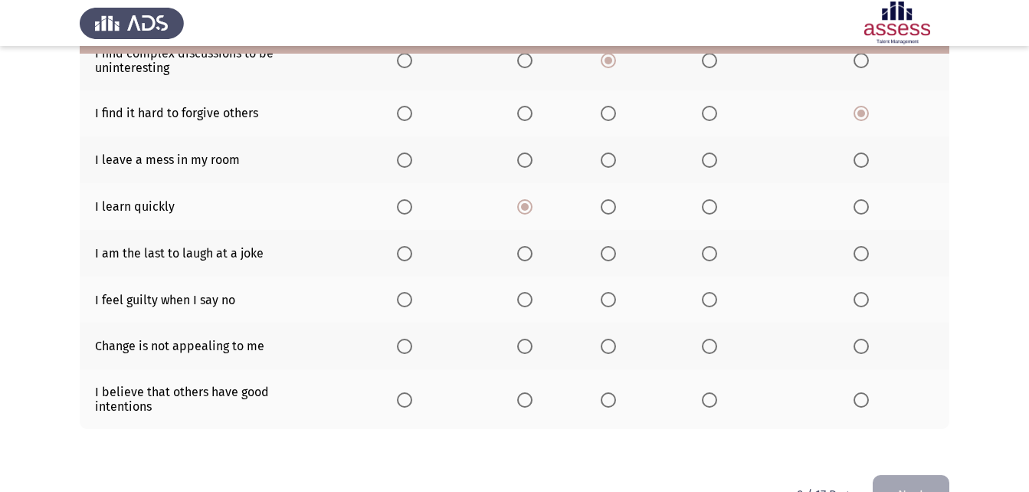
scroll to position [230, 0]
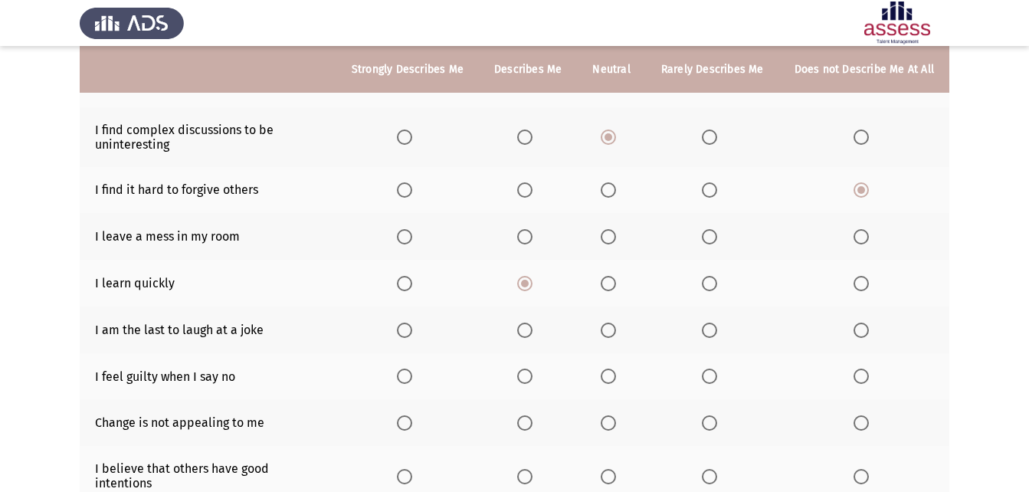
click at [616, 233] on span "Select an option" at bounding box center [607, 236] width 15 height 15
click at [616, 233] on input "Select an option" at bounding box center [607, 236] width 15 height 15
click at [863, 231] on span "Select an option" at bounding box center [860, 236] width 15 height 15
click at [863, 231] on input "Select an option" at bounding box center [860, 236] width 15 height 15
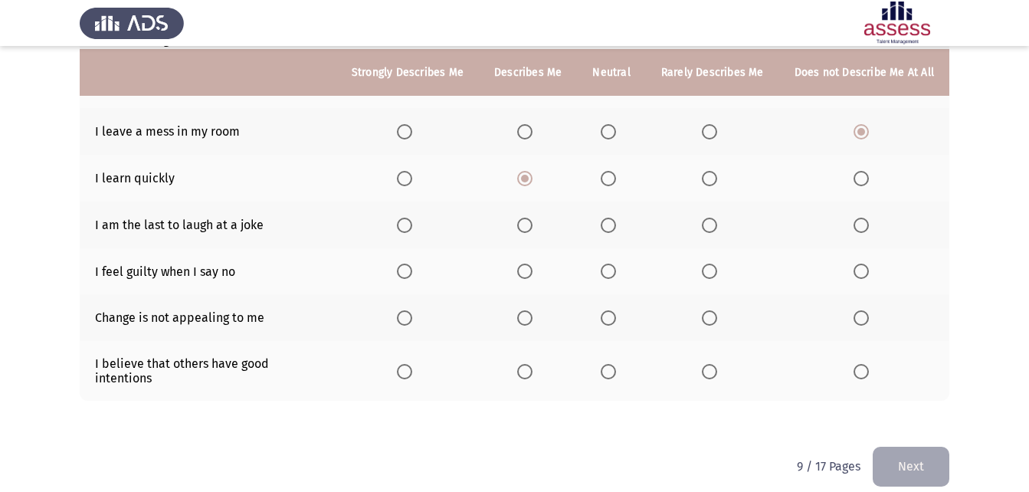
scroll to position [338, 0]
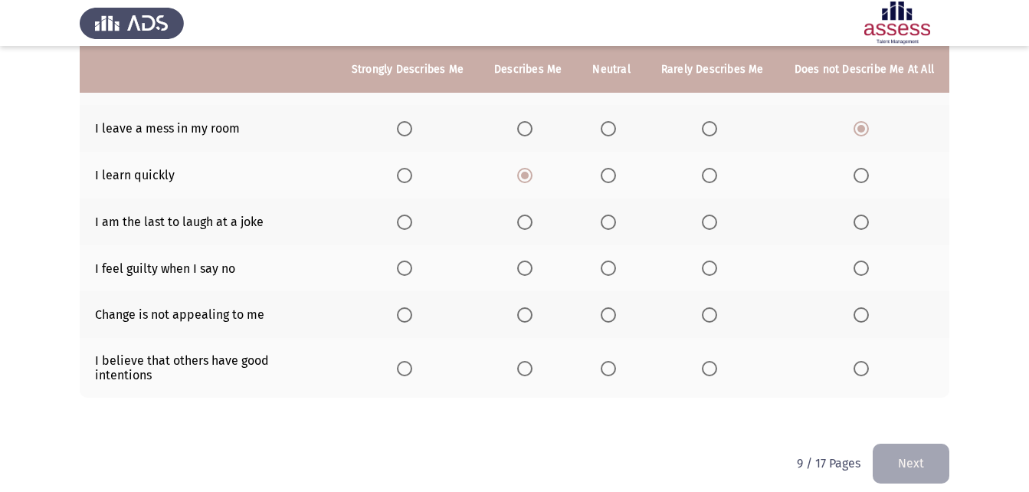
click at [607, 225] on span "Select an option" at bounding box center [607, 221] width 15 height 15
click at [607, 225] on input "Select an option" at bounding box center [607, 221] width 15 height 15
click at [615, 307] on span "Select an option" at bounding box center [607, 314] width 15 height 15
click at [615, 307] on input "Select an option" at bounding box center [607, 314] width 15 height 15
click at [614, 270] on span "Select an option" at bounding box center [607, 267] width 15 height 15
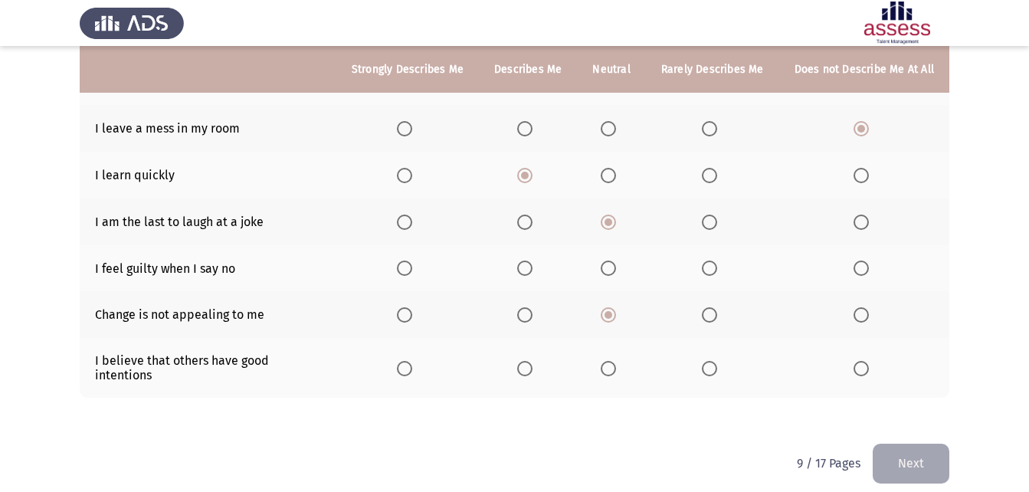
click at [614, 270] on input "Select an option" at bounding box center [607, 267] width 15 height 15
click at [610, 361] on span "Select an option" at bounding box center [607, 368] width 15 height 15
click at [610, 361] on input "Select an option" at bounding box center [607, 368] width 15 height 15
click at [907, 456] on button "Next" at bounding box center [910, 462] width 77 height 39
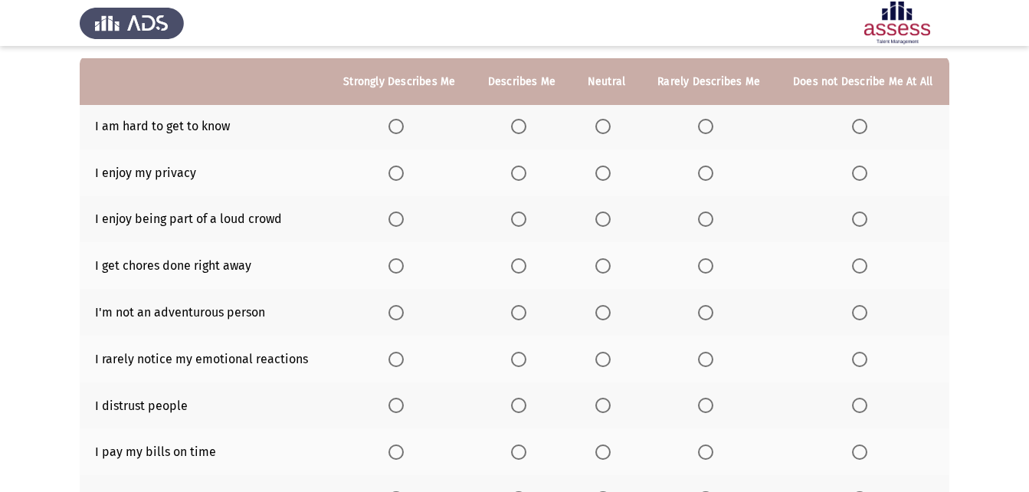
scroll to position [153, 0]
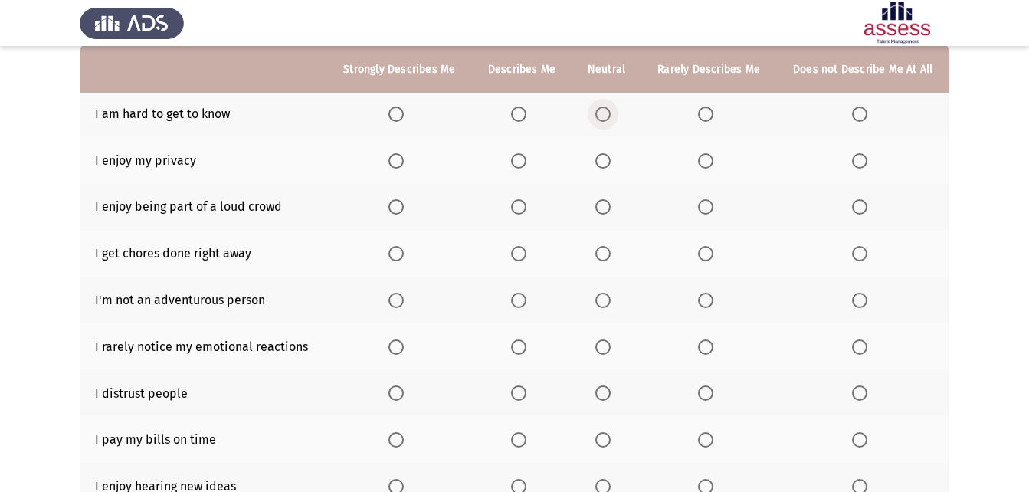
click at [604, 119] on span "Select an option" at bounding box center [602, 113] width 15 height 15
click at [604, 119] on input "Select an option" at bounding box center [602, 113] width 15 height 15
click at [862, 121] on span "Select an option" at bounding box center [859, 113] width 15 height 15
click at [862, 121] on input "Select an option" at bounding box center [859, 113] width 15 height 15
click at [394, 153] on span "Select an option" at bounding box center [395, 160] width 15 height 15
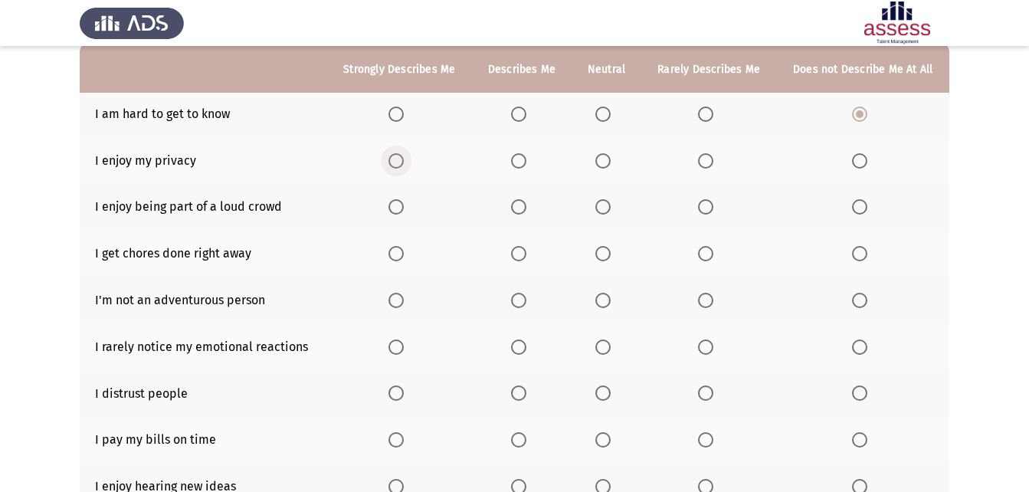
click at [394, 153] on input "Select an option" at bounding box center [395, 160] width 15 height 15
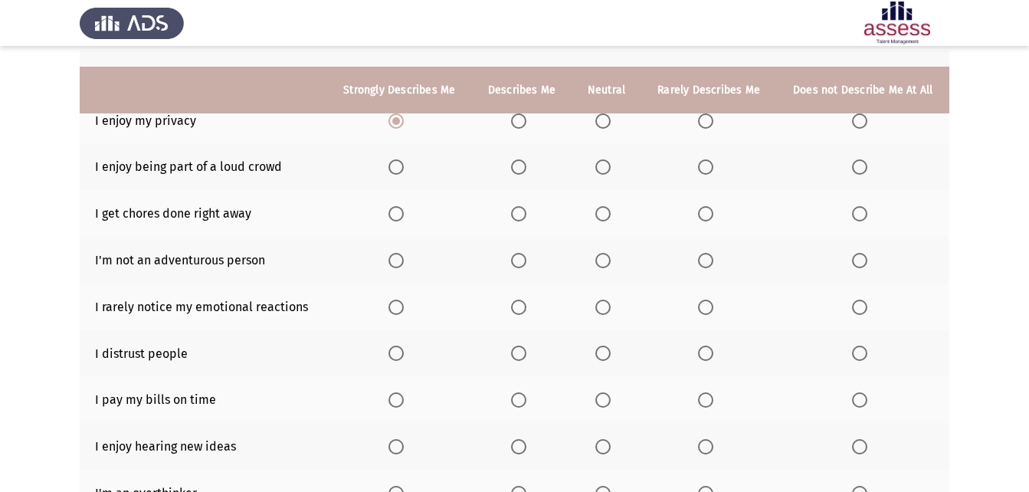
scroll to position [230, 0]
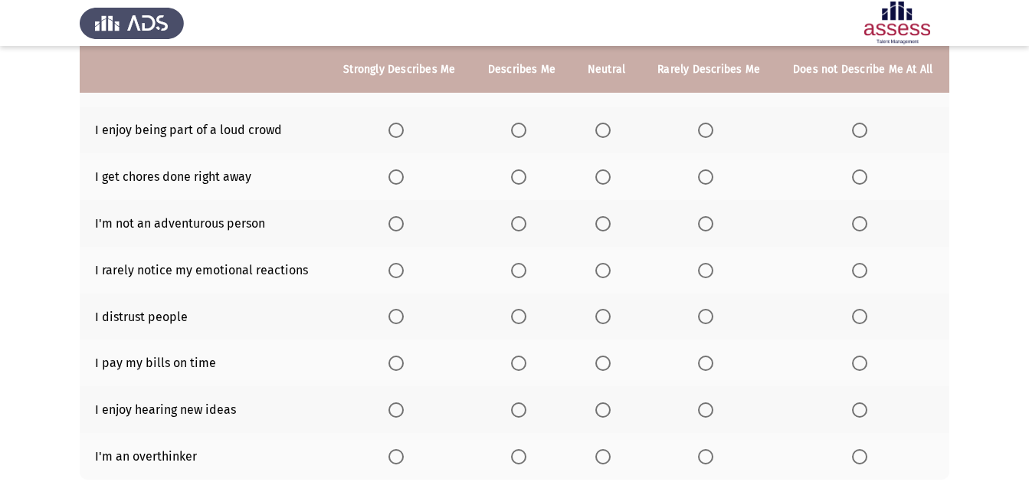
click at [705, 127] on span "Select an option" at bounding box center [705, 130] width 15 height 15
click at [705, 127] on input "Select an option" at bounding box center [705, 130] width 15 height 15
click at [597, 175] on span "Select an option" at bounding box center [602, 176] width 15 height 15
click at [597, 175] on input "Select an option" at bounding box center [602, 176] width 15 height 15
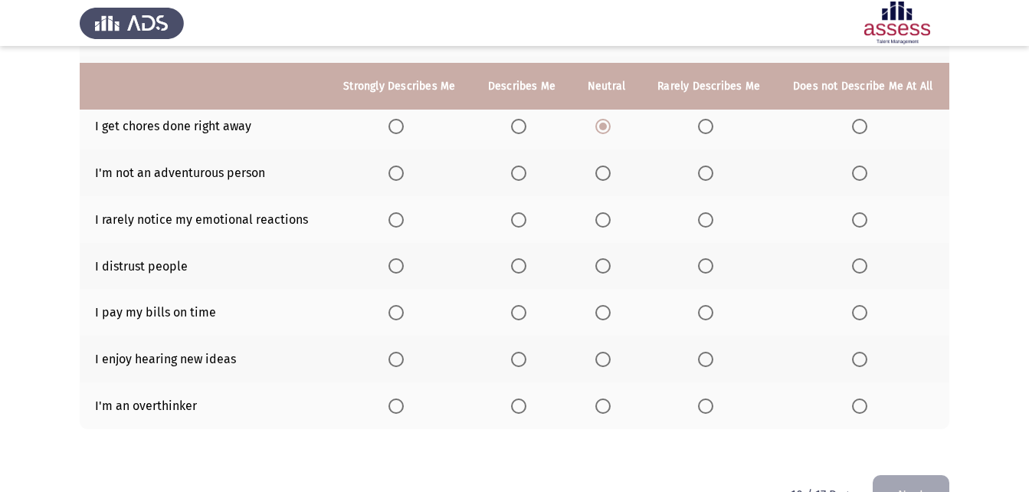
scroll to position [306, 0]
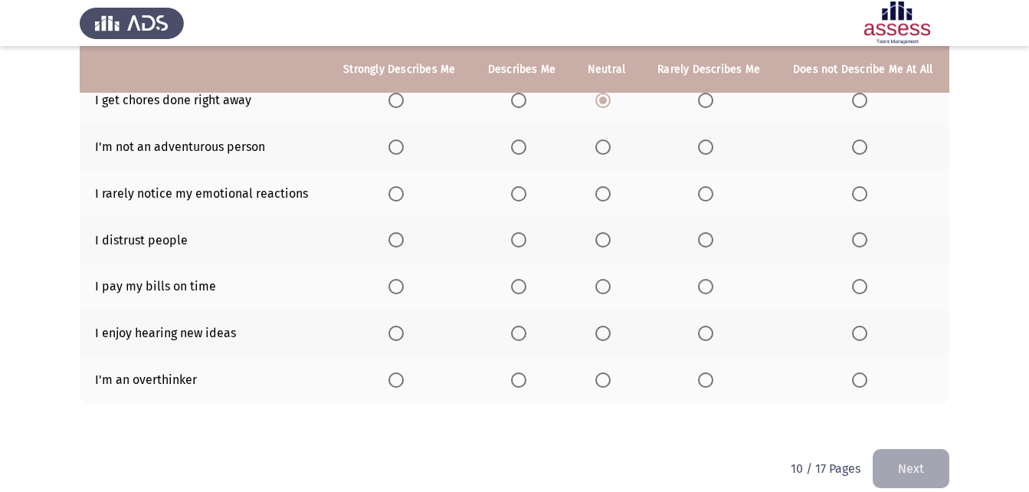
click at [879, 143] on th at bounding box center [862, 146] width 173 height 47
click at [862, 149] on span "Select an option" at bounding box center [859, 146] width 15 height 15
click at [862, 149] on input "Select an option" at bounding box center [859, 146] width 15 height 15
click at [602, 194] on span "Select an option" at bounding box center [602, 193] width 15 height 15
click at [602, 194] on input "Select an option" at bounding box center [602, 193] width 15 height 15
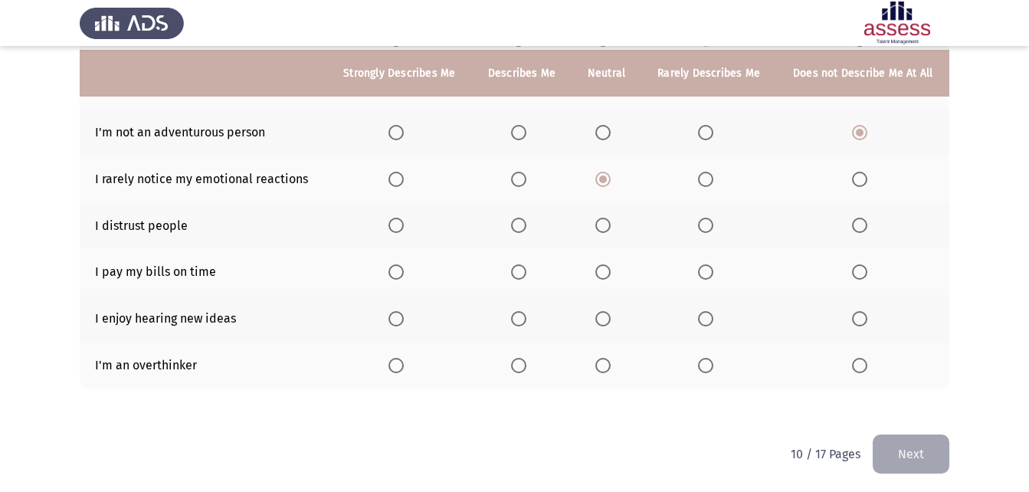
scroll to position [325, 0]
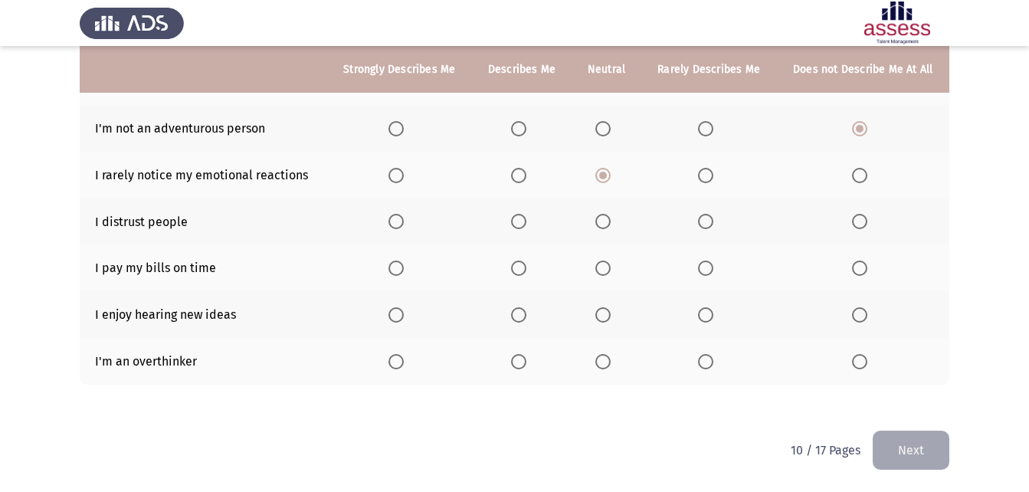
click at [598, 217] on span "Select an option" at bounding box center [602, 221] width 15 height 15
click at [598, 217] on input "Select an option" at bounding box center [602, 221] width 15 height 15
click at [601, 267] on span "Select an option" at bounding box center [602, 267] width 15 height 15
click at [601, 267] on input "Select an option" at bounding box center [602, 267] width 15 height 15
click at [862, 366] on span "Select an option" at bounding box center [859, 361] width 15 height 15
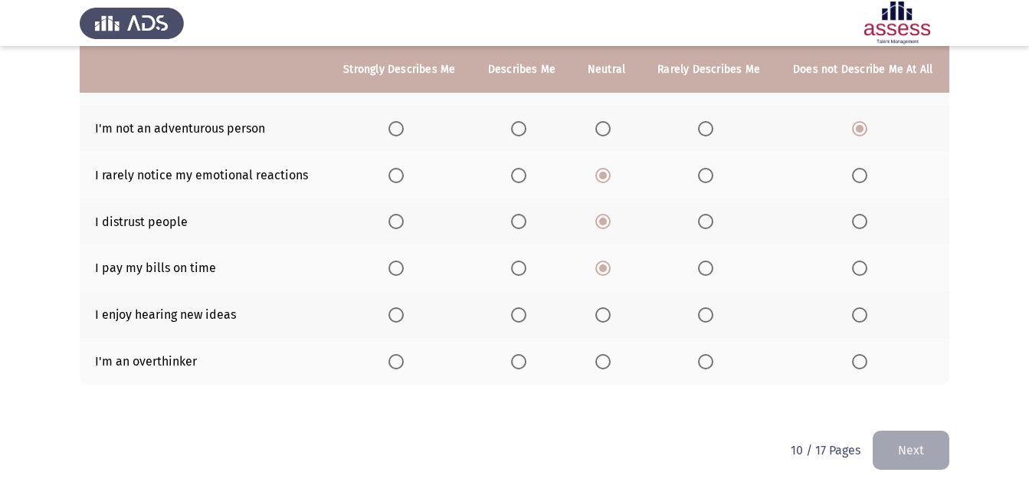
click at [862, 366] on input "Select an option" at bounding box center [859, 361] width 15 height 15
click at [601, 315] on span "Select an option" at bounding box center [602, 314] width 15 height 15
click at [601, 315] on input "Select an option" at bounding box center [602, 314] width 15 height 15
click at [886, 449] on button "Next" at bounding box center [910, 449] width 77 height 39
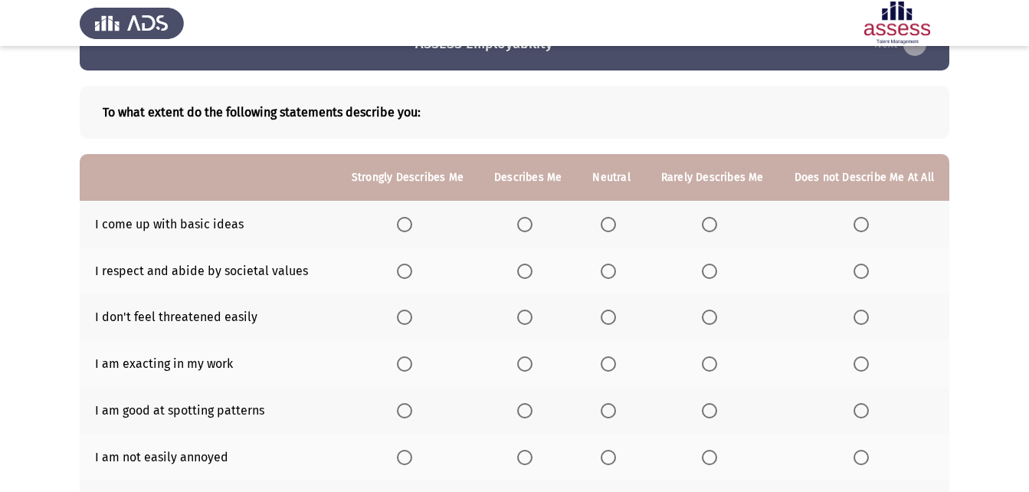
scroll to position [77, 0]
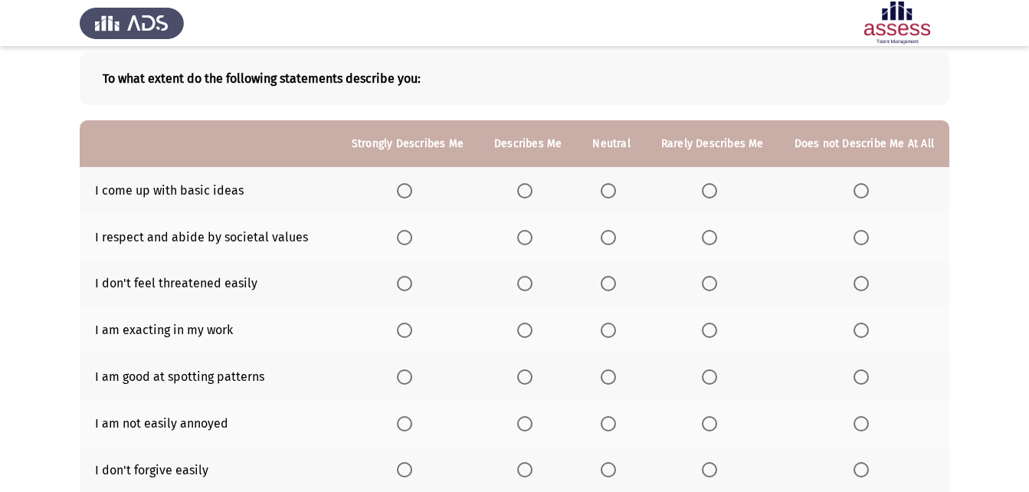
click at [616, 190] on span "Select an option" at bounding box center [607, 190] width 15 height 15
click at [616, 190] on input "Select an option" at bounding box center [607, 190] width 15 height 15
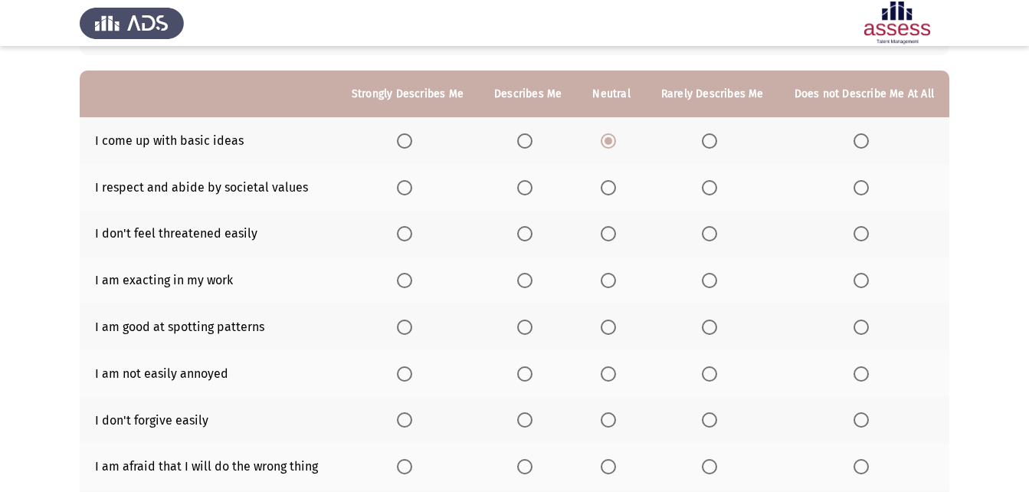
scroll to position [153, 0]
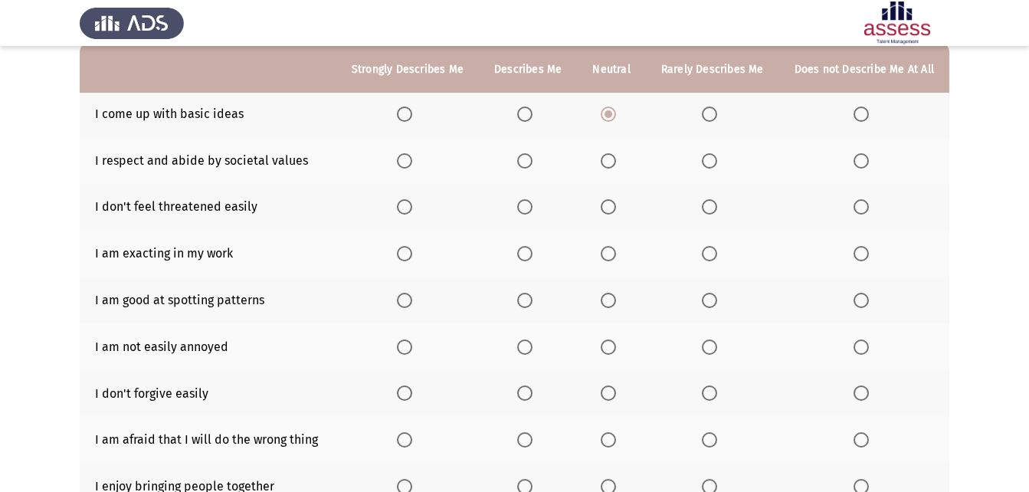
click at [613, 163] on span "Select an option" at bounding box center [607, 160] width 15 height 15
click at [613, 163] on input "Select an option" at bounding box center [607, 160] width 15 height 15
click at [532, 159] on span "Select an option" at bounding box center [524, 160] width 15 height 15
click at [532, 159] on input "Select an option" at bounding box center [524, 160] width 15 height 15
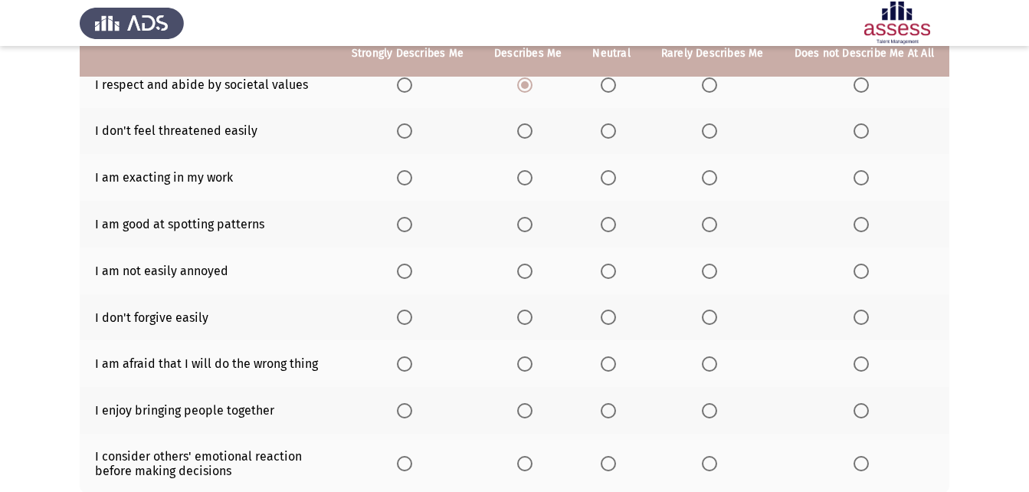
scroll to position [230, 0]
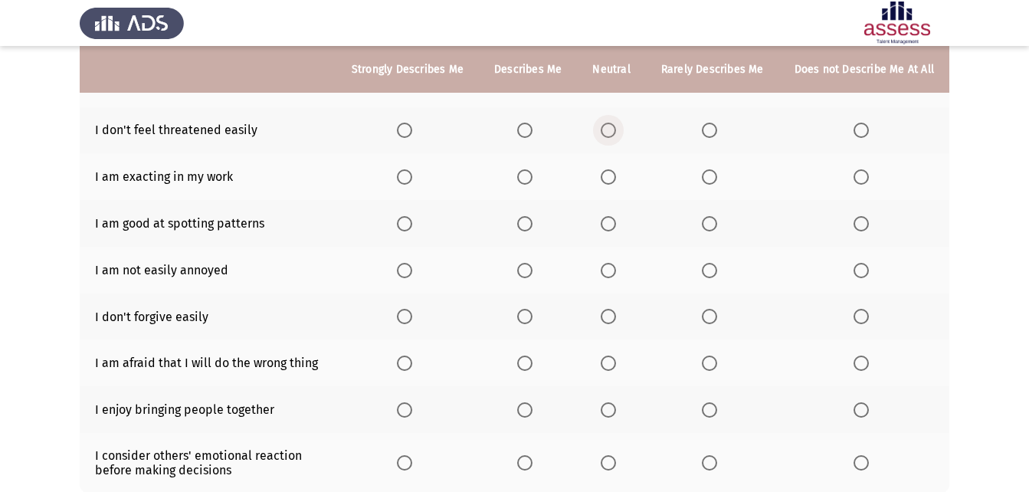
click at [622, 134] on label "Select an option" at bounding box center [610, 130] width 21 height 15
click at [616, 134] on input "Select an option" at bounding box center [607, 130] width 15 height 15
click at [538, 176] on label "Select an option" at bounding box center [527, 176] width 21 height 15
click at [532, 176] on input "Select an option" at bounding box center [524, 176] width 15 height 15
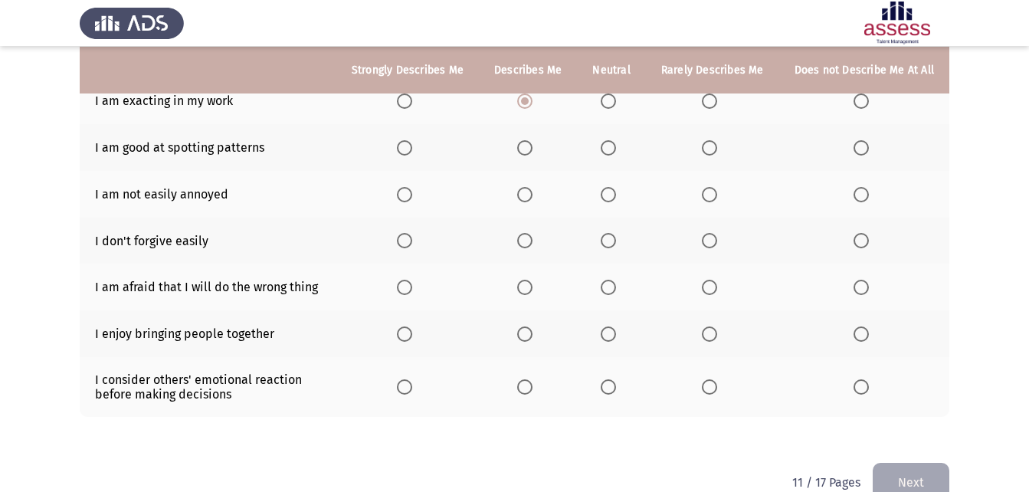
scroll to position [306, 0]
click at [615, 149] on span "Select an option" at bounding box center [607, 146] width 15 height 15
click at [615, 149] on input "Select an option" at bounding box center [607, 146] width 15 height 15
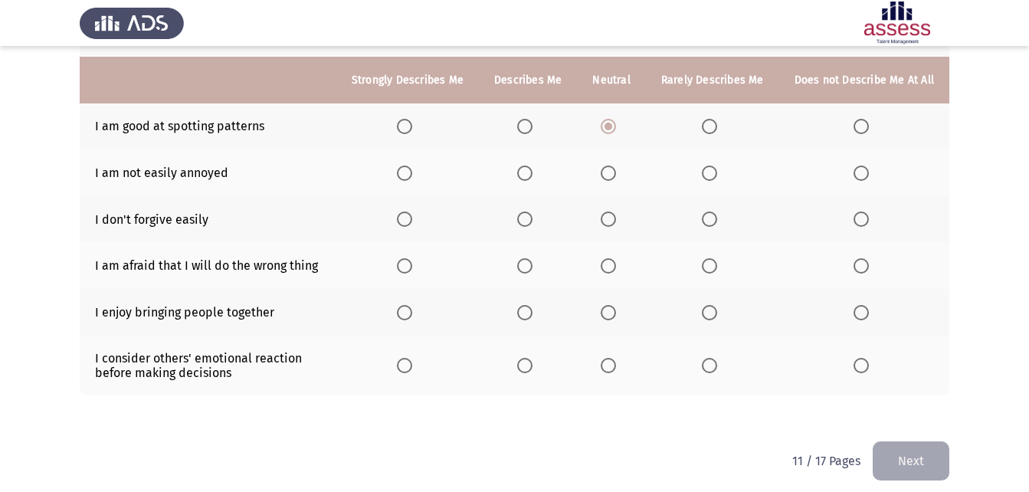
scroll to position [338, 0]
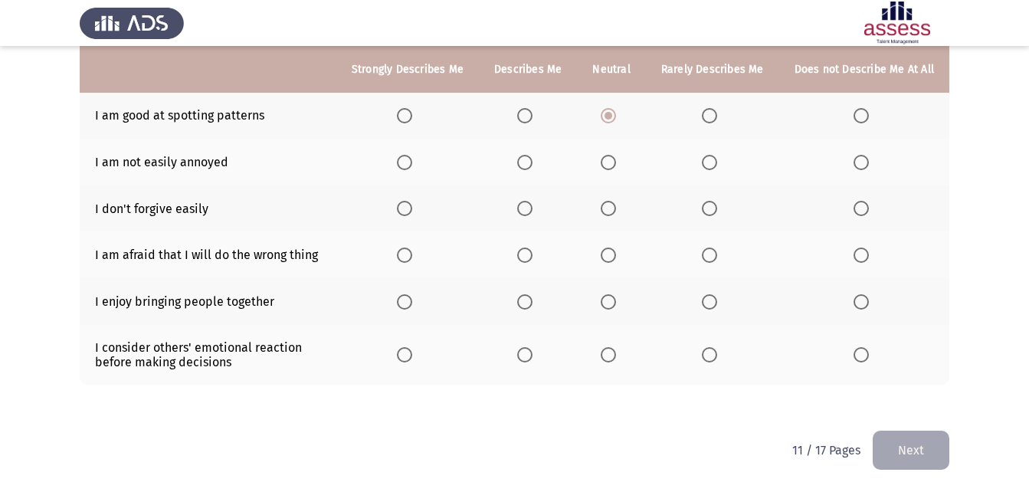
click at [609, 165] on span "Select an option" at bounding box center [607, 162] width 15 height 15
click at [609, 165] on input "Select an option" at bounding box center [607, 162] width 15 height 15
click at [616, 202] on span "Select an option" at bounding box center [607, 208] width 15 height 15
click at [616, 202] on input "Select an option" at bounding box center [607, 208] width 15 height 15
click at [862, 250] on span "Select an option" at bounding box center [860, 254] width 15 height 15
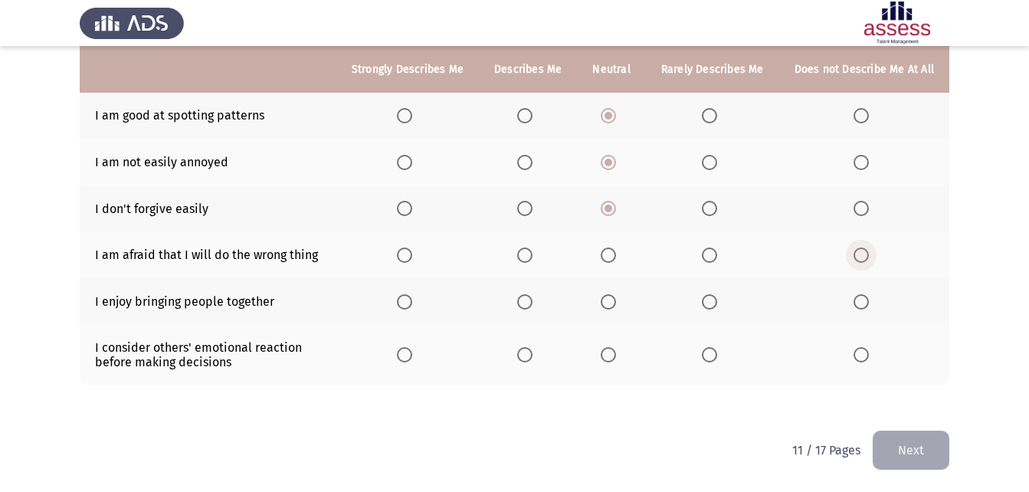
click at [862, 250] on input "Select an option" at bounding box center [860, 254] width 15 height 15
click at [610, 296] on span "Select an option" at bounding box center [607, 301] width 15 height 15
click at [610, 296] on input "Select an option" at bounding box center [607, 301] width 15 height 15
click at [616, 362] on span "Select an option" at bounding box center [607, 354] width 15 height 15
click at [616, 362] on input "Select an option" at bounding box center [607, 354] width 15 height 15
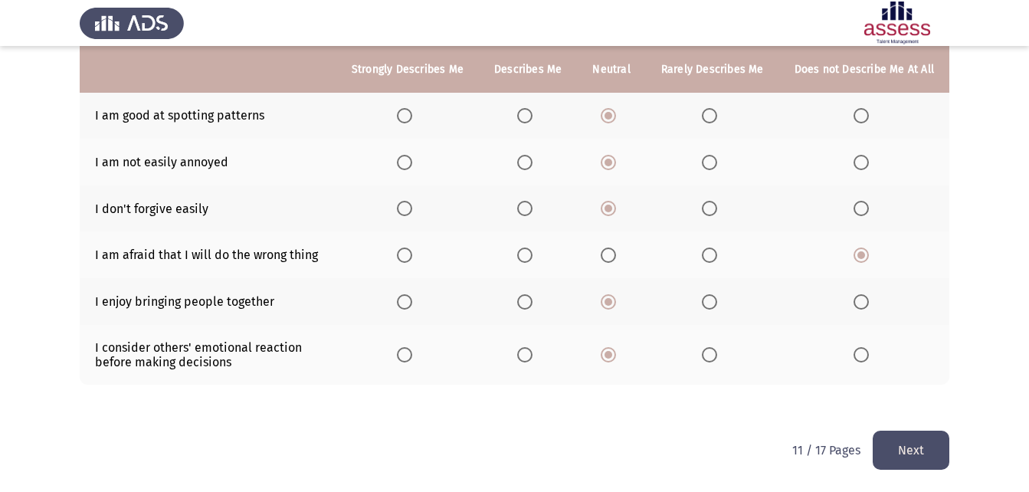
click at [892, 433] on button "Next" at bounding box center [910, 449] width 77 height 39
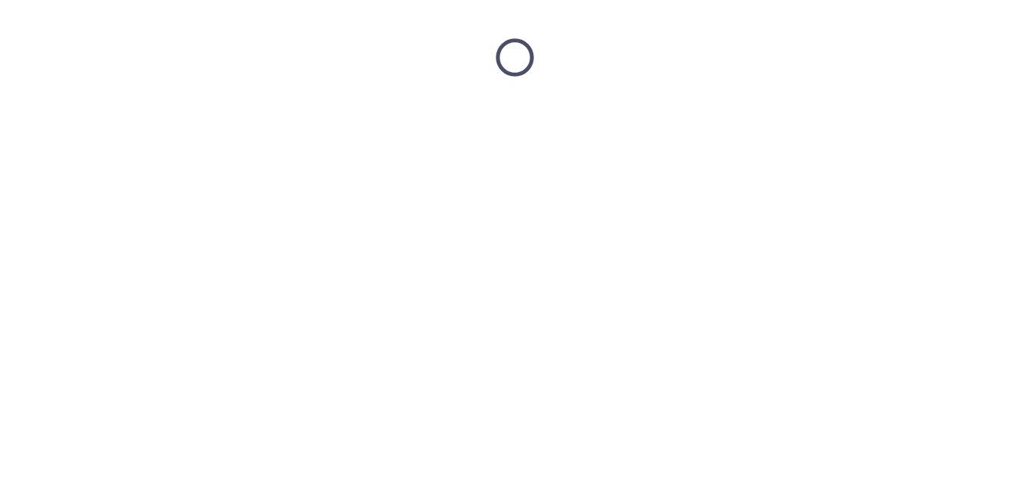
scroll to position [0, 0]
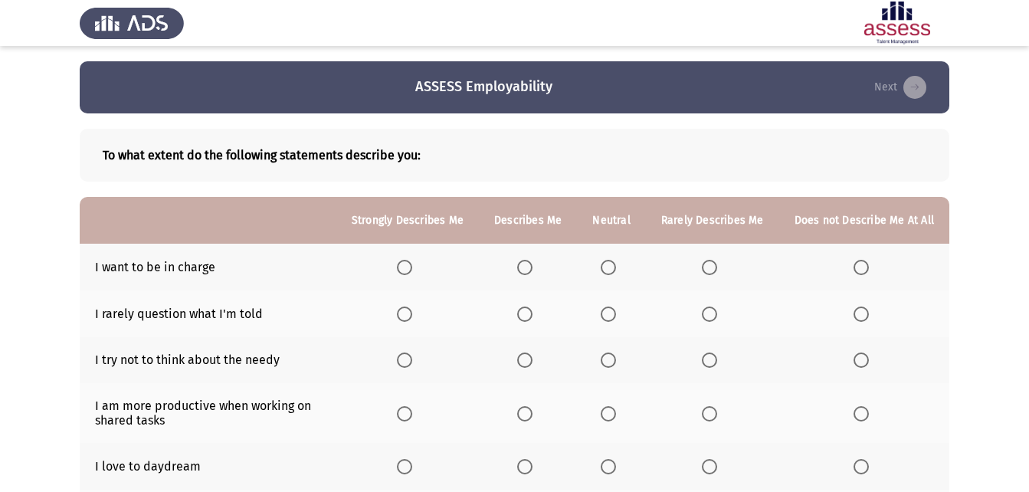
click at [607, 261] on span "Select an option" at bounding box center [607, 267] width 15 height 15
click at [607, 261] on input "Select an option" at bounding box center [607, 267] width 15 height 15
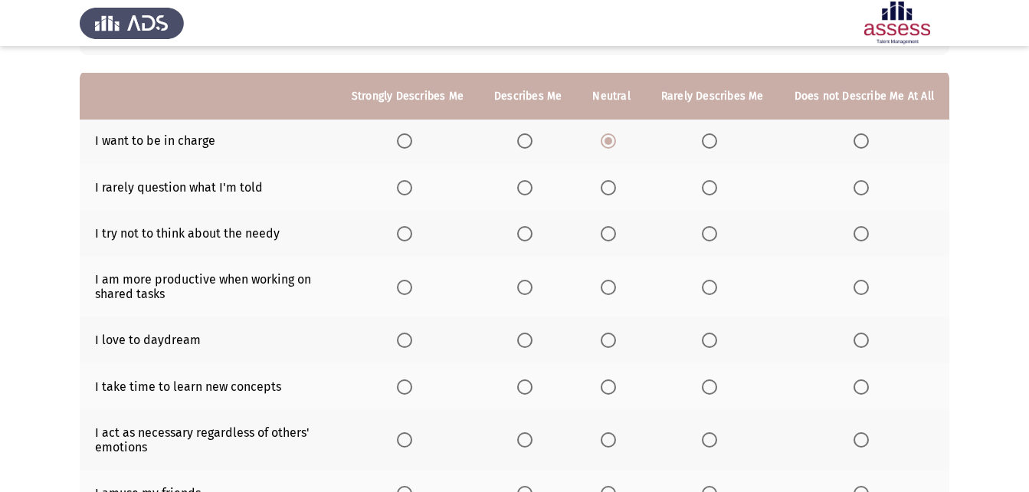
scroll to position [153, 0]
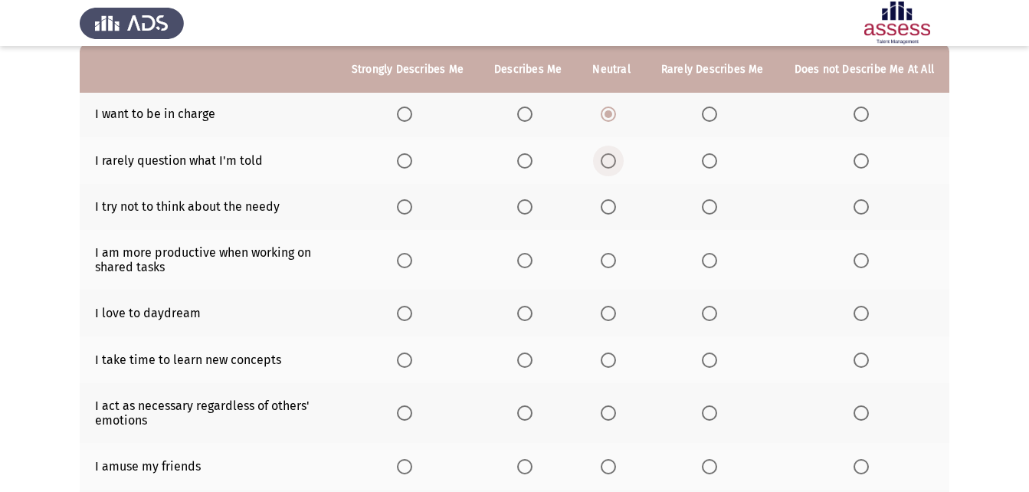
click at [621, 159] on label "Select an option" at bounding box center [610, 160] width 21 height 15
click at [616, 159] on input "Select an option" at bounding box center [607, 160] width 15 height 15
click at [614, 205] on span "Select an option" at bounding box center [607, 206] width 15 height 15
click at [614, 205] on input "Select an option" at bounding box center [607, 206] width 15 height 15
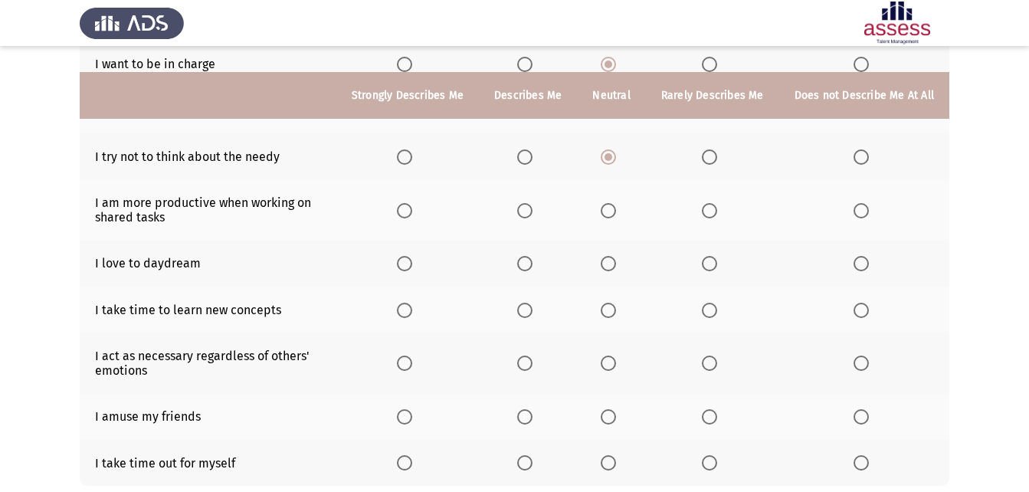
scroll to position [230, 0]
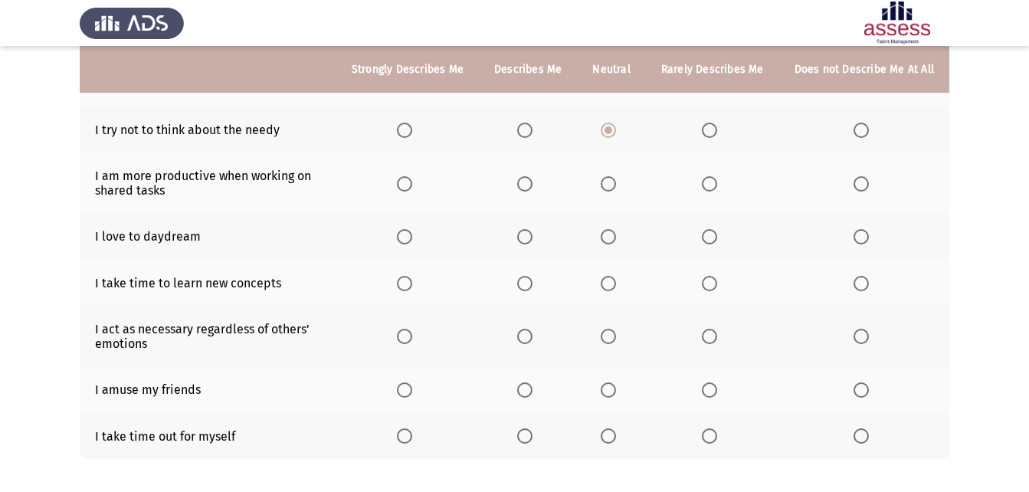
click at [616, 188] on span "Select an option" at bounding box center [607, 183] width 15 height 15
click at [616, 188] on input "Select an option" at bounding box center [607, 183] width 15 height 15
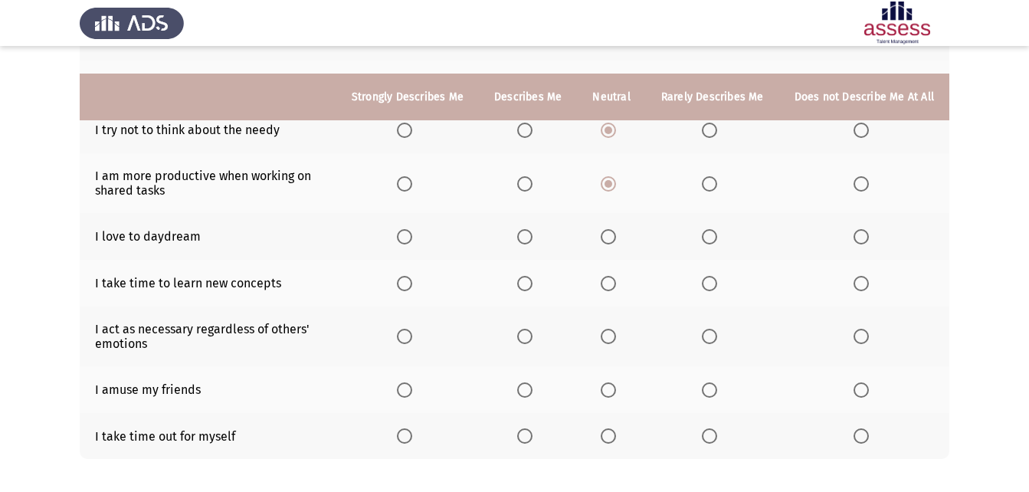
scroll to position [304, 0]
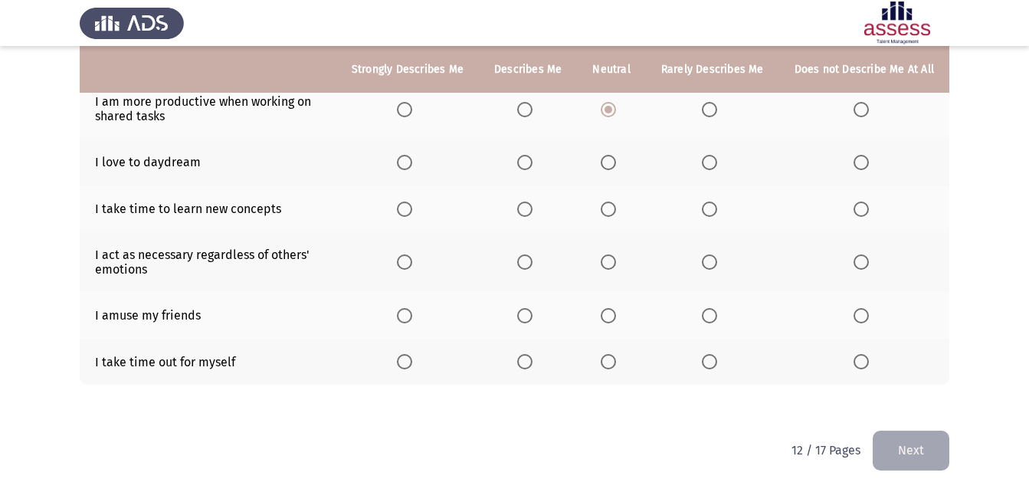
click at [404, 164] on span "Select an option" at bounding box center [404, 162] width 15 height 15
click at [404, 164] on input "Select an option" at bounding box center [404, 162] width 15 height 15
click at [715, 207] on span "Select an option" at bounding box center [709, 208] width 15 height 15
click at [715, 207] on input "Select an option" at bounding box center [709, 208] width 15 height 15
click at [610, 256] on span "Select an option" at bounding box center [607, 261] width 15 height 15
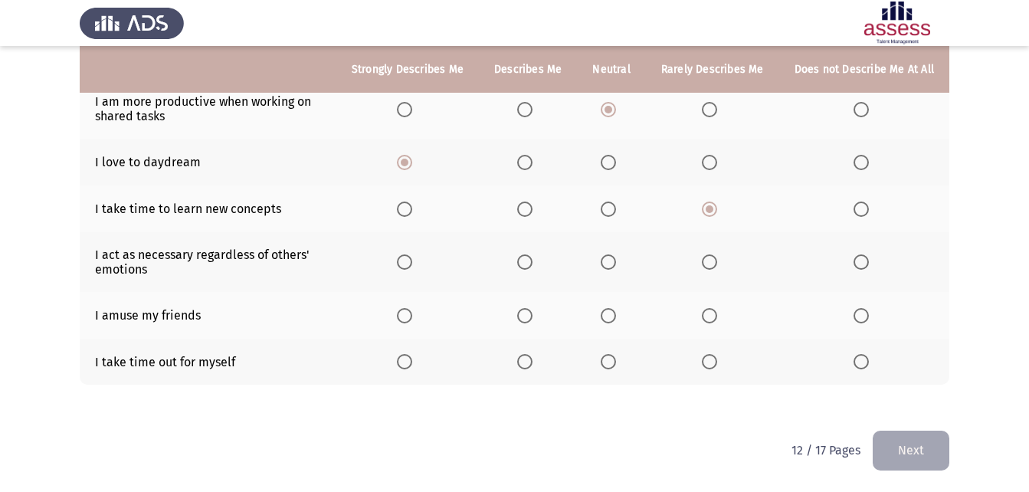
click at [610, 256] on input "Select an option" at bounding box center [607, 261] width 15 height 15
click at [612, 313] on span "Select an option" at bounding box center [607, 315] width 15 height 15
click at [612, 313] on input "Select an option" at bounding box center [607, 315] width 15 height 15
click at [606, 357] on span "Select an option" at bounding box center [607, 361] width 15 height 15
click at [606, 357] on input "Select an option" at bounding box center [607, 361] width 15 height 15
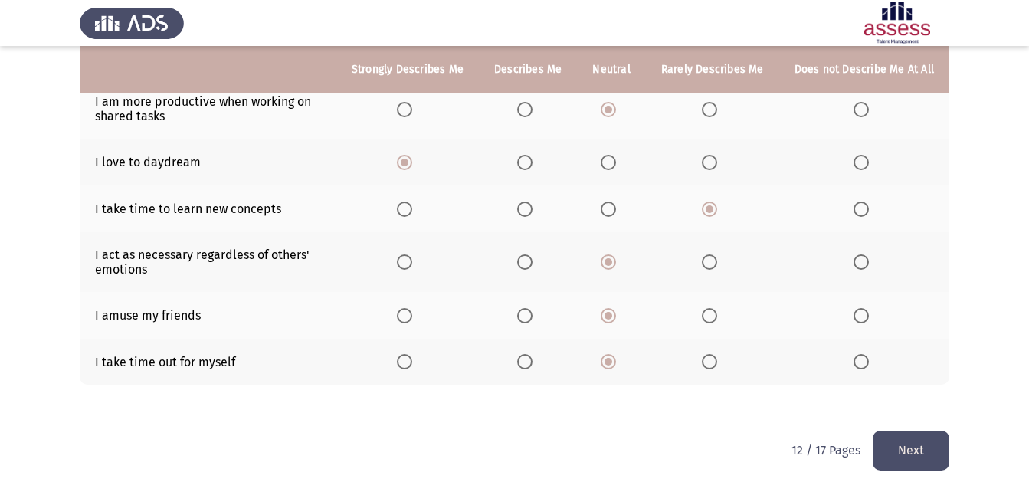
click at [923, 460] on button "Next" at bounding box center [910, 449] width 77 height 39
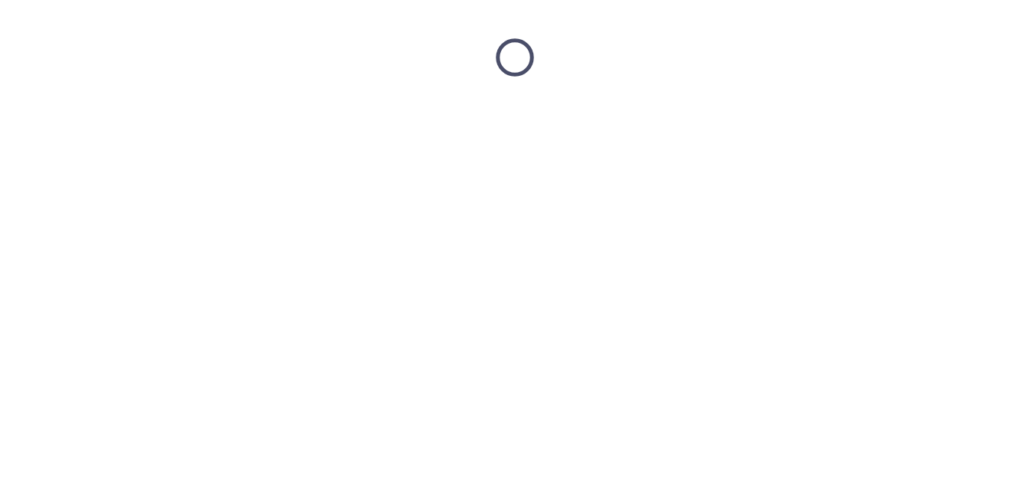
scroll to position [0, 0]
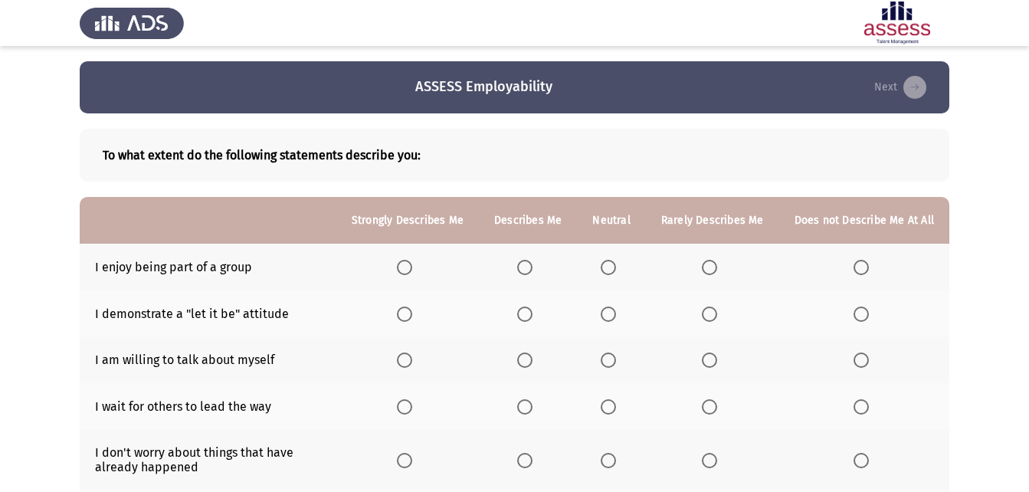
click at [631, 266] on th at bounding box center [611, 267] width 68 height 47
click at [609, 261] on span "Select an option" at bounding box center [607, 267] width 15 height 15
click at [609, 261] on input "Select an option" at bounding box center [607, 267] width 15 height 15
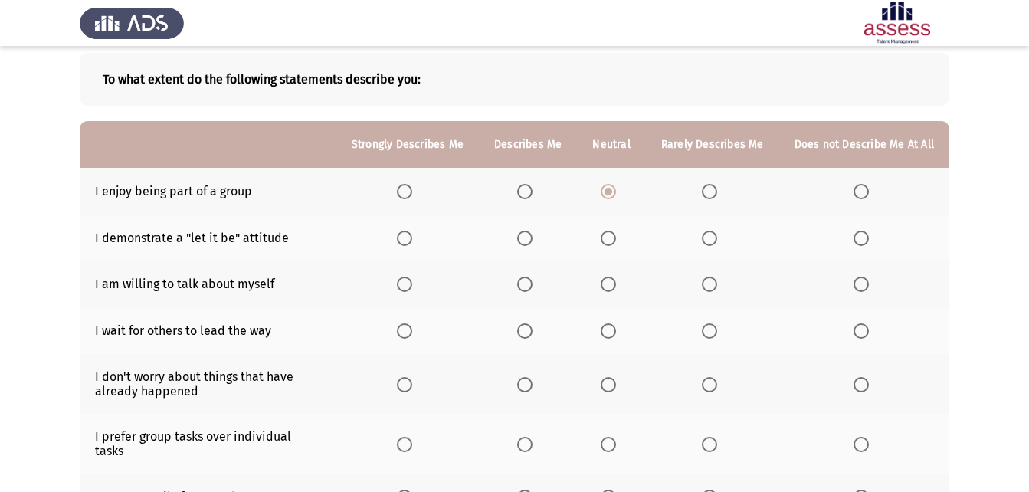
scroll to position [77, 0]
click at [616, 244] on span "Select an option" at bounding box center [607, 237] width 15 height 15
click at [616, 244] on input "Select an option" at bounding box center [607, 237] width 15 height 15
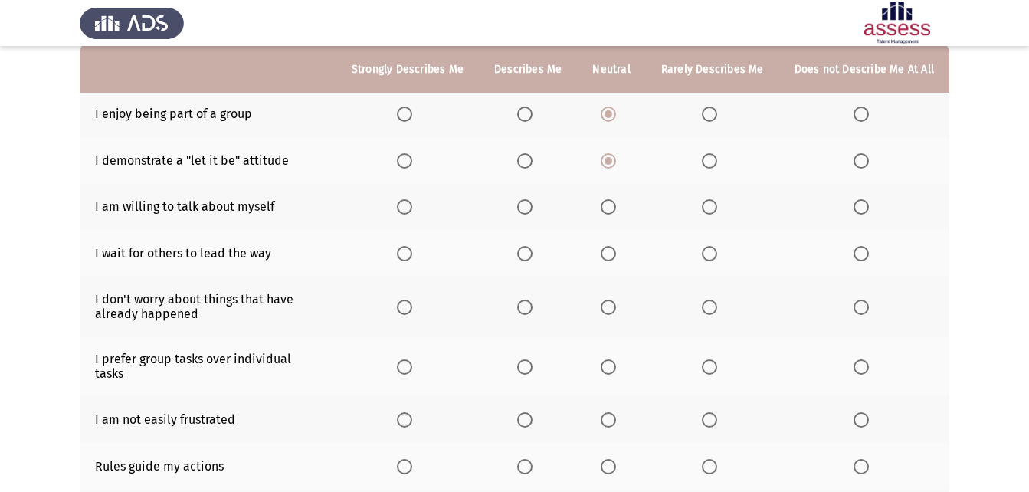
click at [612, 217] on th at bounding box center [611, 207] width 68 height 47
click at [613, 210] on span "Select an option" at bounding box center [607, 206] width 15 height 15
click at [613, 210] on input "Select an option" at bounding box center [607, 206] width 15 height 15
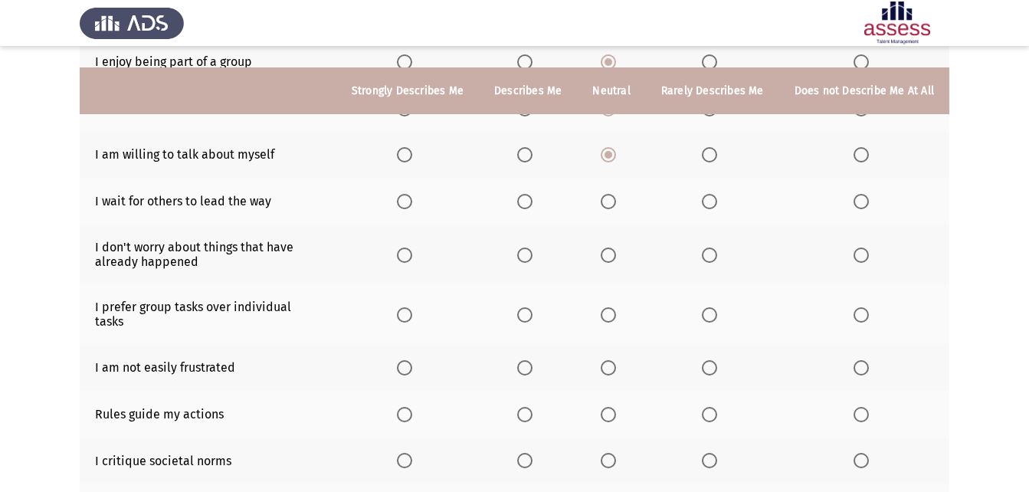
scroll to position [230, 0]
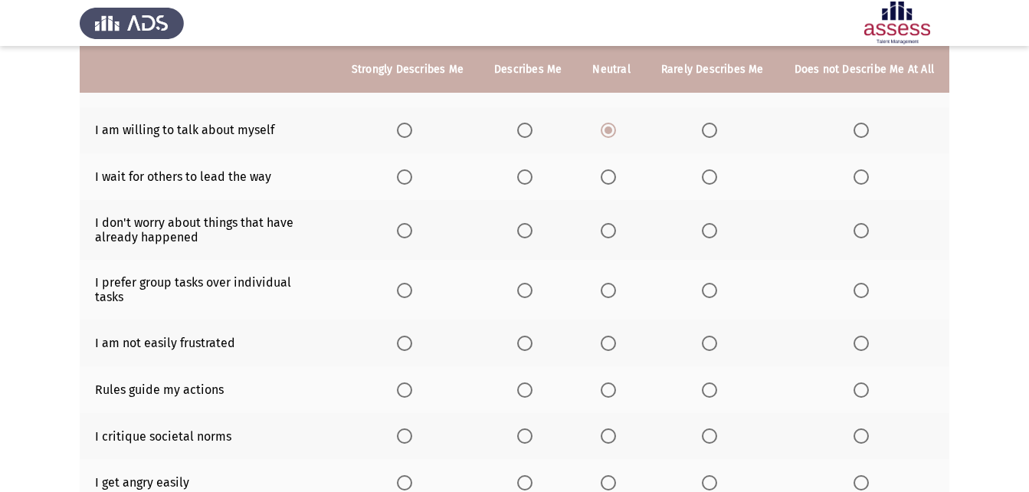
click at [610, 178] on span "Select an option" at bounding box center [607, 176] width 15 height 15
click at [610, 178] on input "Select an option" at bounding box center [607, 176] width 15 height 15
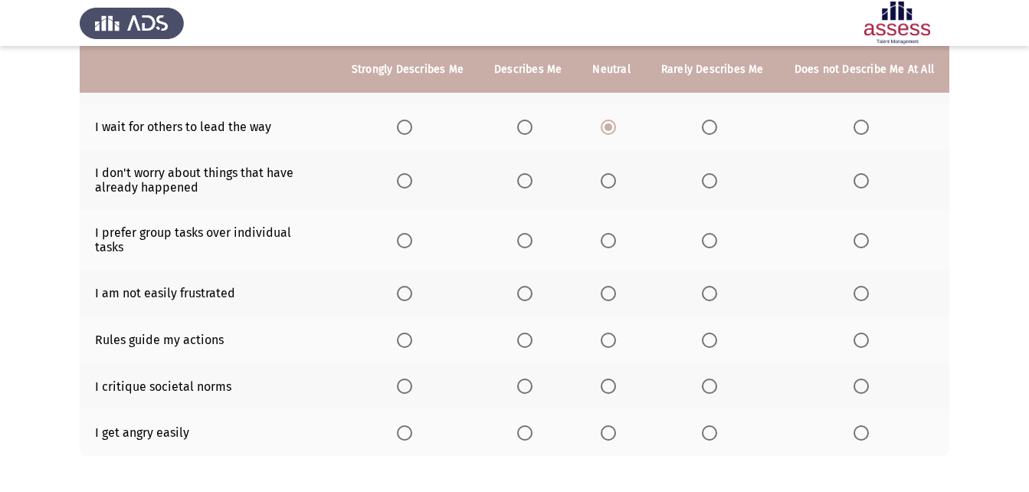
scroll to position [306, 0]
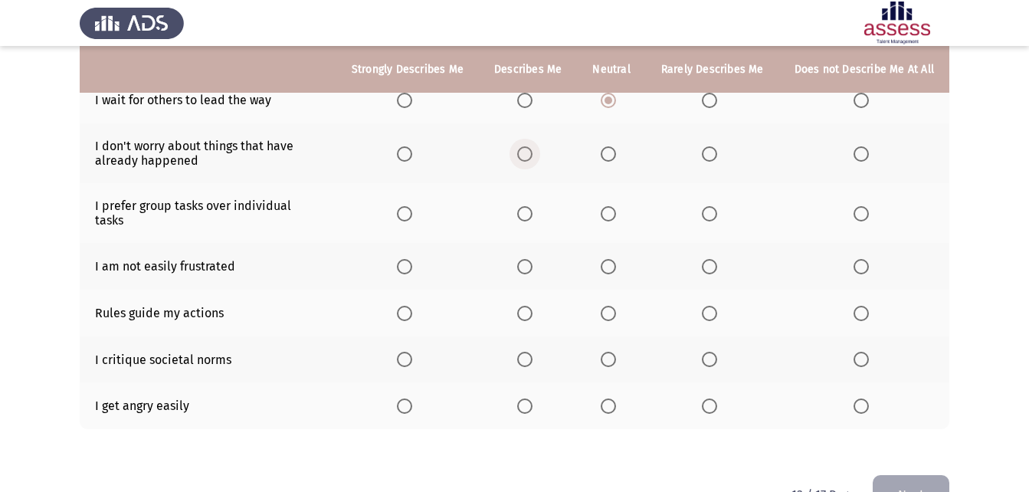
click at [532, 154] on span "Select an option" at bounding box center [524, 153] width 15 height 15
click at [532, 154] on input "Select an option" at bounding box center [524, 153] width 15 height 15
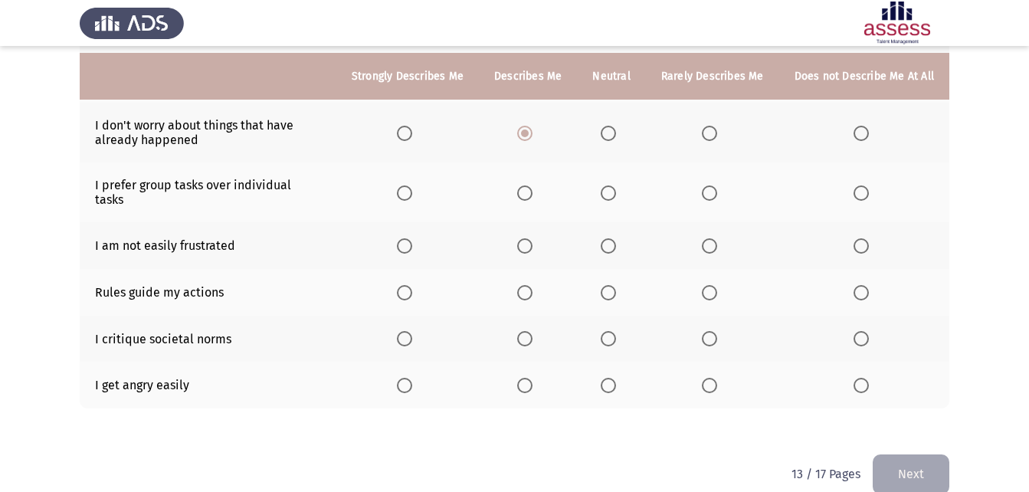
scroll to position [338, 0]
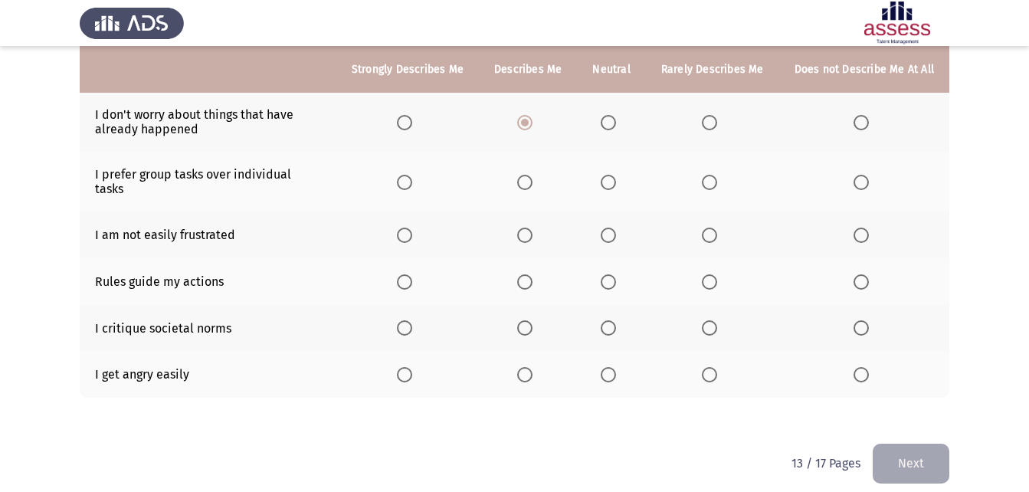
click at [532, 175] on span "Select an option" at bounding box center [524, 182] width 15 height 15
click at [532, 175] on input "Select an option" at bounding box center [524, 182] width 15 height 15
click at [525, 227] on span "Select an option" at bounding box center [524, 234] width 15 height 15
click at [525, 227] on input "Select an option" at bounding box center [524, 234] width 15 height 15
click at [609, 274] on span "Select an option" at bounding box center [607, 281] width 15 height 15
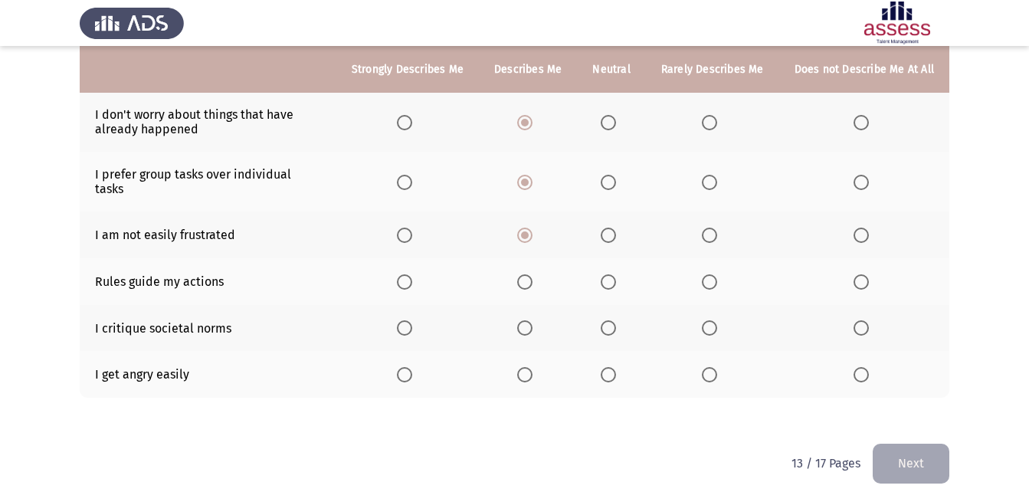
click at [609, 274] on input "Select an option" at bounding box center [607, 281] width 15 height 15
click at [522, 320] on span "Select an option" at bounding box center [524, 327] width 15 height 15
click at [522, 320] on input "Select an option" at bounding box center [524, 327] width 15 height 15
click at [859, 367] on span "Select an option" at bounding box center [860, 374] width 15 height 15
click at [859, 367] on input "Select an option" at bounding box center [860, 374] width 15 height 15
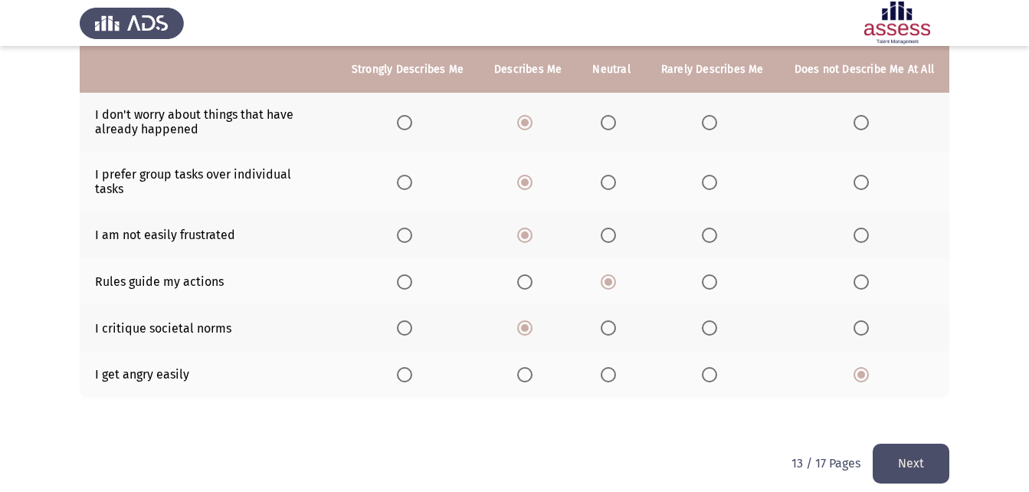
click at [905, 443] on button "Next" at bounding box center [910, 462] width 77 height 39
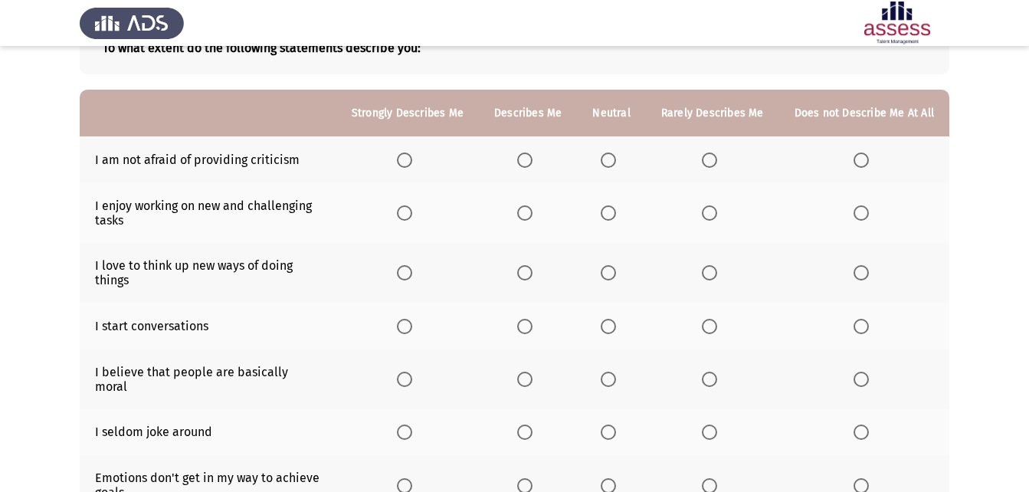
scroll to position [134, 0]
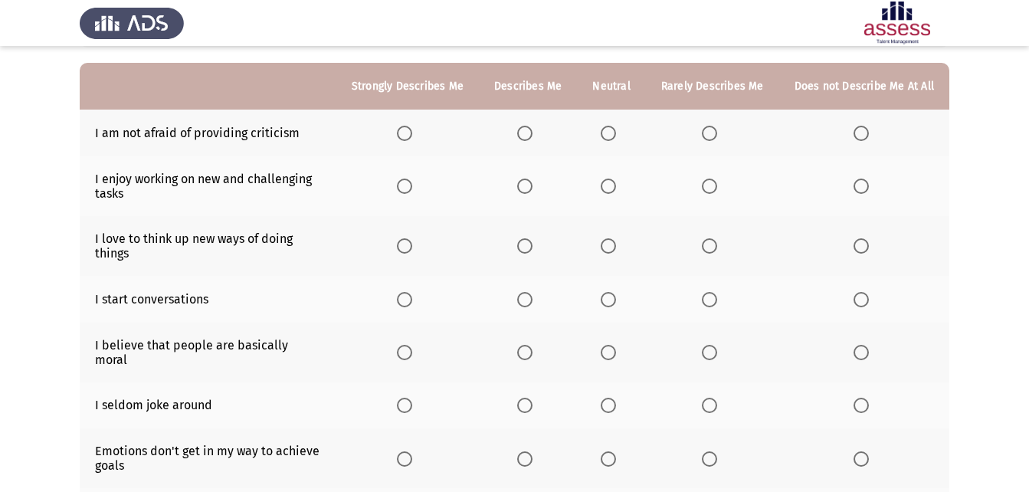
click at [710, 128] on span "Select an option" at bounding box center [709, 133] width 15 height 15
click at [710, 128] on input "Select an option" at bounding box center [709, 133] width 15 height 15
click at [528, 191] on span "Select an option" at bounding box center [524, 185] width 15 height 15
click at [528, 191] on input "Select an option" at bounding box center [524, 185] width 15 height 15
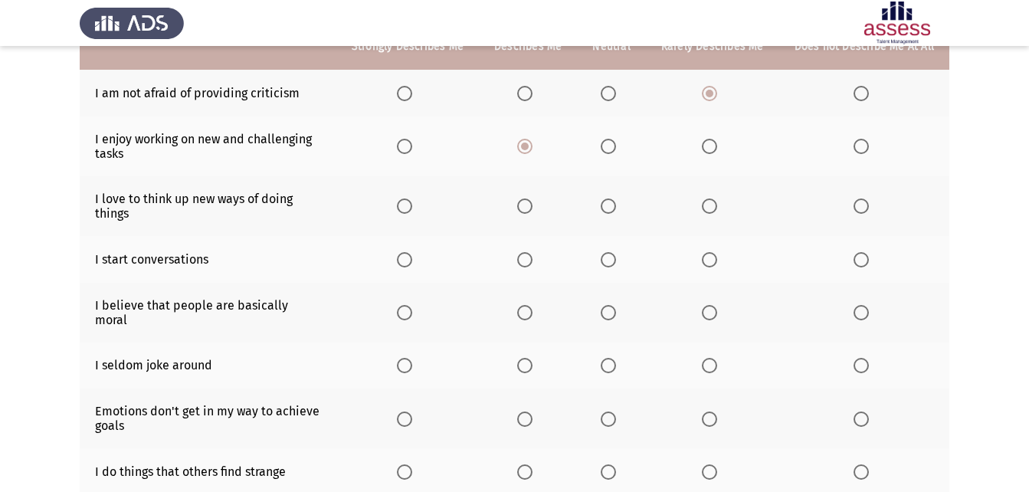
scroll to position [211, 0]
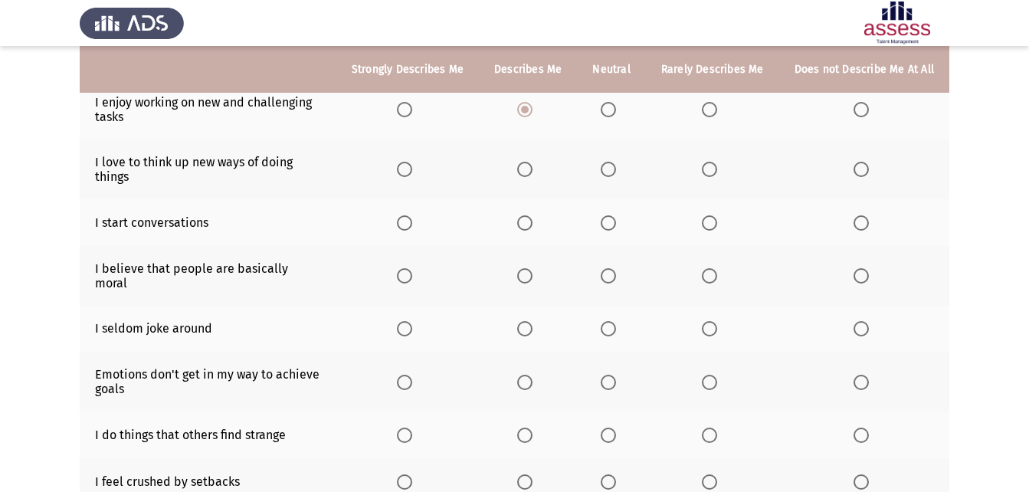
click at [532, 166] on span "Select an option" at bounding box center [524, 169] width 15 height 15
click at [532, 166] on input "Select an option" at bounding box center [524, 169] width 15 height 15
click at [528, 221] on span "Select an option" at bounding box center [524, 222] width 15 height 15
click at [528, 221] on input "Select an option" at bounding box center [524, 222] width 15 height 15
click at [528, 221] on span "Select an option" at bounding box center [525, 223] width 8 height 8
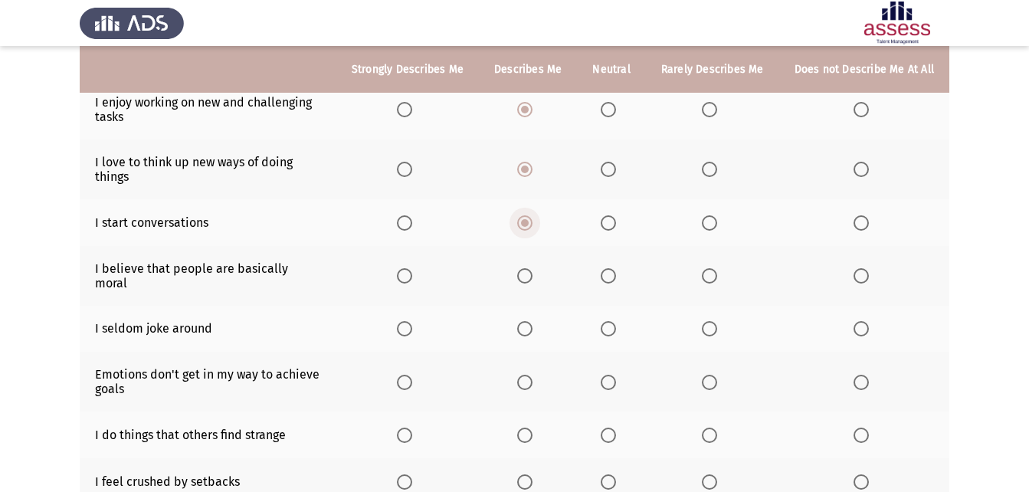
click at [528, 221] on input "Select an option" at bounding box center [524, 222] width 15 height 15
click at [616, 221] on span "Select an option" at bounding box center [607, 222] width 15 height 15
click at [616, 221] on input "Select an option" at bounding box center [607, 222] width 15 height 15
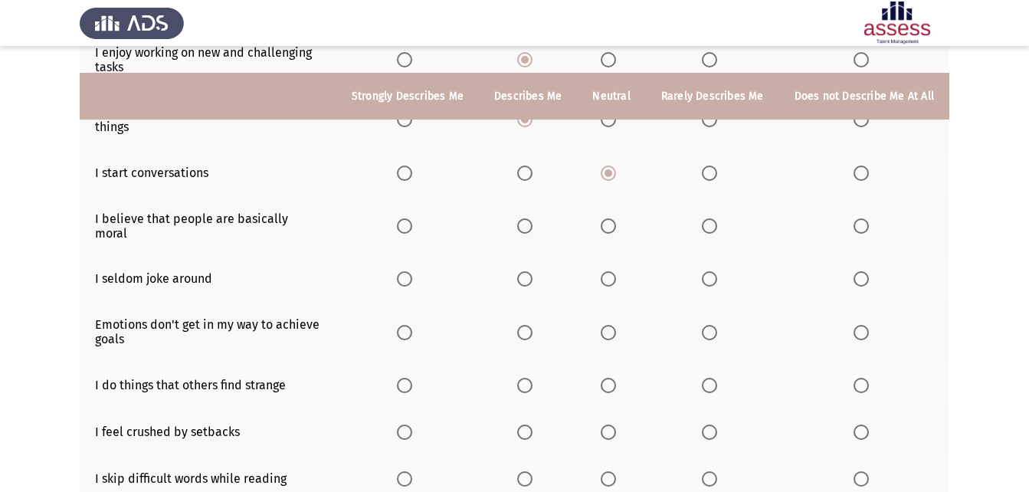
scroll to position [287, 0]
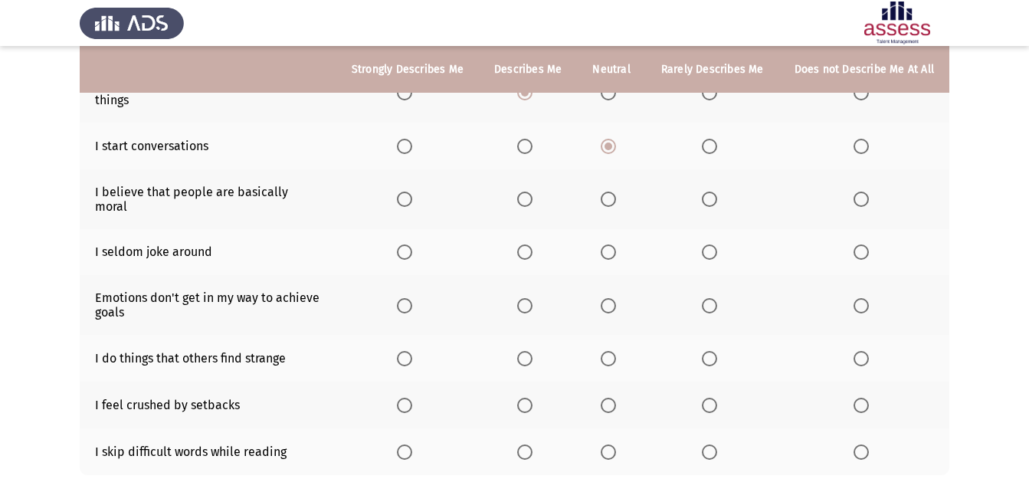
click at [616, 197] on span "Select an option" at bounding box center [607, 198] width 15 height 15
click at [616, 197] on input "Select an option" at bounding box center [607, 198] width 15 height 15
click at [875, 244] on label "Select an option" at bounding box center [863, 251] width 21 height 15
click at [869, 244] on input "Select an option" at bounding box center [860, 251] width 15 height 15
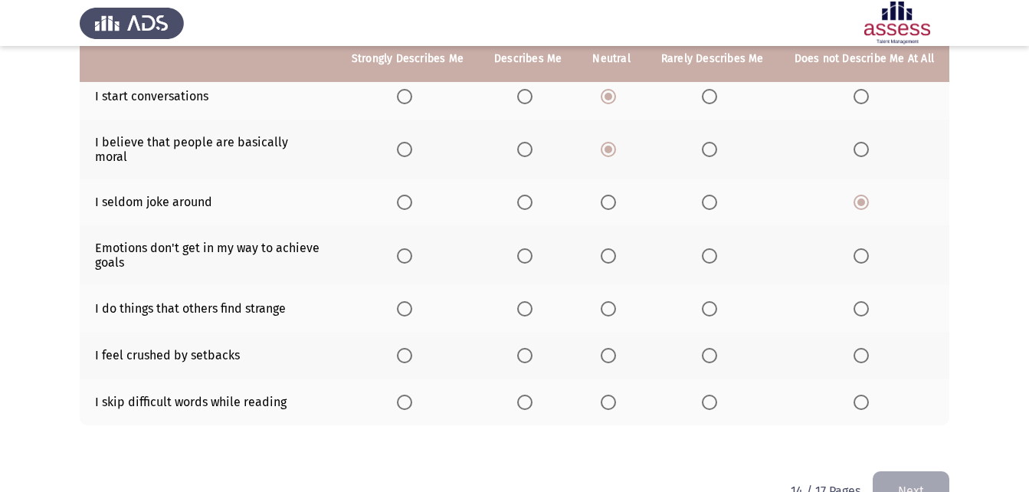
scroll to position [364, 0]
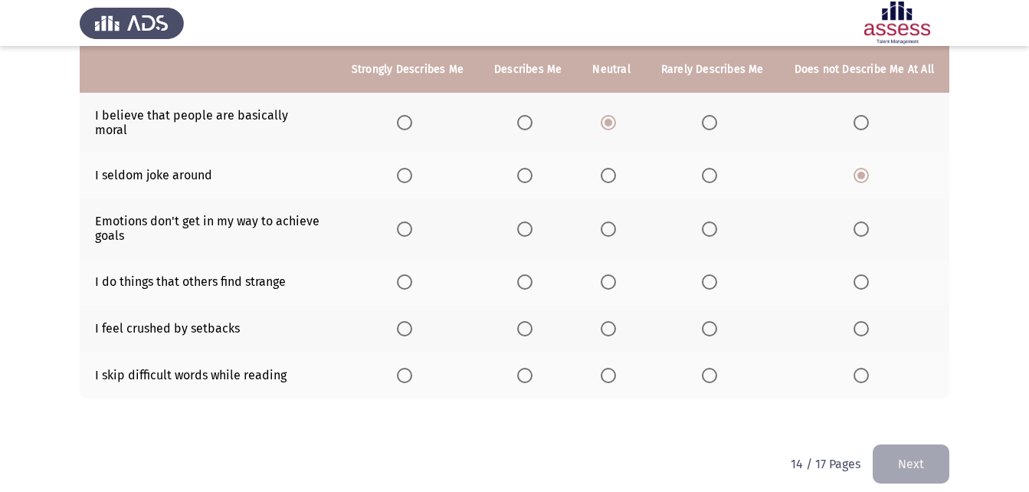
click at [708, 221] on span "Select an option" at bounding box center [709, 228] width 15 height 15
click at [708, 221] on input "Select an option" at bounding box center [709, 228] width 15 height 15
click at [610, 274] on span "Select an option" at bounding box center [607, 281] width 15 height 15
click at [610, 274] on input "Select an option" at bounding box center [607, 281] width 15 height 15
click at [614, 321] on span "Select an option" at bounding box center [607, 328] width 15 height 15
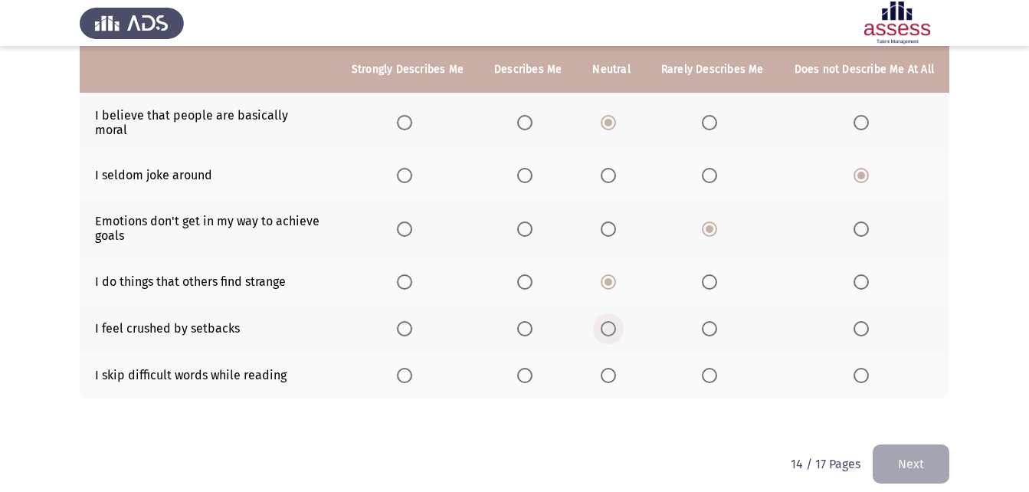
click at [614, 321] on input "Select an option" at bounding box center [607, 328] width 15 height 15
click at [610, 368] on span "Select an option" at bounding box center [607, 375] width 15 height 15
click at [610, 368] on input "Select an option" at bounding box center [607, 375] width 15 height 15
click at [941, 460] on button "Next" at bounding box center [910, 463] width 77 height 39
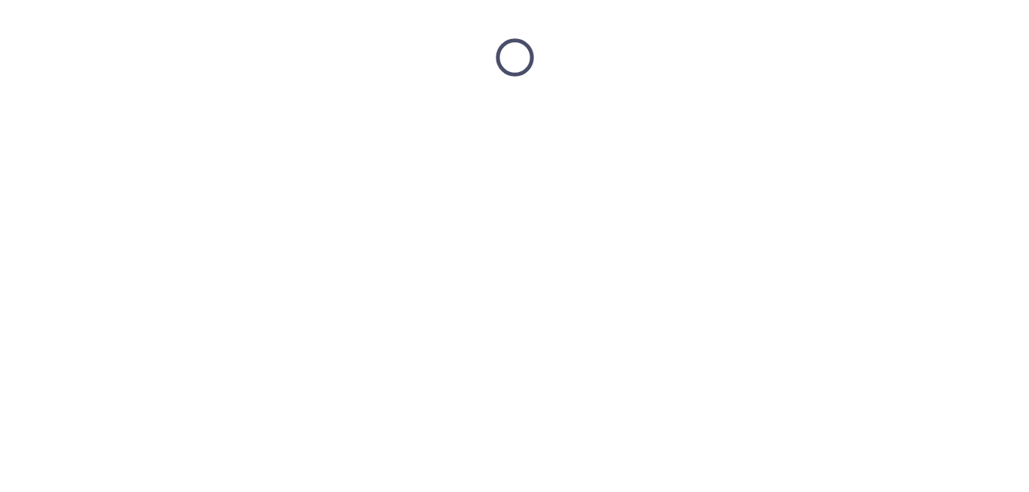
scroll to position [0, 0]
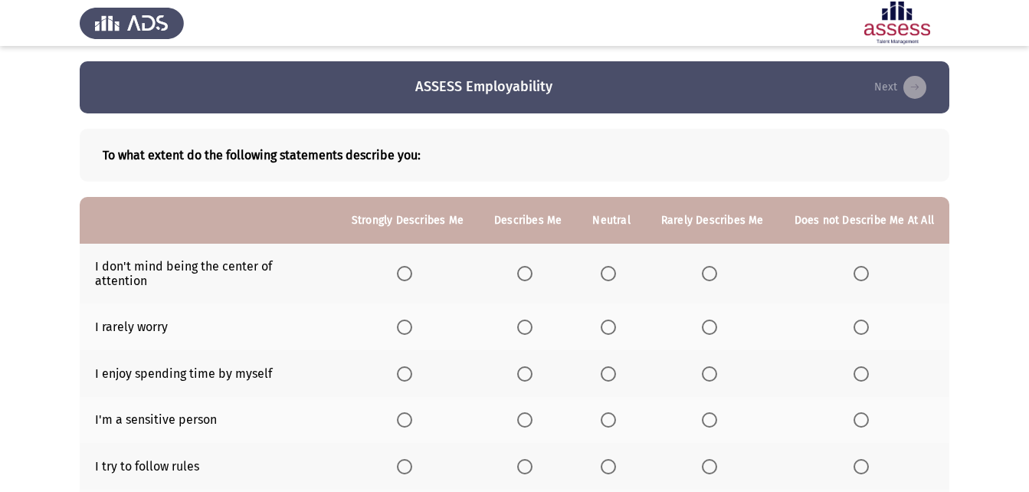
click at [878, 310] on th at bounding box center [864, 326] width 170 height 47
click at [864, 319] on span "Select an option" at bounding box center [860, 326] width 15 height 15
click at [864, 319] on input "Select an option" at bounding box center [860, 326] width 15 height 15
click at [613, 266] on span "Select an option" at bounding box center [607, 273] width 15 height 15
click at [613, 266] on input "Select an option" at bounding box center [607, 273] width 15 height 15
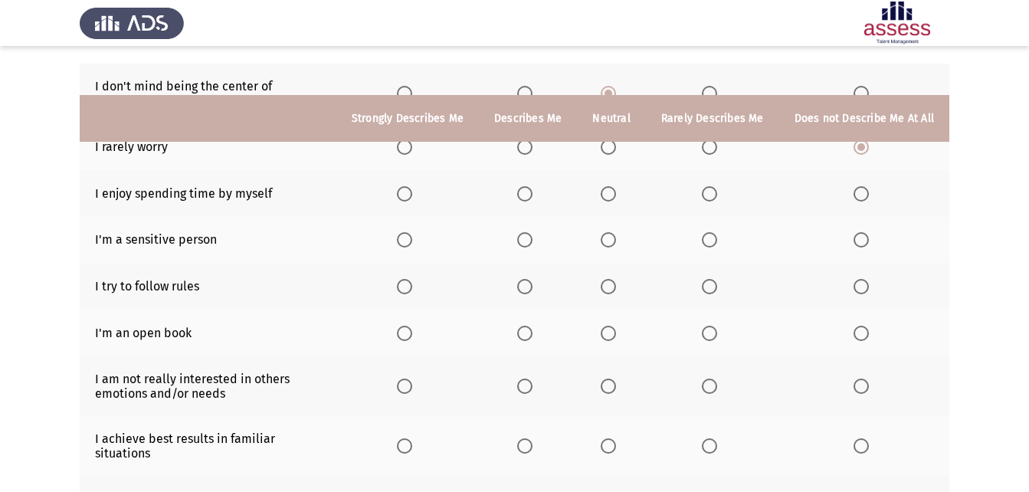
scroll to position [153, 0]
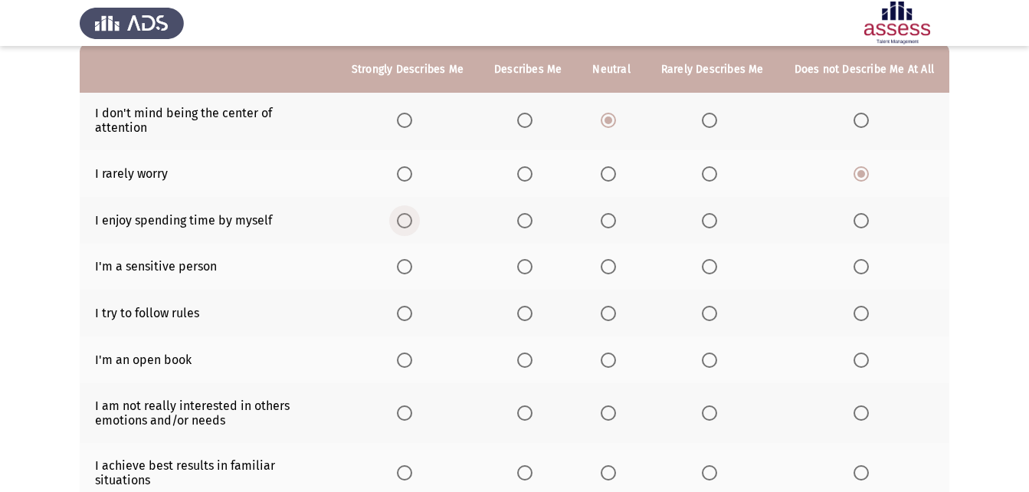
click at [411, 213] on span "Select an option" at bounding box center [404, 220] width 15 height 15
click at [411, 213] on input "Select an option" at bounding box center [404, 220] width 15 height 15
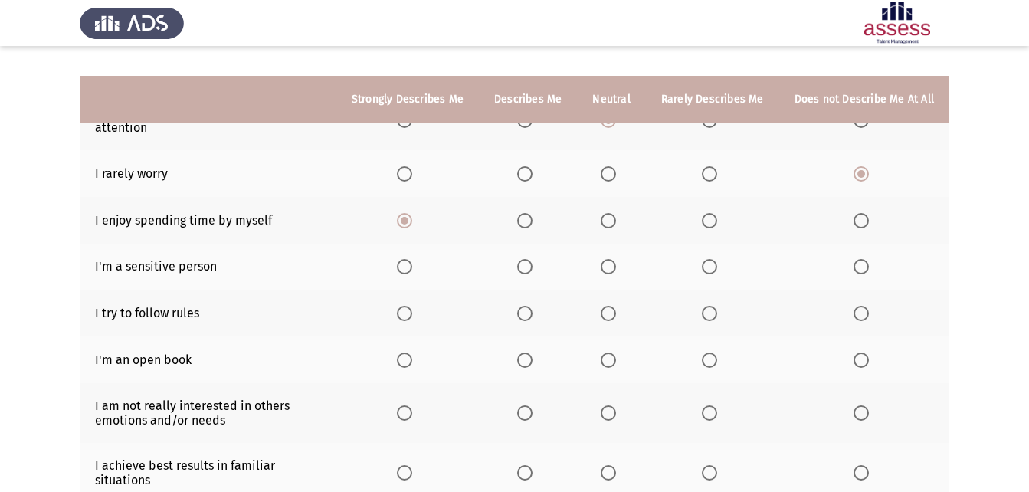
scroll to position [230, 0]
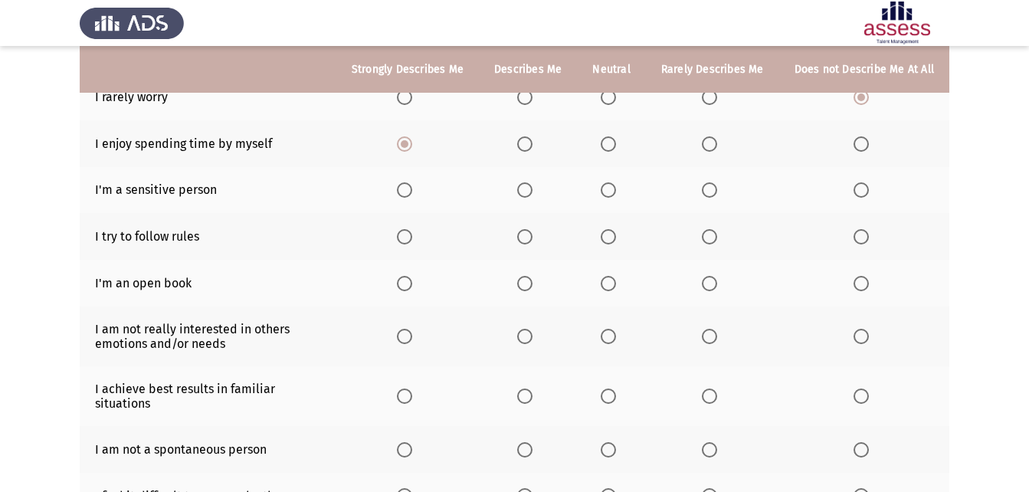
click at [866, 182] on span "Select an option" at bounding box center [860, 189] width 15 height 15
click at [866, 182] on input "Select an option" at bounding box center [860, 189] width 15 height 15
click at [530, 229] on span "Select an option" at bounding box center [524, 236] width 15 height 15
click at [530, 229] on input "Select an option" at bounding box center [524, 236] width 15 height 15
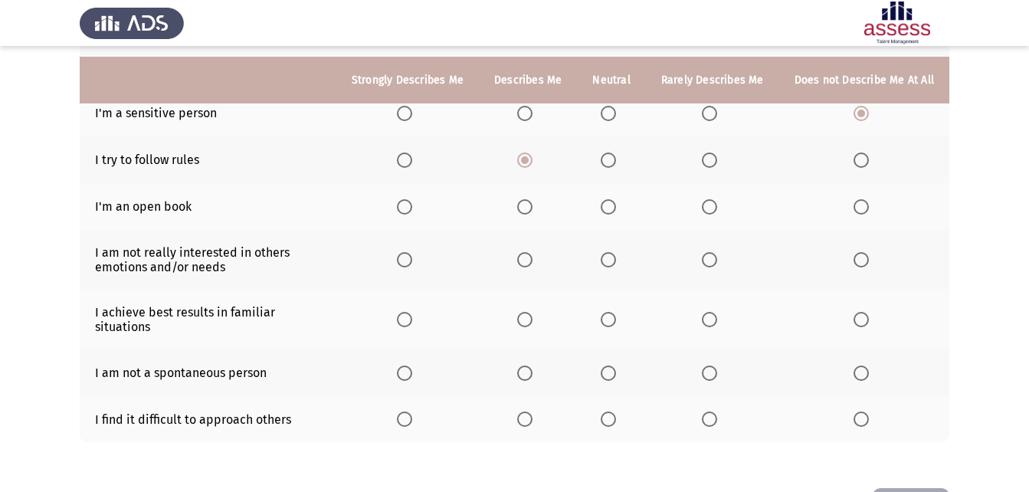
scroll to position [351, 0]
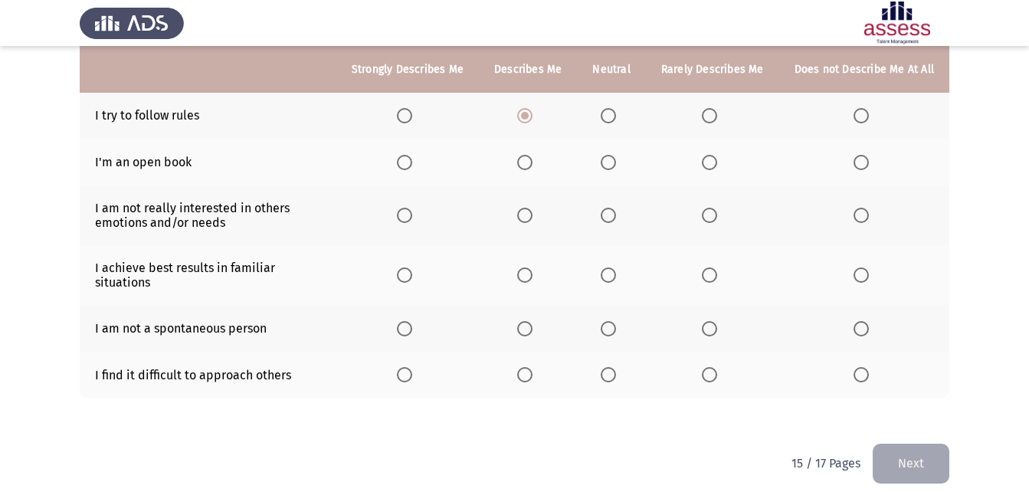
click at [607, 155] on span "Select an option" at bounding box center [607, 162] width 15 height 15
click at [607, 155] on input "Select an option" at bounding box center [607, 162] width 15 height 15
click at [865, 155] on span "Select an option" at bounding box center [860, 162] width 15 height 15
click at [865, 155] on input "Select an option" at bounding box center [860, 162] width 15 height 15
click at [607, 208] on span "Select an option" at bounding box center [607, 215] width 15 height 15
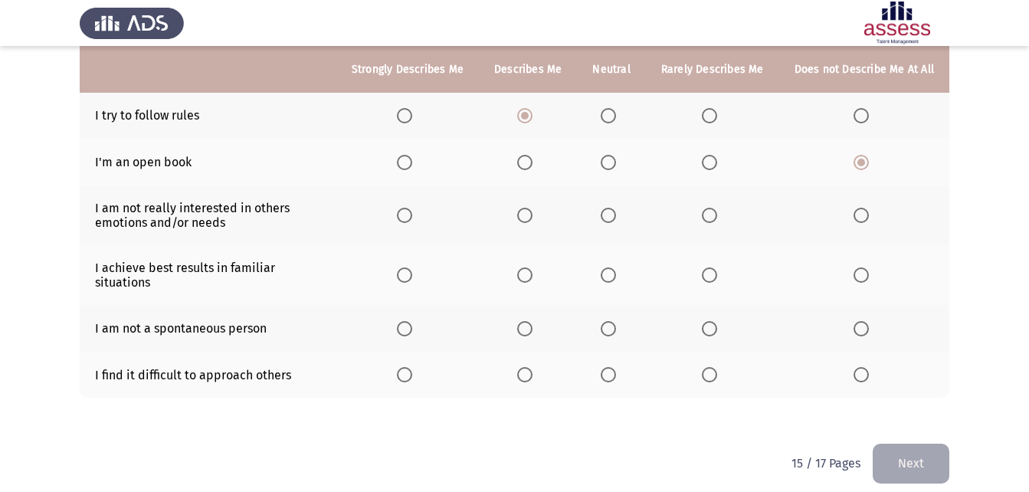
click at [607, 208] on input "Select an option" at bounding box center [607, 215] width 15 height 15
click at [611, 270] on span "Select an option" at bounding box center [607, 274] width 15 height 15
click at [611, 270] on input "Select an option" at bounding box center [607, 274] width 15 height 15
click at [608, 321] on span "Select an option" at bounding box center [607, 328] width 15 height 15
click at [608, 321] on input "Select an option" at bounding box center [607, 328] width 15 height 15
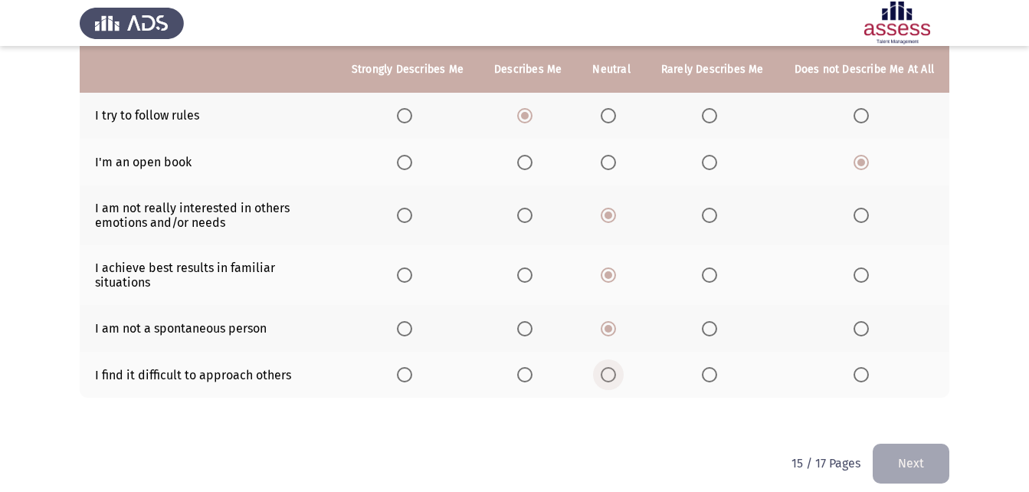
click at [614, 367] on span "Select an option" at bounding box center [607, 374] width 15 height 15
click at [614, 367] on input "Select an option" at bounding box center [607, 374] width 15 height 15
click at [872, 367] on label "Select an option" at bounding box center [863, 374] width 21 height 15
click at [869, 367] on input "Select an option" at bounding box center [860, 374] width 15 height 15
click at [899, 443] on button "Next" at bounding box center [910, 462] width 77 height 39
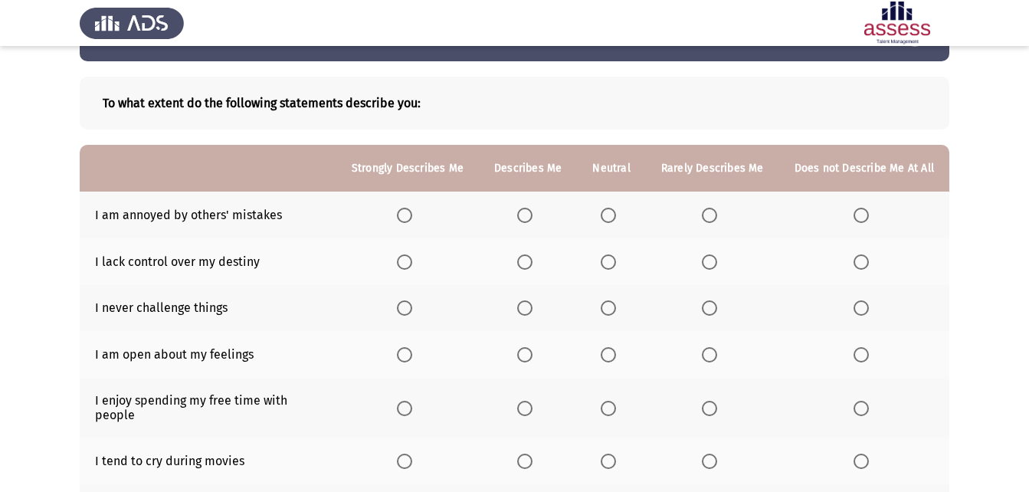
scroll to position [77, 0]
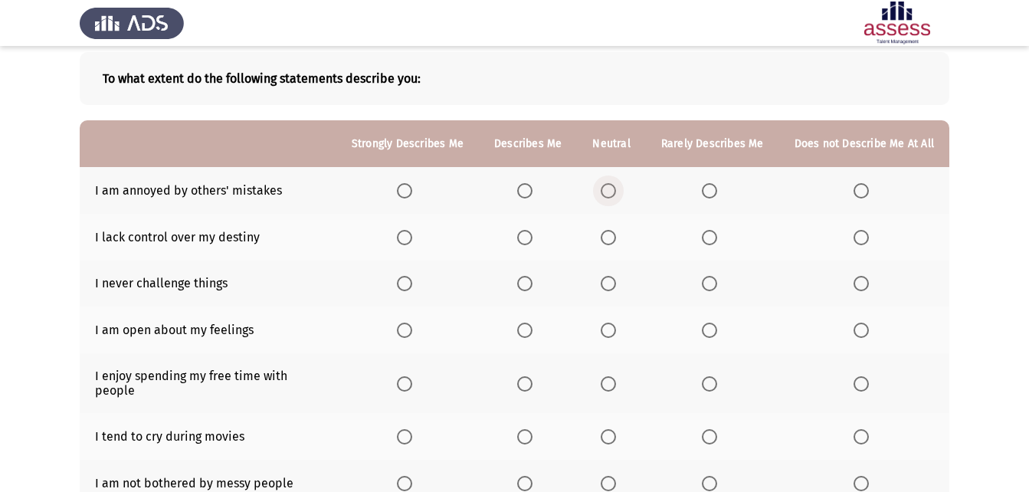
click at [614, 185] on span "Select an option" at bounding box center [607, 190] width 15 height 15
click at [614, 185] on input "Select an option" at bounding box center [607, 190] width 15 height 15
click at [608, 236] on span "Select an option" at bounding box center [607, 237] width 15 height 15
click at [608, 236] on input "Select an option" at bounding box center [607, 237] width 15 height 15
drag, startPoint x: 620, startPoint y: 140, endPoint x: 598, endPoint y: 141, distance: 22.2
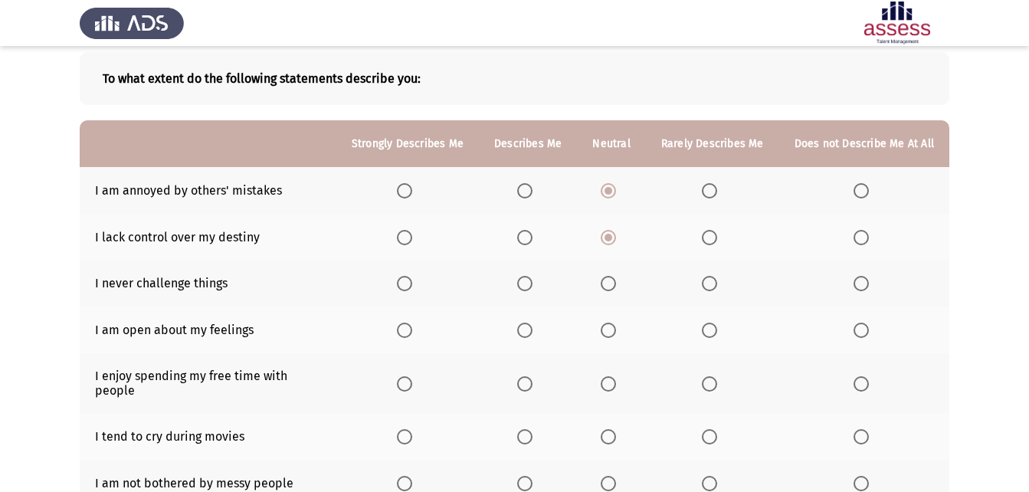
click at [598, 141] on th "Neutral" at bounding box center [611, 143] width 68 height 47
drag, startPoint x: 603, startPoint y: 140, endPoint x: 630, endPoint y: 157, distance: 32.3
click at [644, 146] on th "Neutral" at bounding box center [611, 143] width 68 height 47
drag, startPoint x: 614, startPoint y: 183, endPoint x: 557, endPoint y: 194, distance: 58.4
click at [557, 194] on tr "I am annoyed by others' mistakes" at bounding box center [514, 190] width 869 height 47
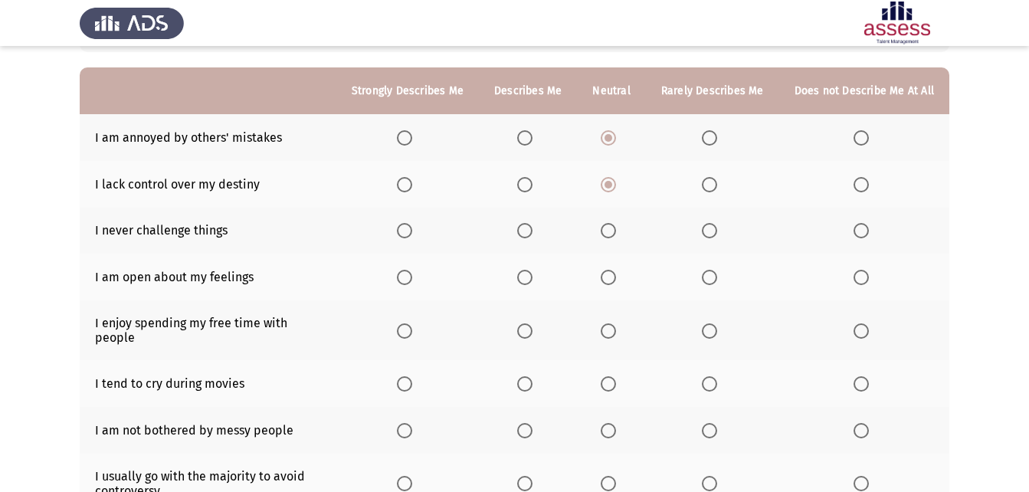
scroll to position [153, 0]
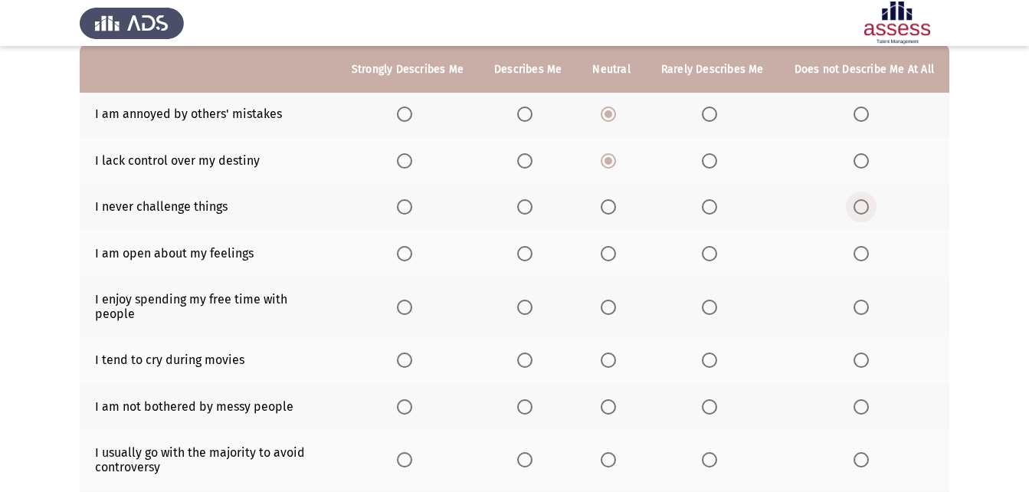
click at [872, 208] on label "Select an option" at bounding box center [863, 206] width 21 height 15
click at [869, 208] on input "Select an option" at bounding box center [860, 206] width 15 height 15
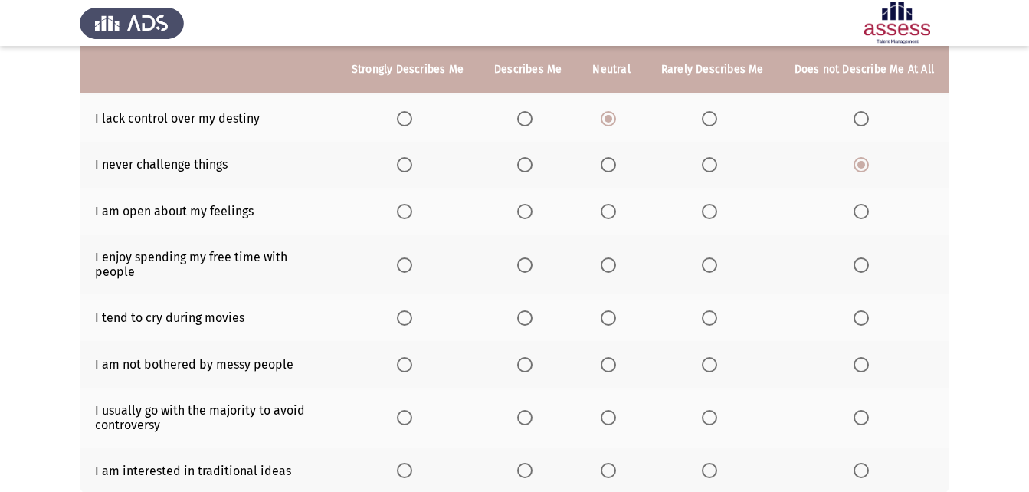
scroll to position [230, 0]
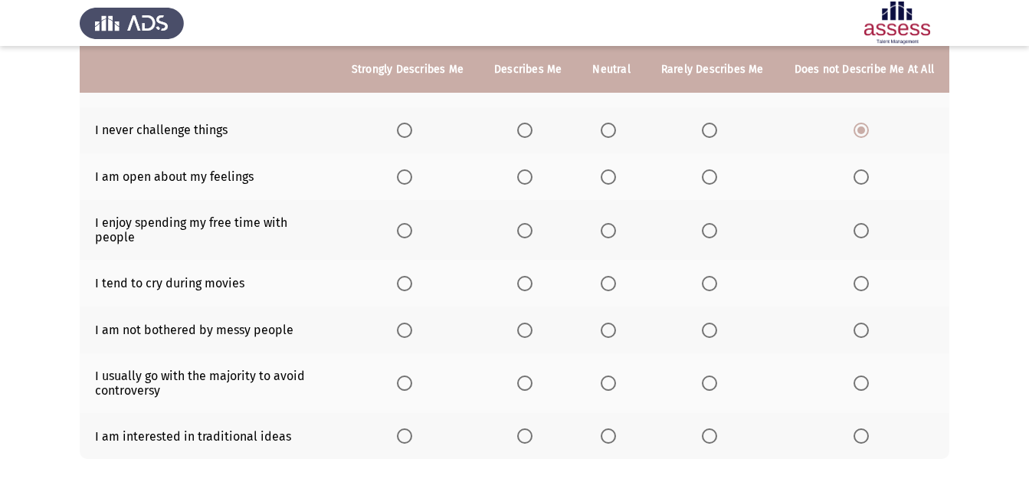
click at [853, 177] on th at bounding box center [864, 176] width 170 height 47
click at [859, 177] on span "Select an option" at bounding box center [860, 176] width 15 height 15
click at [859, 177] on input "Select an option" at bounding box center [860, 176] width 15 height 15
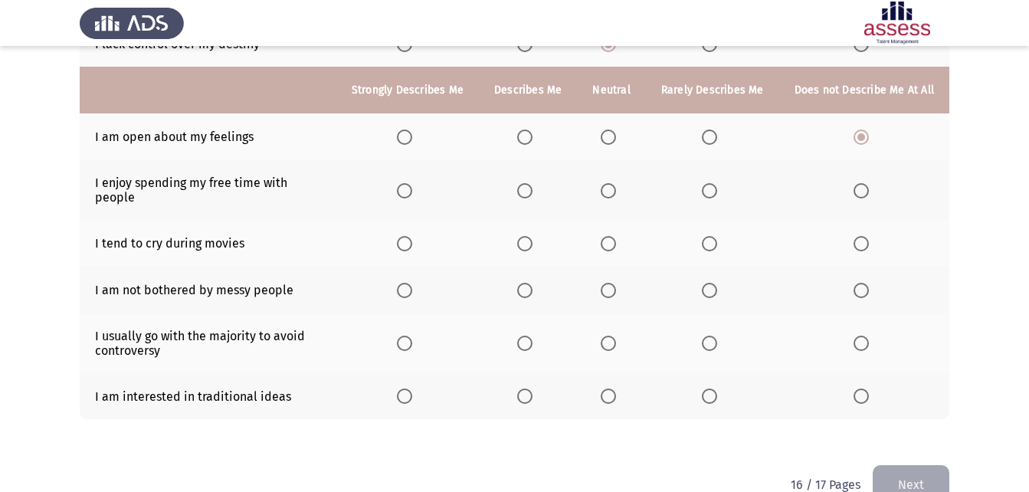
scroll to position [291, 0]
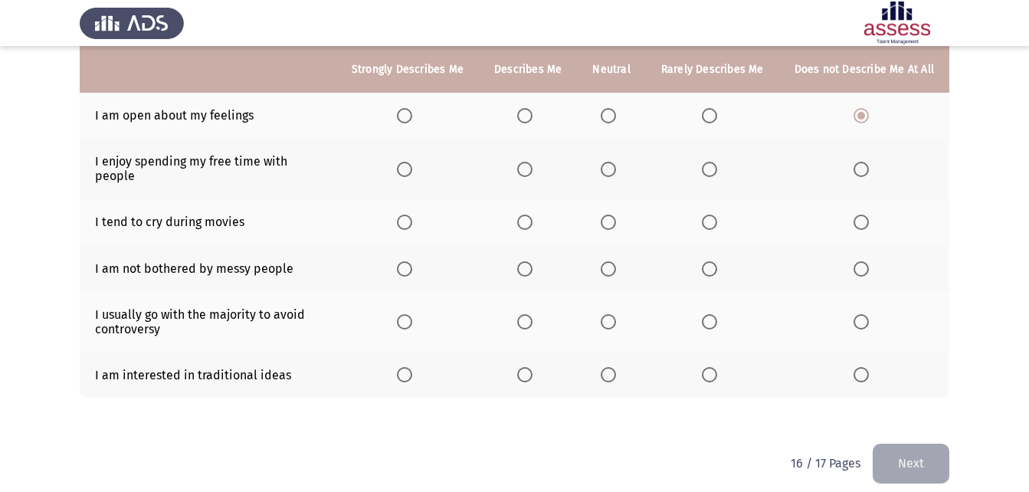
click at [615, 163] on span "Select an option" at bounding box center [607, 169] width 15 height 15
click at [615, 163] on input "Select an option" at bounding box center [607, 169] width 15 height 15
click at [611, 214] on span "Select an option" at bounding box center [607, 221] width 15 height 15
click at [611, 214] on input "Select an option" at bounding box center [607, 221] width 15 height 15
click at [616, 261] on span "Select an option" at bounding box center [607, 268] width 15 height 15
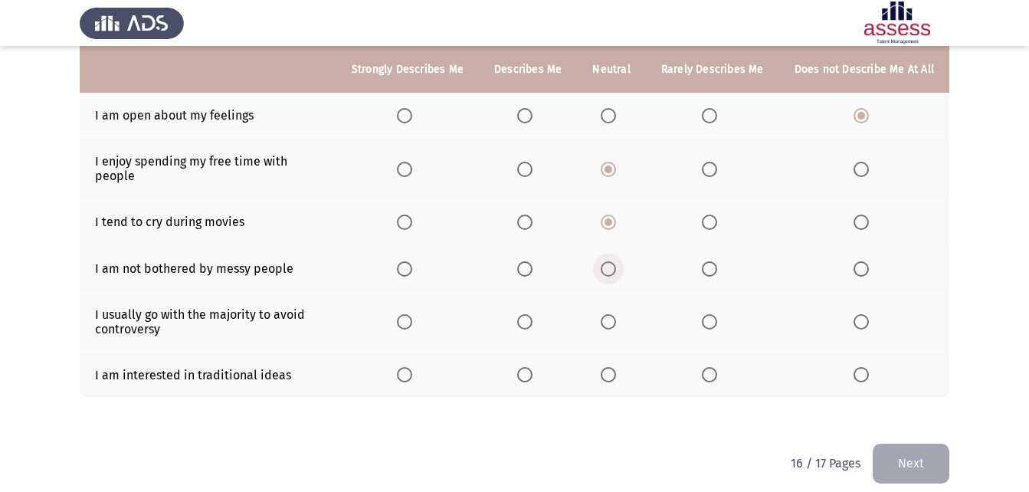
click at [616, 261] on input "Select an option" at bounding box center [607, 268] width 15 height 15
click at [707, 314] on span "Select an option" at bounding box center [709, 321] width 15 height 15
click at [707, 314] on input "Select an option" at bounding box center [709, 321] width 15 height 15
click at [530, 367] on span "Select an option" at bounding box center [524, 374] width 15 height 15
click at [530, 367] on input "Select an option" at bounding box center [524, 374] width 15 height 15
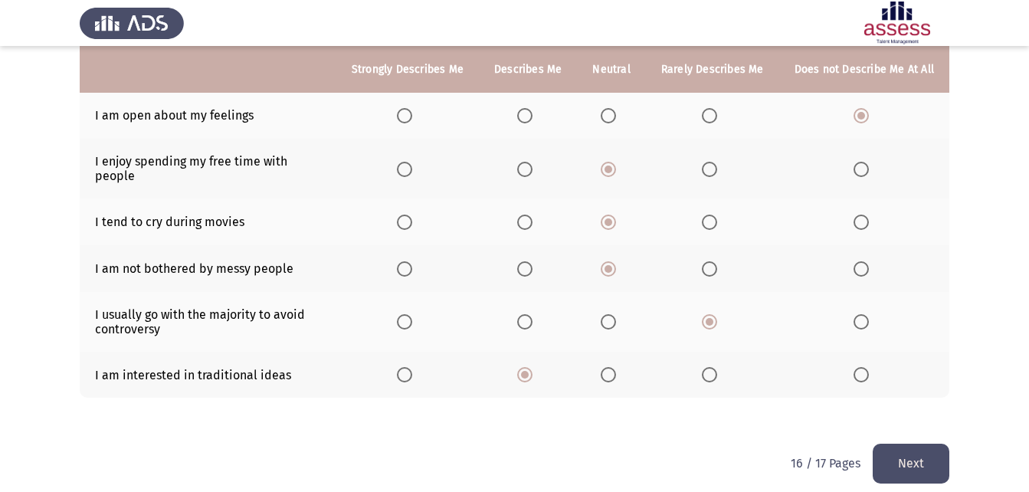
click at [934, 443] on button "Next" at bounding box center [910, 462] width 77 height 39
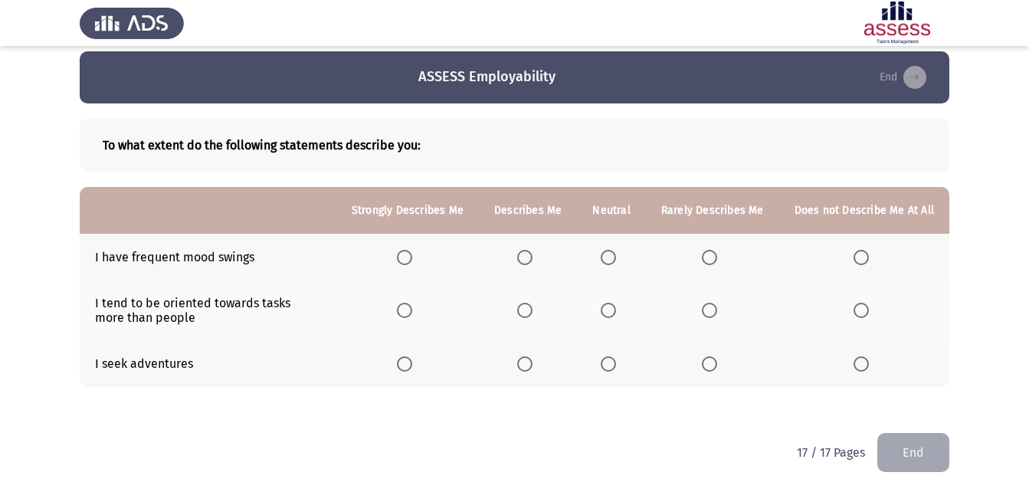
scroll to position [12, 0]
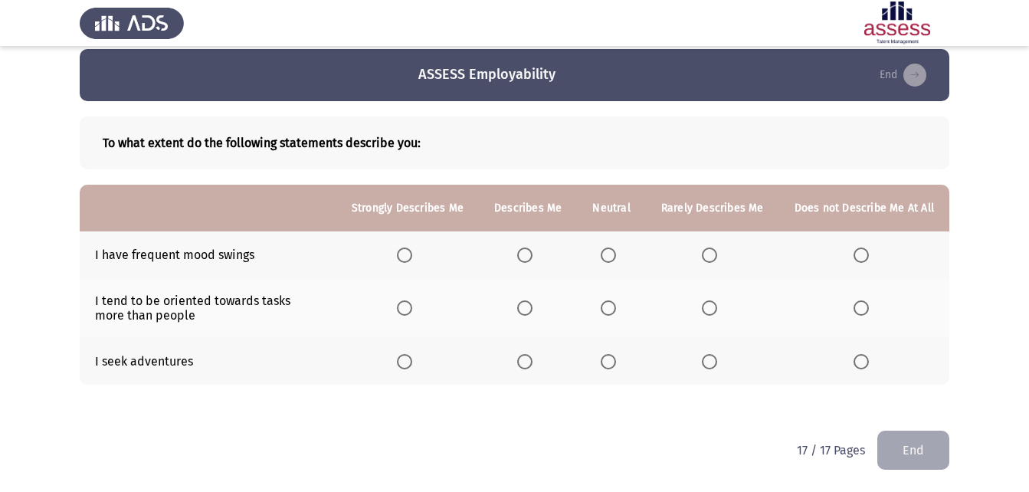
click at [607, 252] on span "Select an option" at bounding box center [607, 254] width 15 height 15
click at [607, 252] on input "Select an option" at bounding box center [607, 254] width 15 height 15
click at [608, 307] on span "Select an option" at bounding box center [607, 307] width 15 height 15
click at [608, 307] on input "Select an option" at bounding box center [607, 307] width 15 height 15
click at [713, 362] on span "Select an option" at bounding box center [709, 361] width 15 height 15
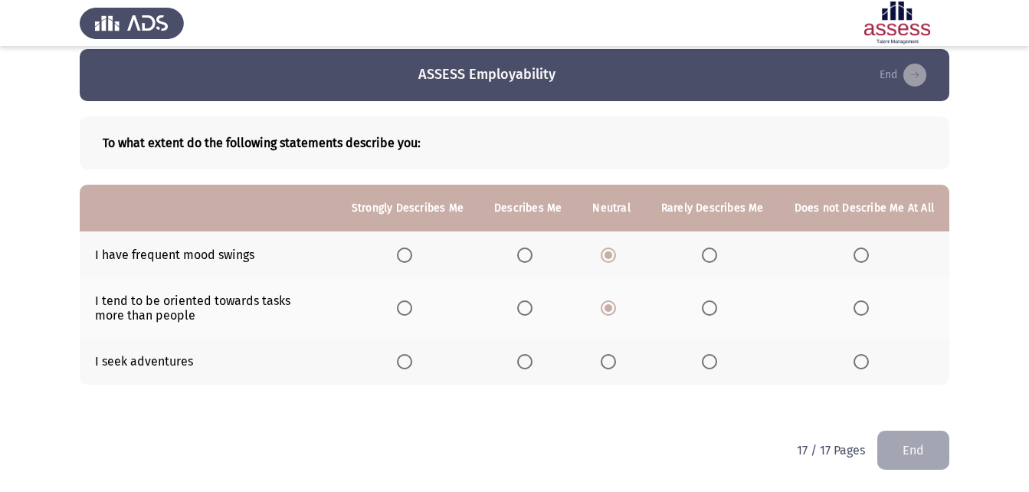
click at [713, 362] on input "Select an option" at bounding box center [709, 361] width 15 height 15
click at [908, 450] on button "End" at bounding box center [913, 449] width 72 height 39
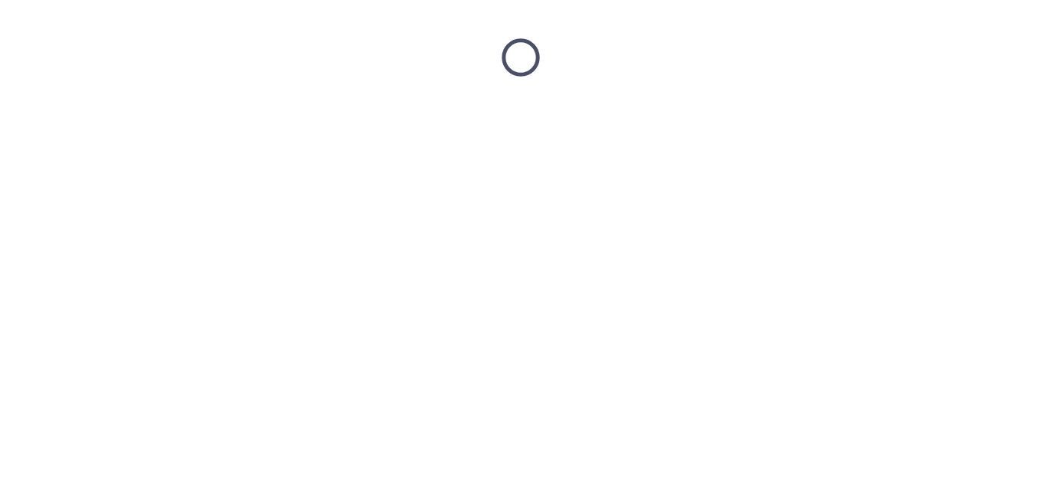
scroll to position [0, 0]
